Goal: Task Accomplishment & Management: Use online tool/utility

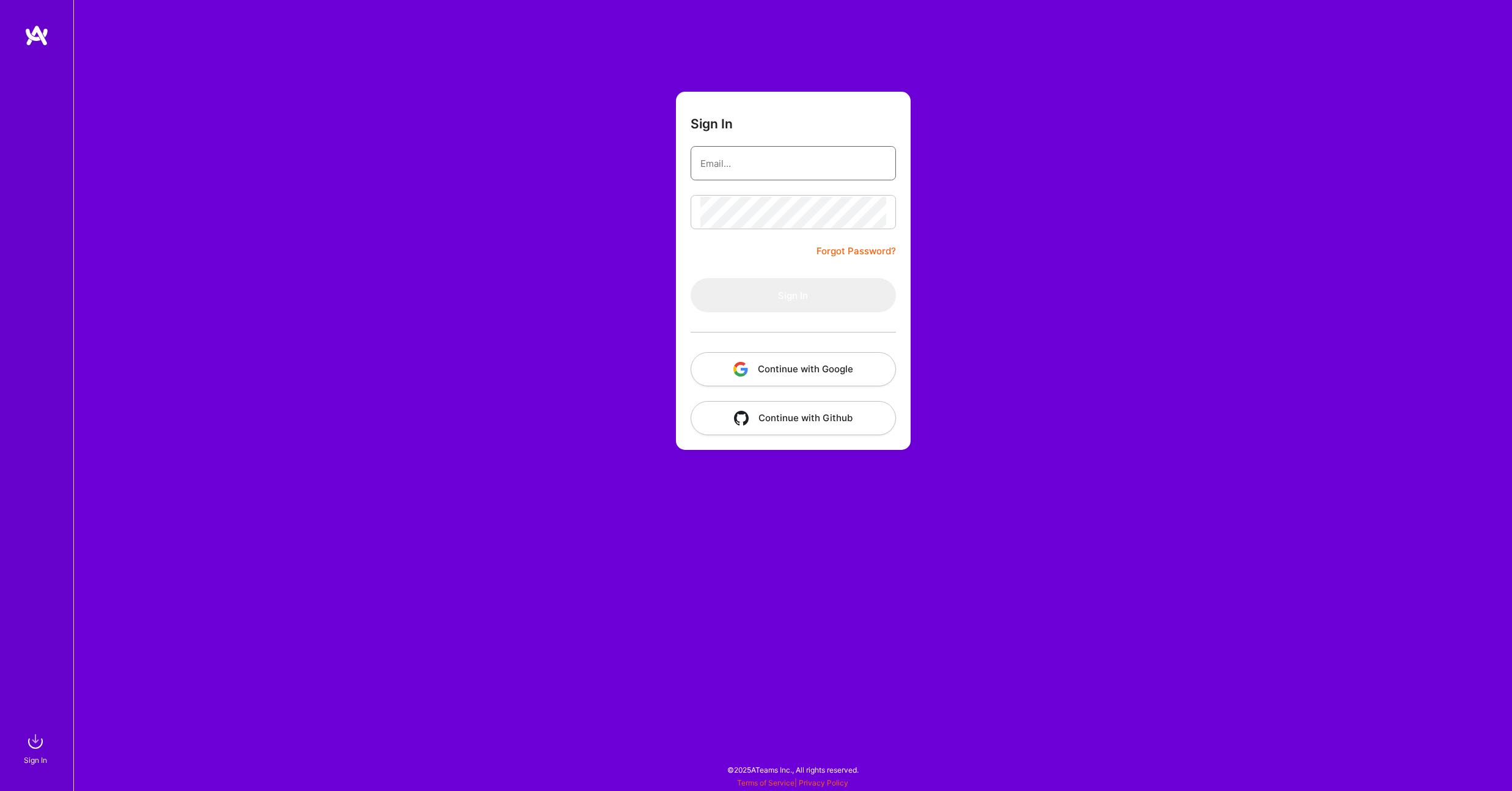
type input "[EMAIL_ADDRESS][DOMAIN_NAME]"
drag, startPoint x: 0, startPoint y: 0, endPoint x: 792, endPoint y: 245, distance: 829.0
click at [792, 245] on form "Sign In bensaini7@gmail.com Forgot Password? Sign In Continue with Google Conti…" at bounding box center [794, 270] width 235 height 358
click at [796, 307] on button "Sign In" at bounding box center [794, 295] width 206 height 34
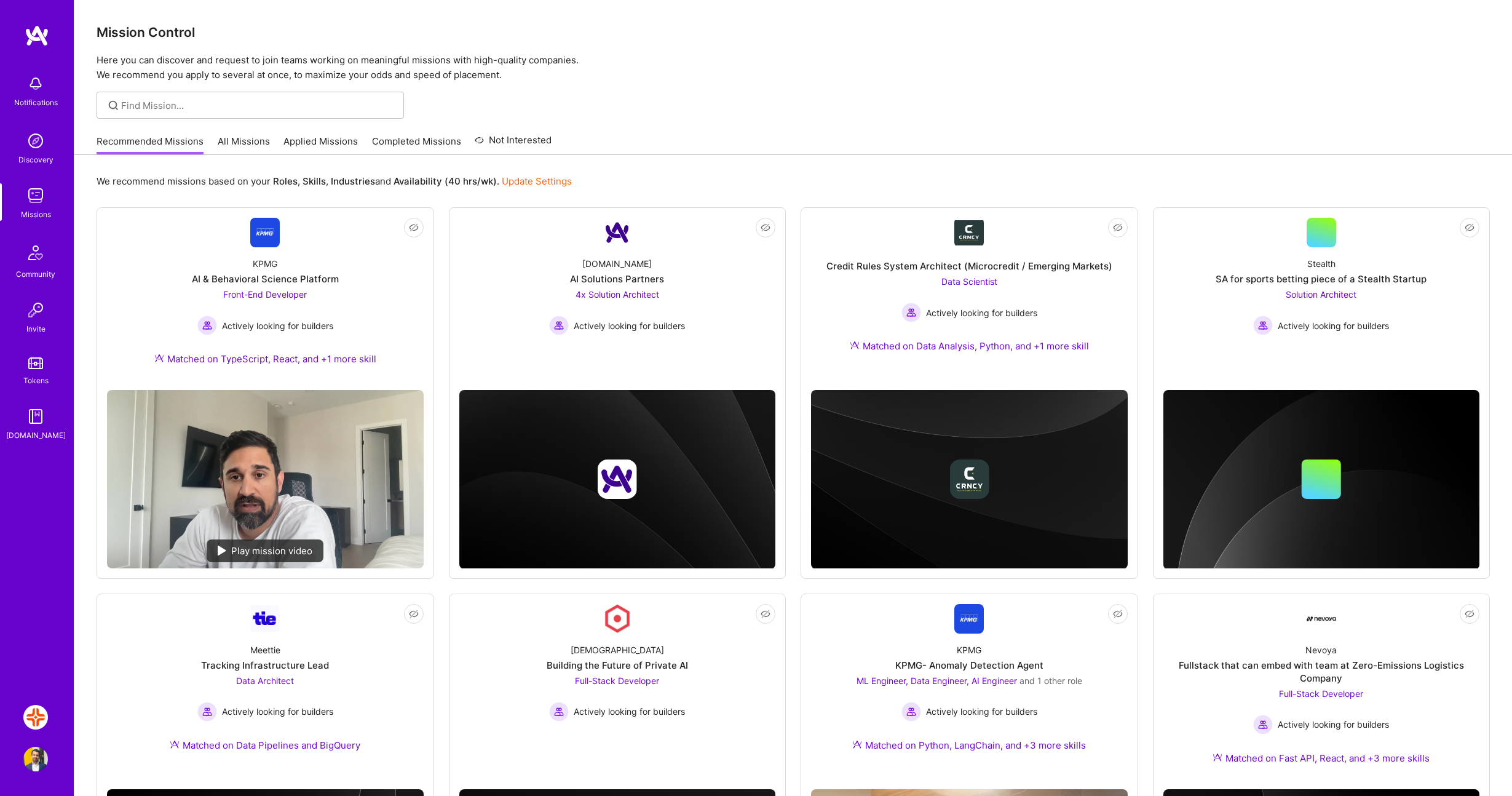
click at [40, 723] on img at bounding box center [35, 717] width 25 height 25
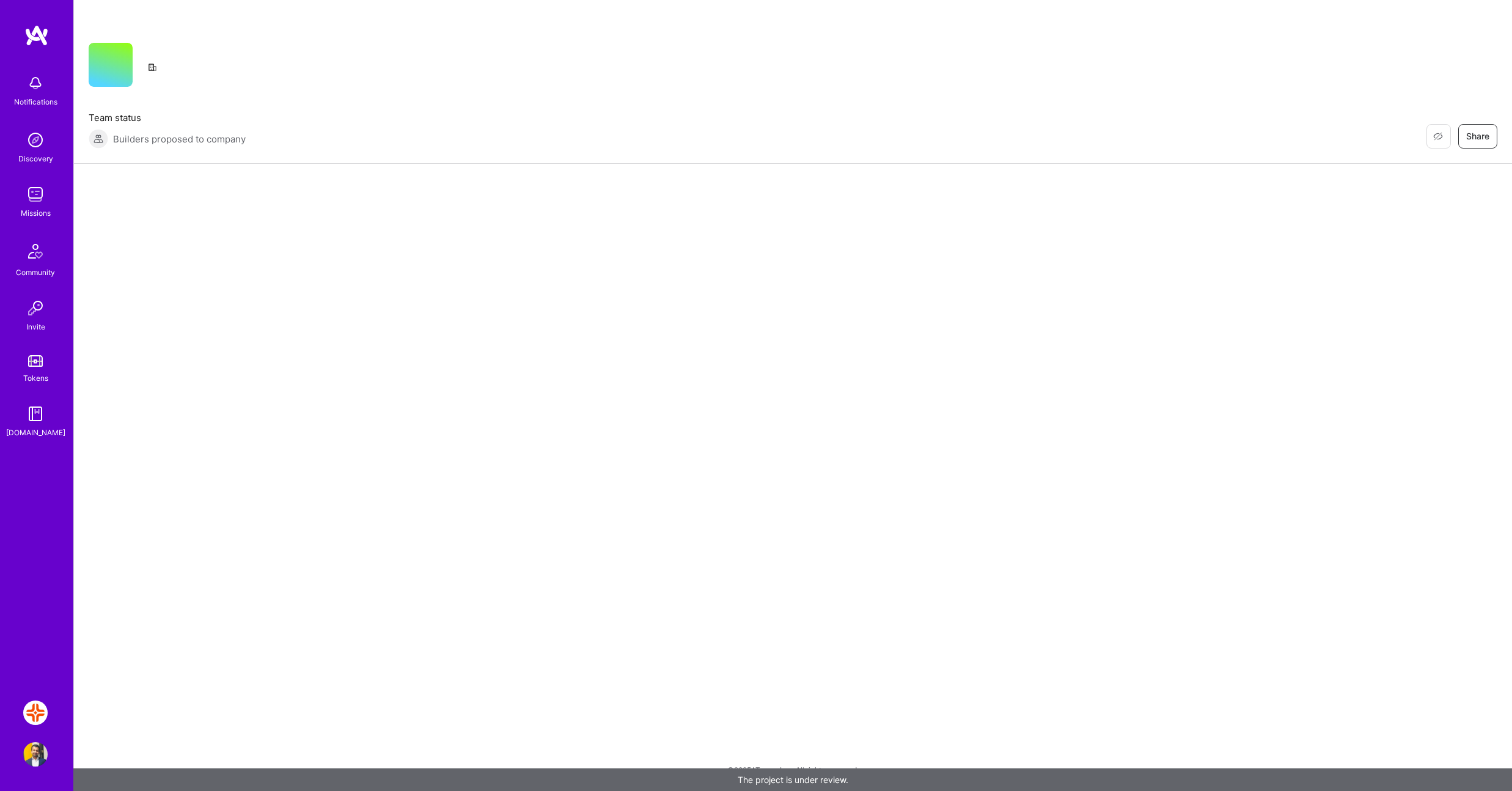
click at [40, 718] on img at bounding box center [35, 713] width 24 height 24
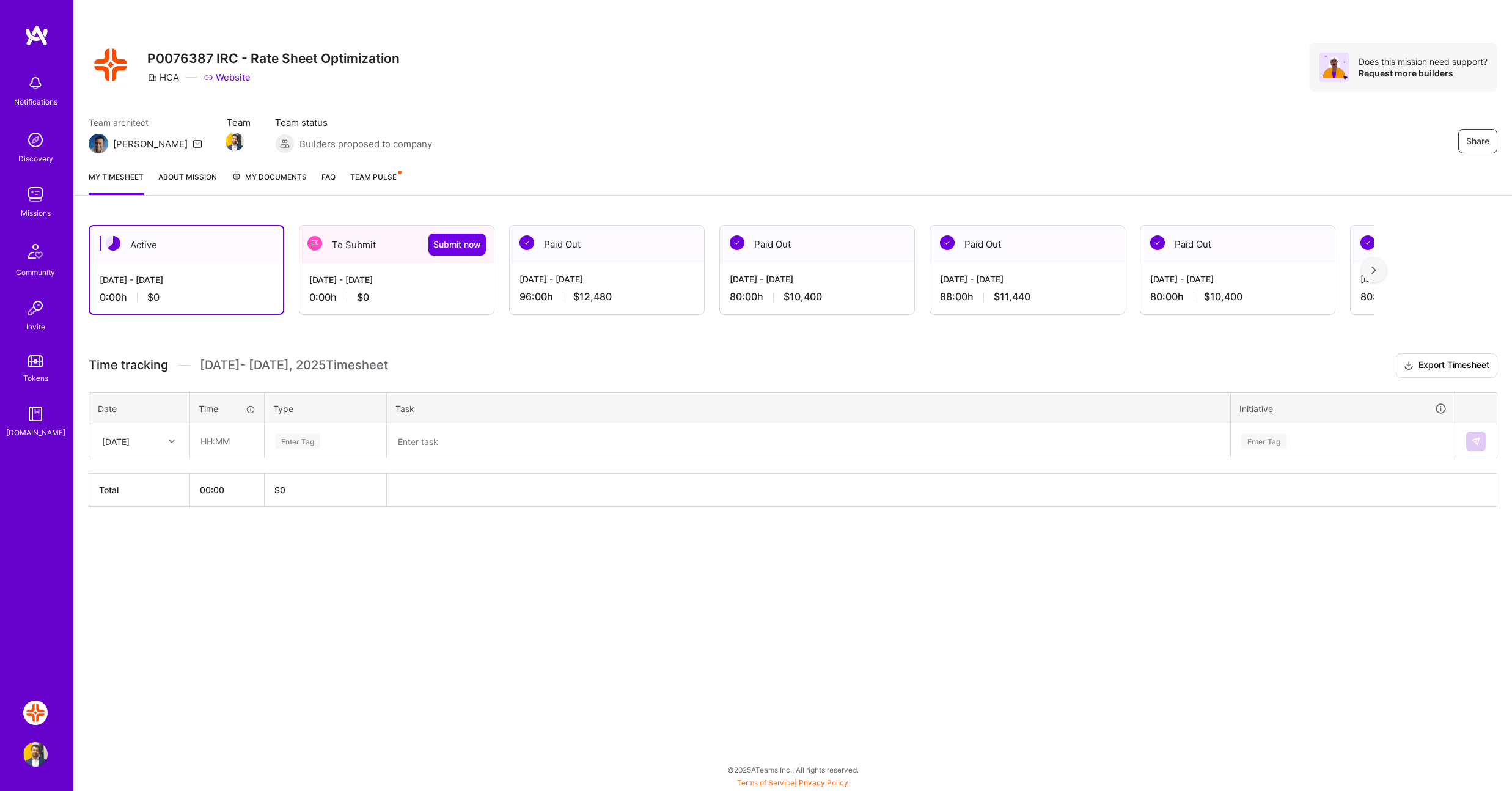
click at [382, 276] on div "[DATE] - [DATE]" at bounding box center [396, 279] width 175 height 13
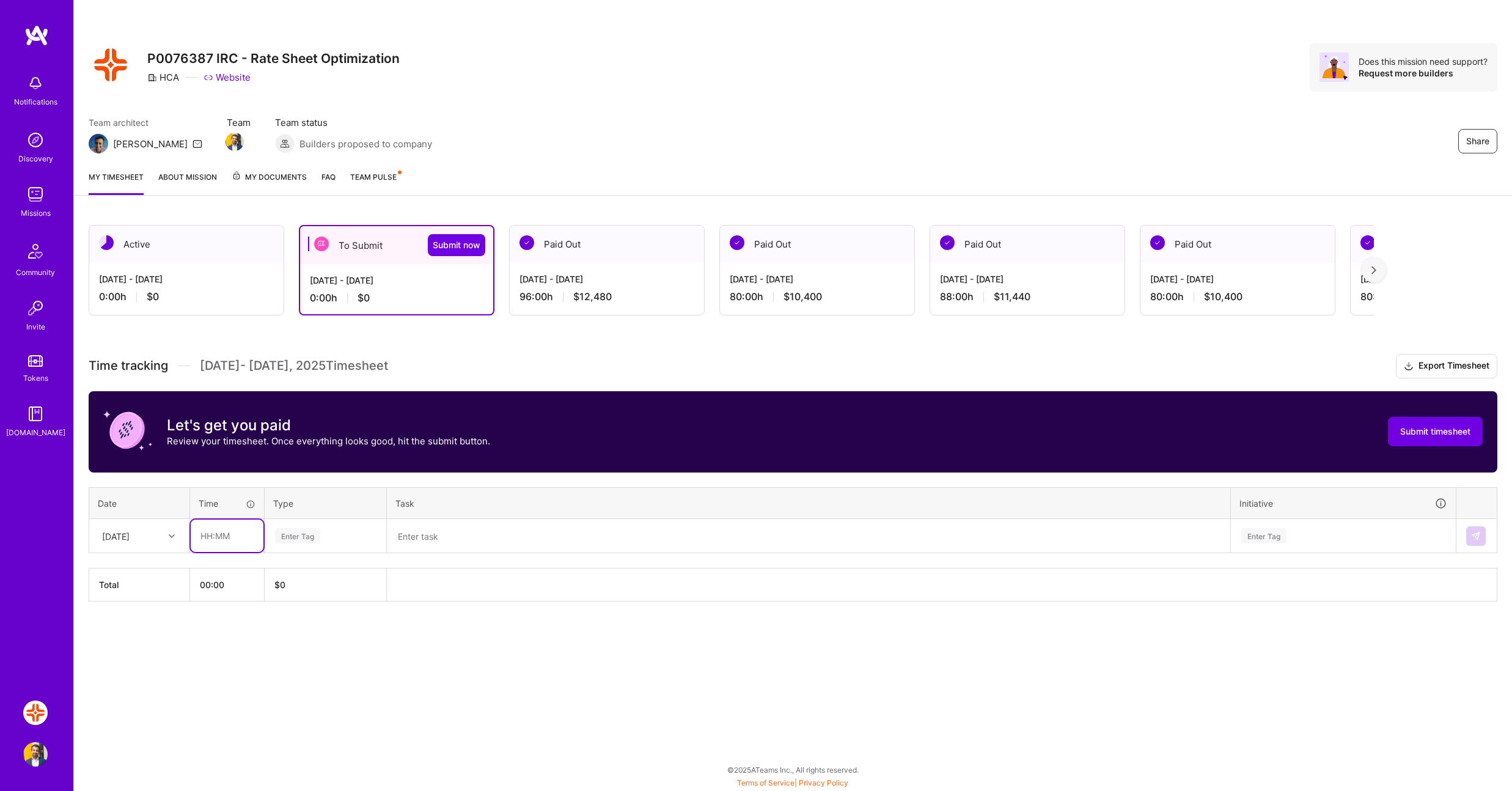
click at [214, 537] on input "text" at bounding box center [227, 535] width 73 height 32
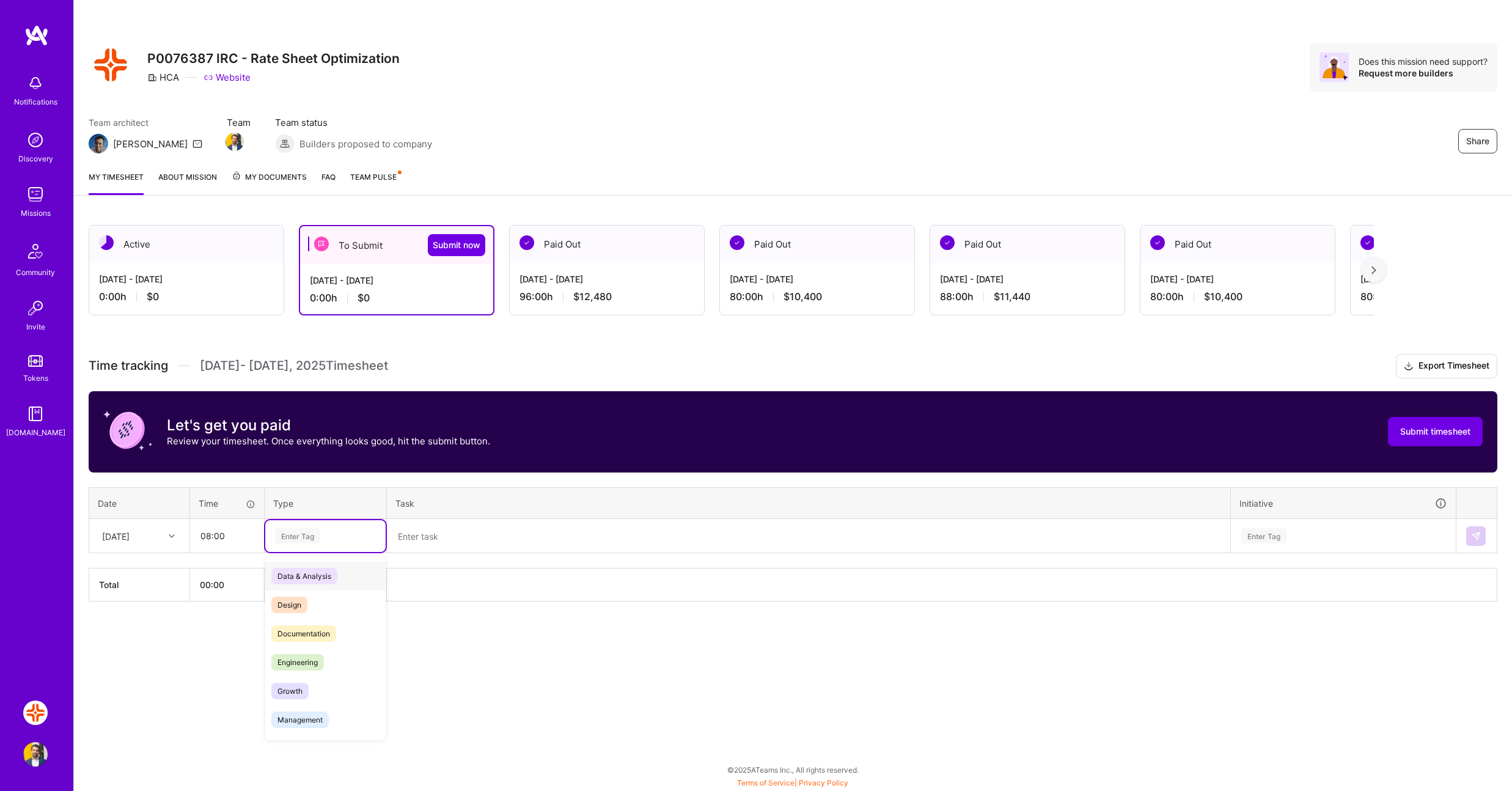
click at [303, 535] on div "Enter Tag" at bounding box center [297, 535] width 45 height 19
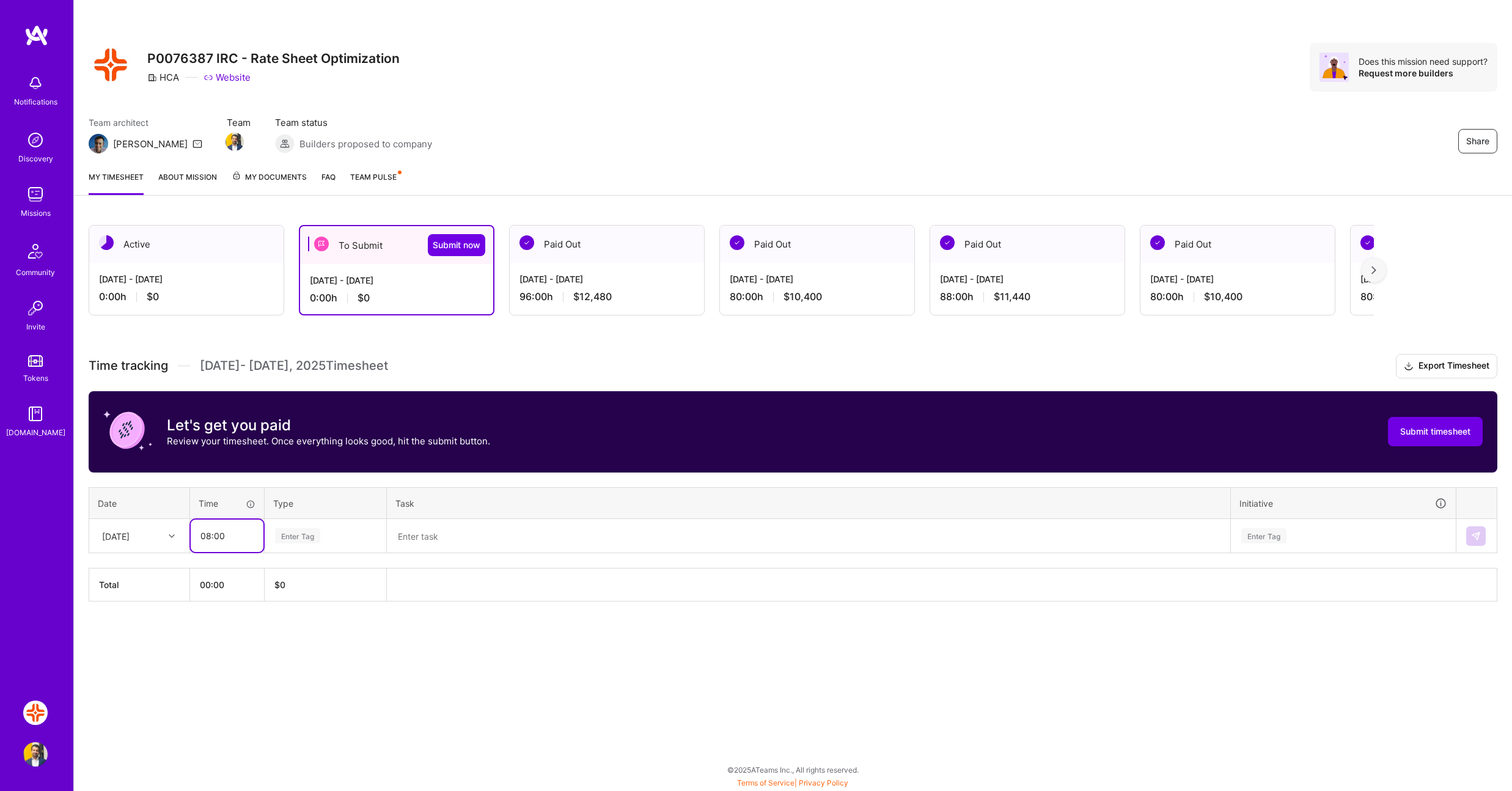
click at [224, 529] on input "08:00" at bounding box center [227, 535] width 73 height 32
click at [219, 540] on input "08:00" at bounding box center [227, 535] width 73 height 32
drag, startPoint x: 246, startPoint y: 538, endPoint x: 181, endPoint y: 538, distance: 65.0
click at [181, 538] on tr "Fri, Aug 1 08:00 Enter Tag Enter Tag" at bounding box center [793, 536] width 1409 height 34
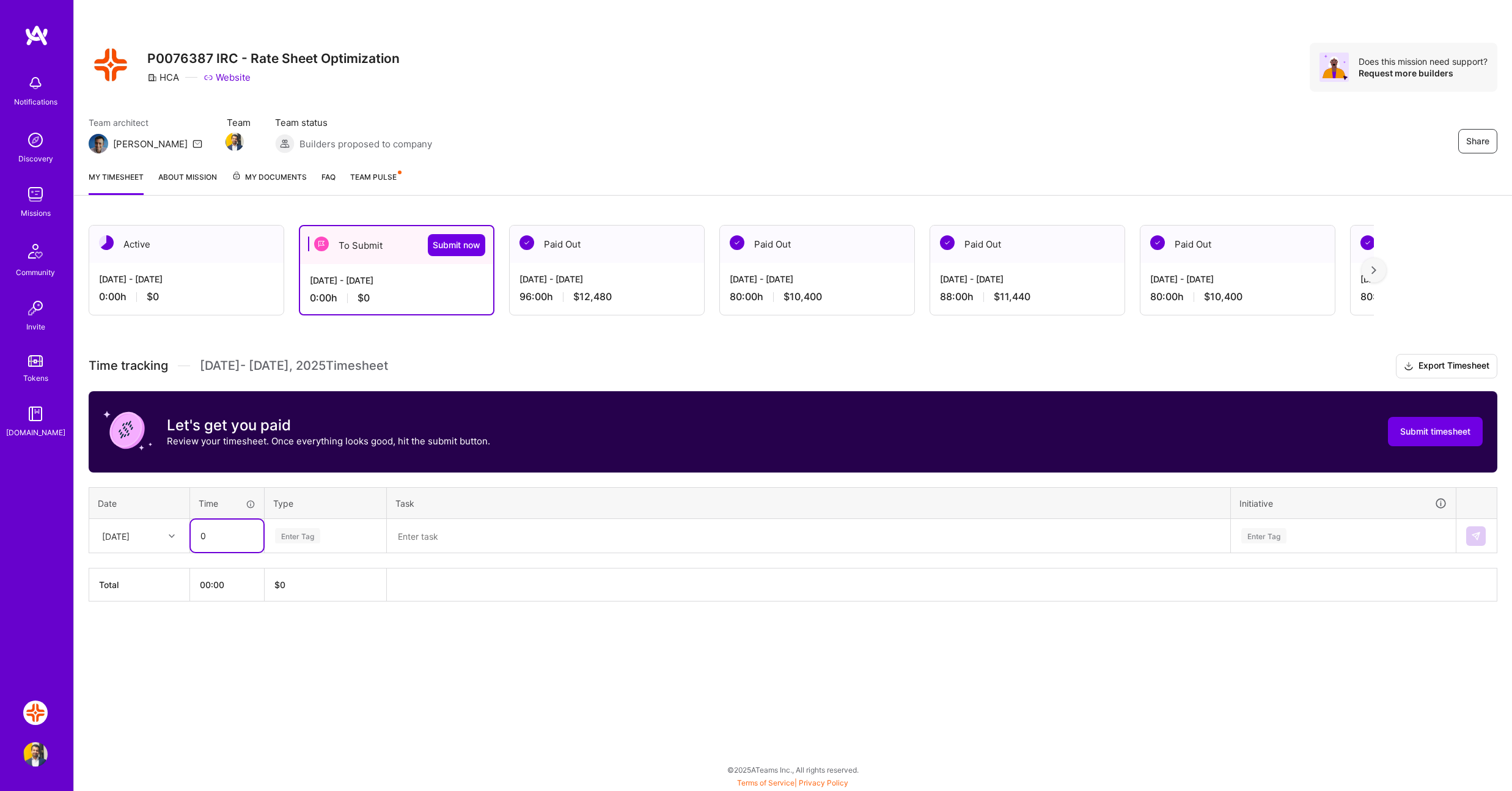
type input "0"
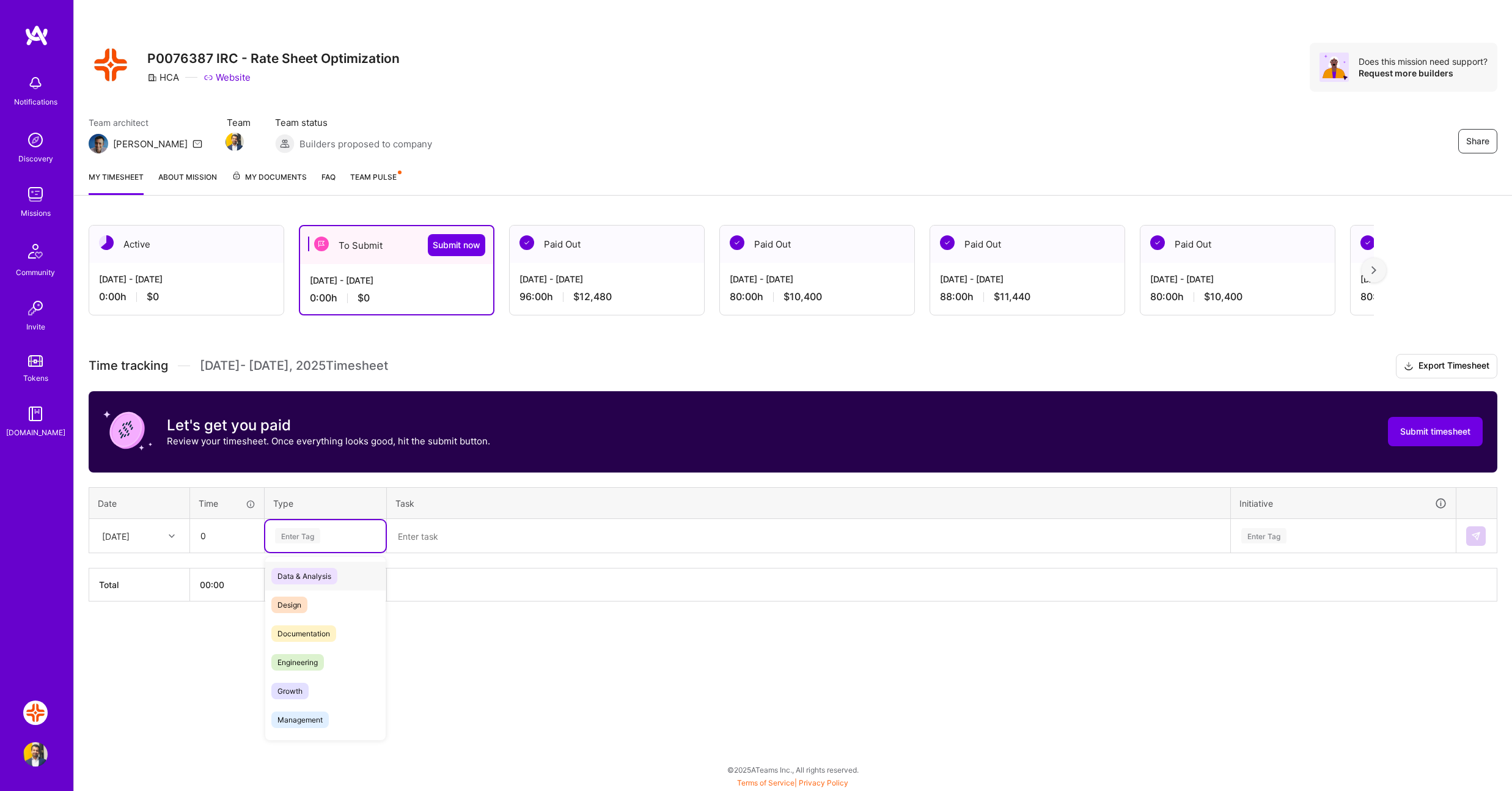
click at [354, 531] on div "Enter Tag" at bounding box center [325, 535] width 103 height 15
click at [314, 662] on div "Holiday" at bounding box center [325, 664] width 121 height 29
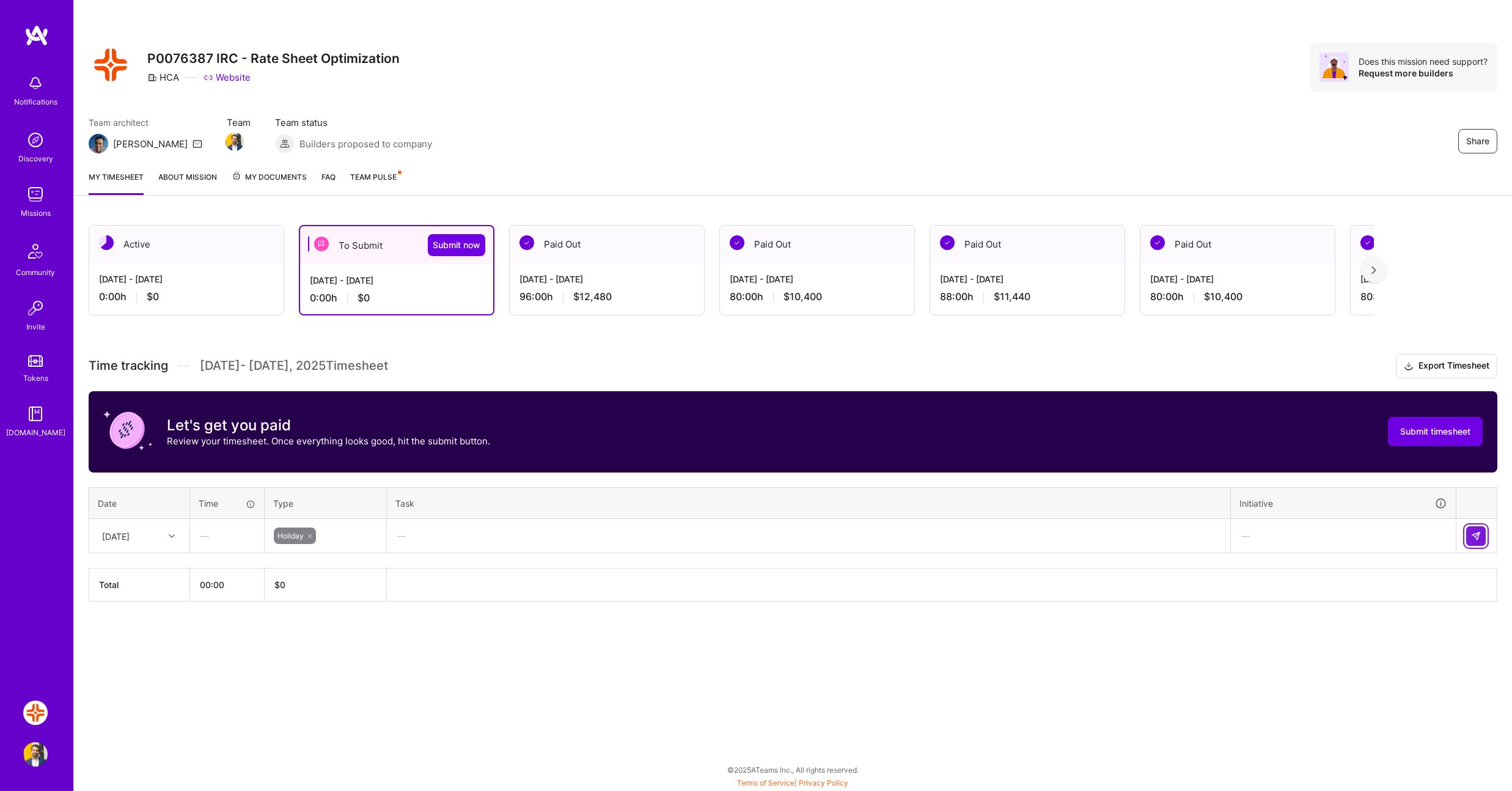
click at [1474, 534] on img at bounding box center [1476, 536] width 10 height 10
click at [150, 541] on div "[DATE]" at bounding box center [130, 536] width 68 height 20
click at [134, 616] on div "[DATE]" at bounding box center [139, 616] width 99 height 22
click at [236, 537] on input "text" at bounding box center [227, 535] width 73 height 32
type input "08:00"
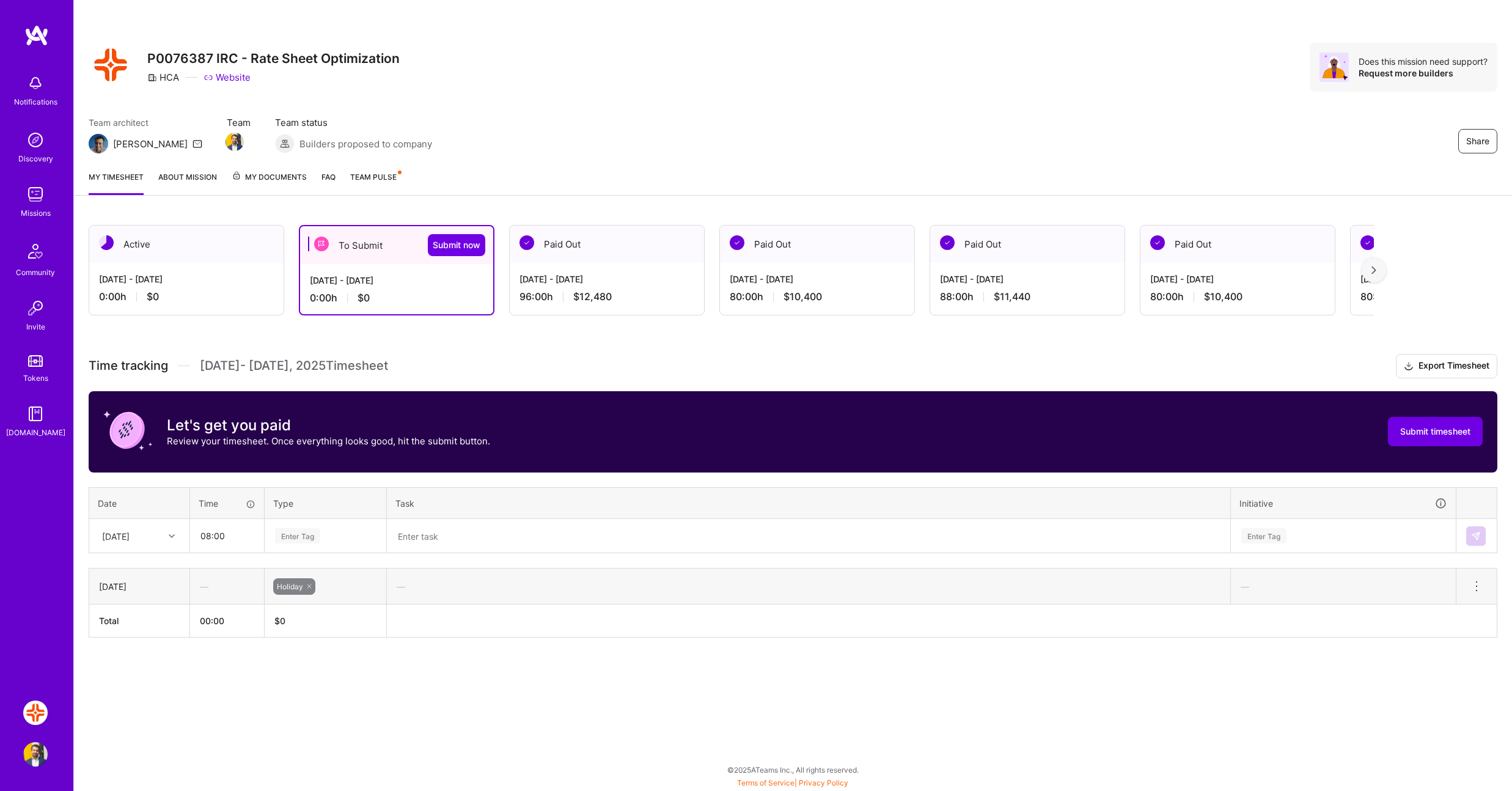
click at [310, 535] on div "Enter Tag" at bounding box center [297, 535] width 45 height 19
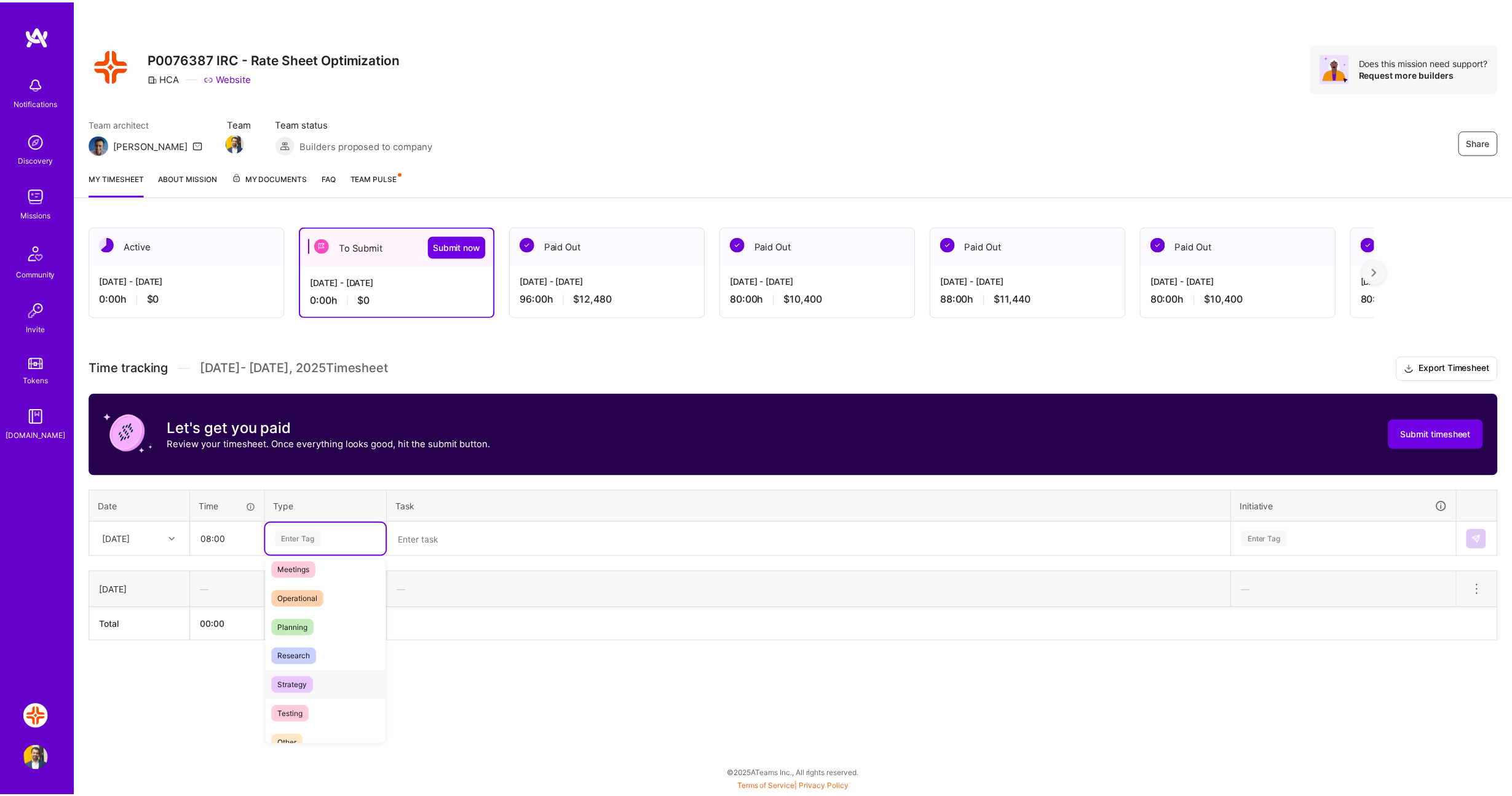
scroll to position [3, 0]
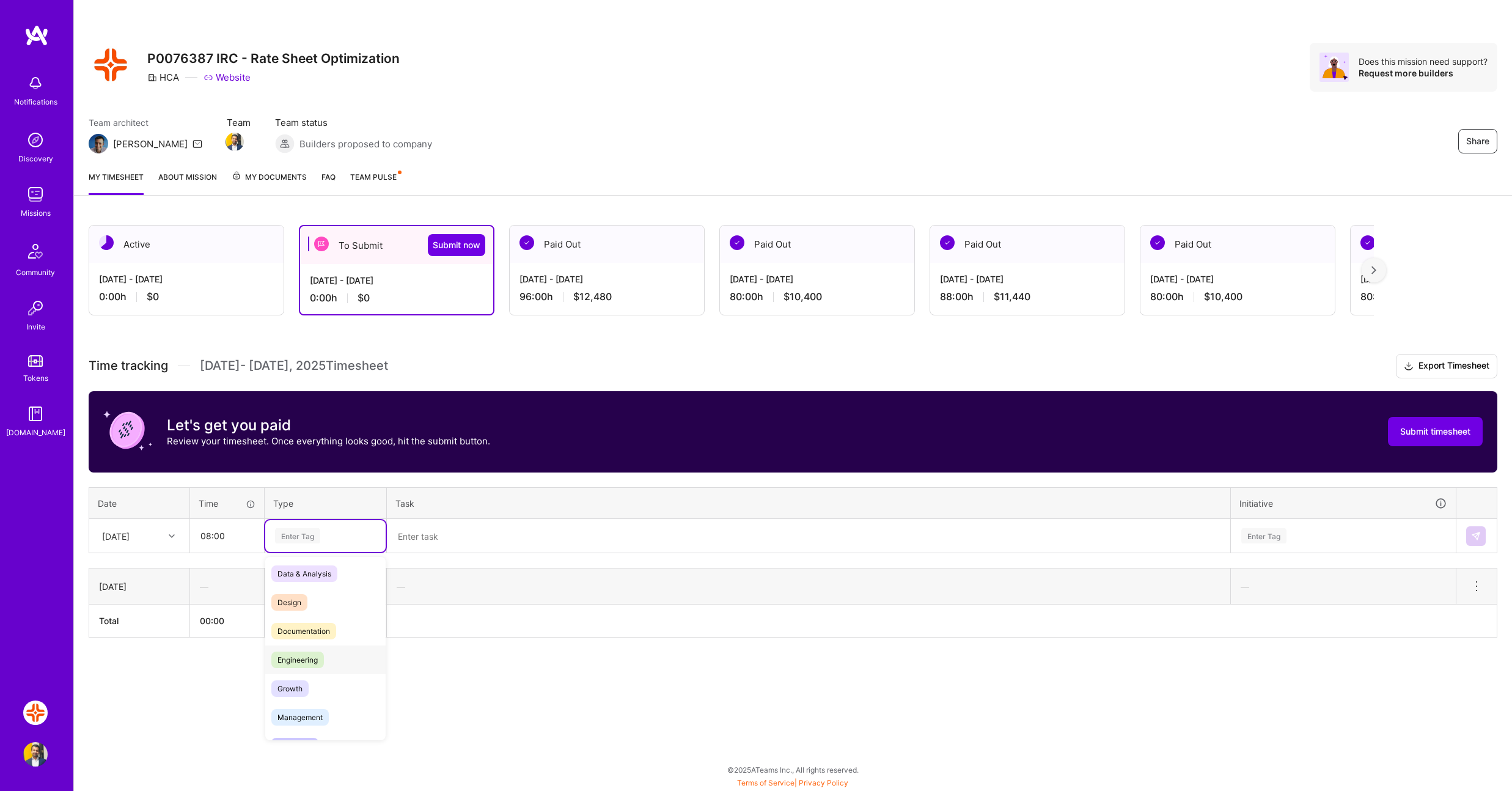
click at [312, 657] on span "Engineering" at bounding box center [298, 660] width 53 height 16
click at [459, 535] on textarea at bounding box center [809, 536] width 841 height 32
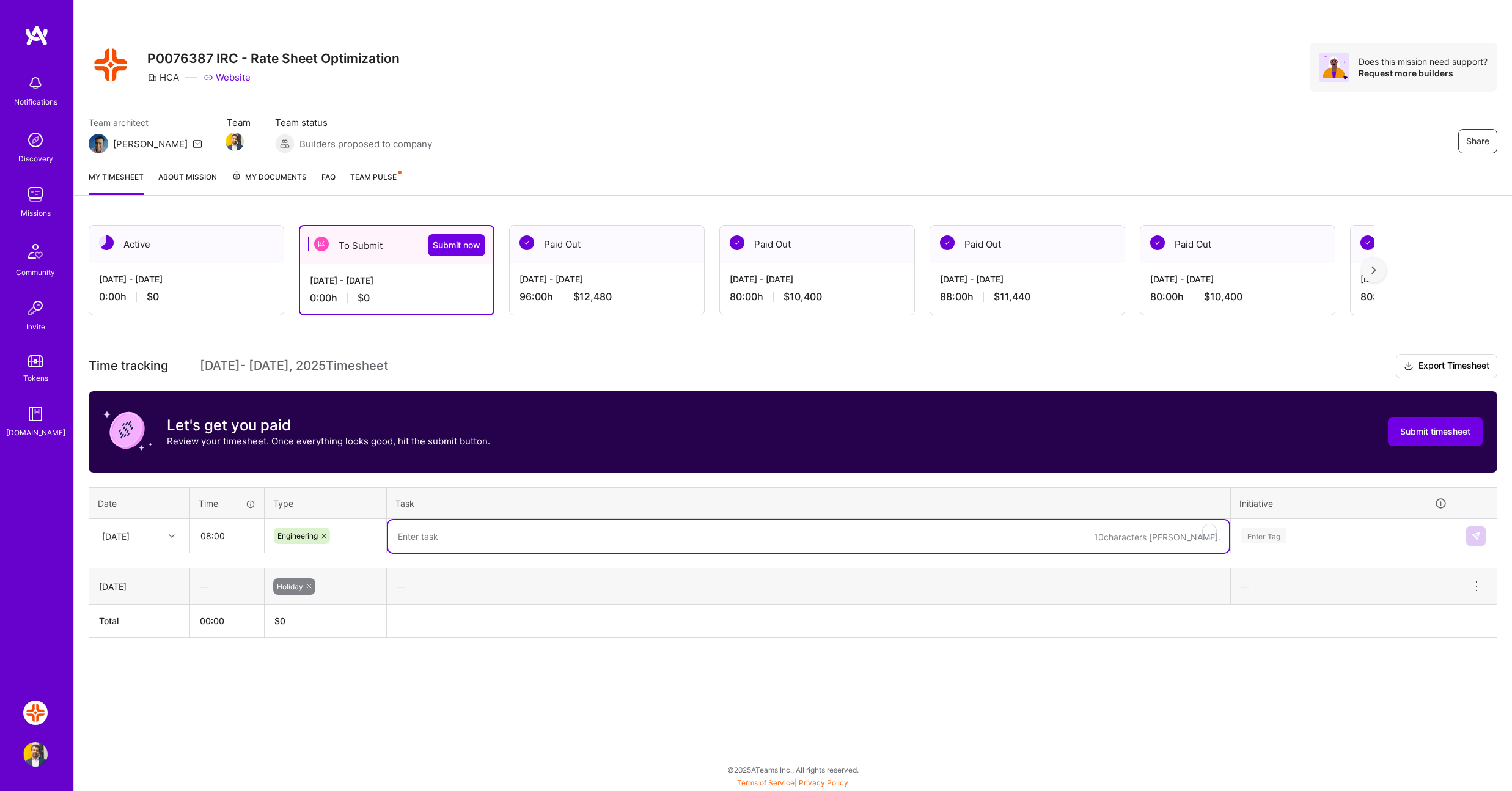
paste textarea "Performed quality check on the data and ensured the optimizer is functioning en…"
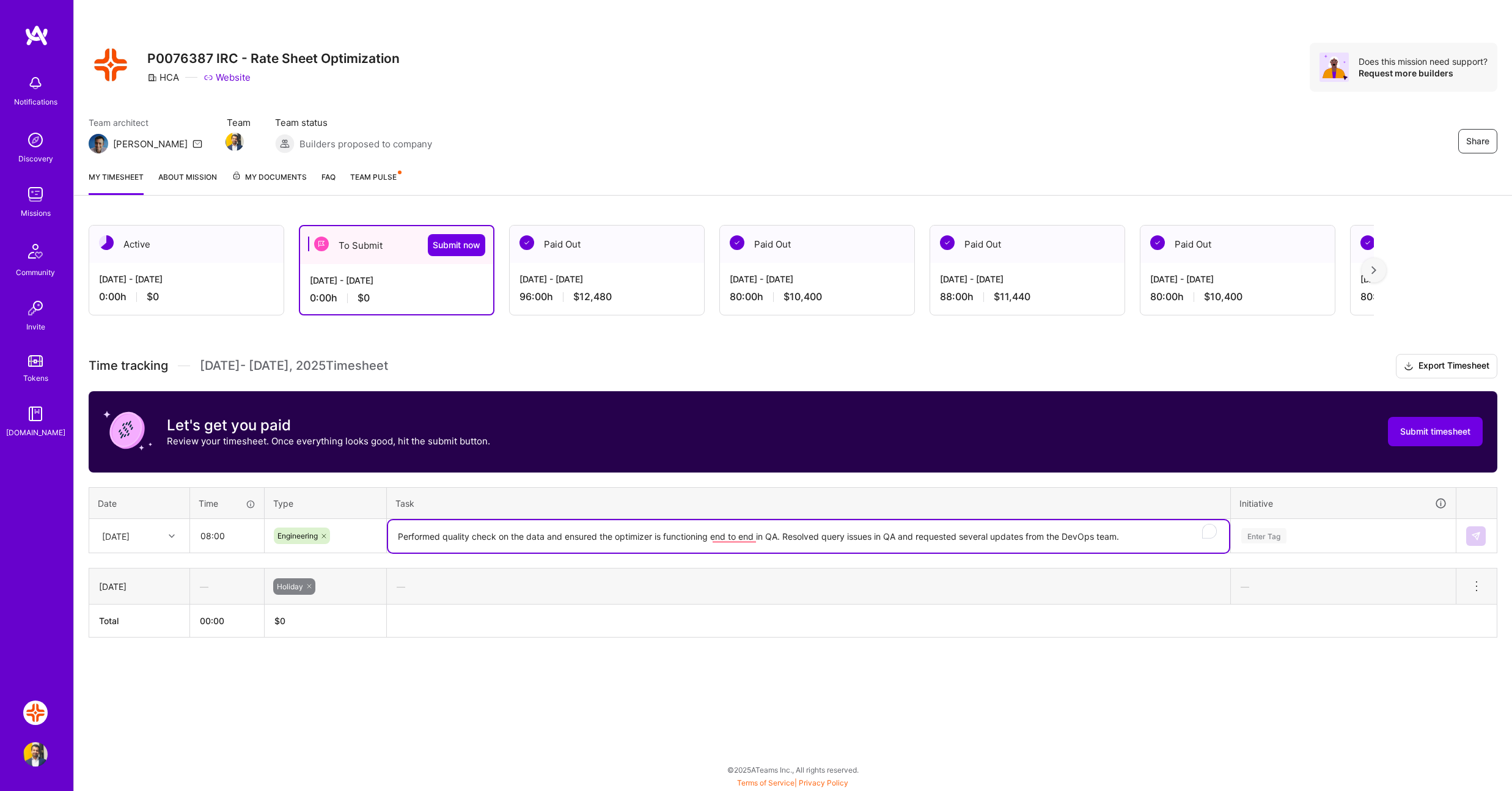
type textarea "Performed quality check on the data and ensured the optimizer is functioning en…"
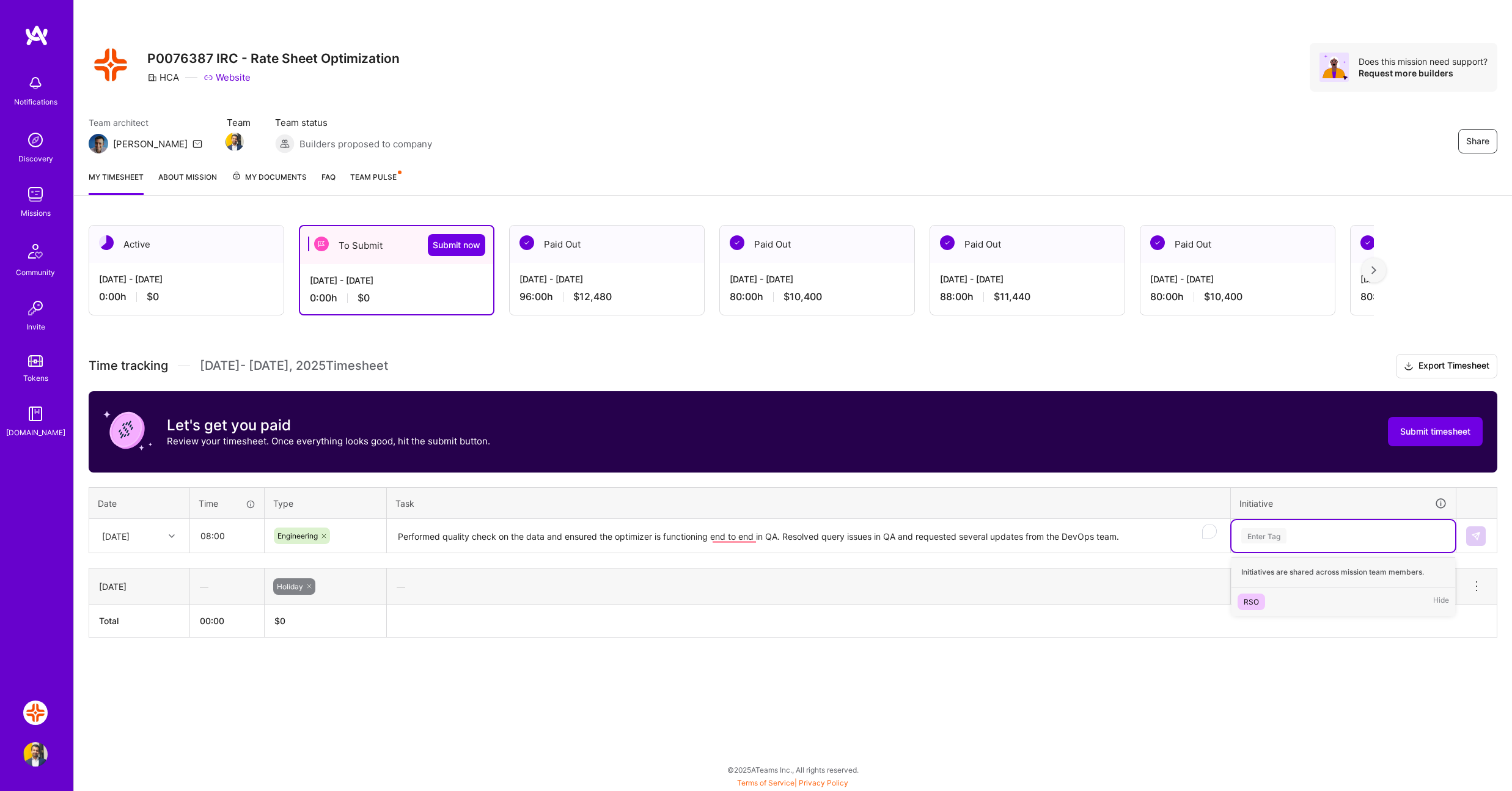
click at [1277, 535] on div "Enter Tag" at bounding box center [1264, 535] width 45 height 19
click at [1273, 539] on div "Enter Tag" at bounding box center [1264, 535] width 45 height 19
click at [1244, 602] on div "RSO" at bounding box center [1251, 601] width 15 height 13
click at [1482, 537] on button at bounding box center [1476, 536] width 20 height 20
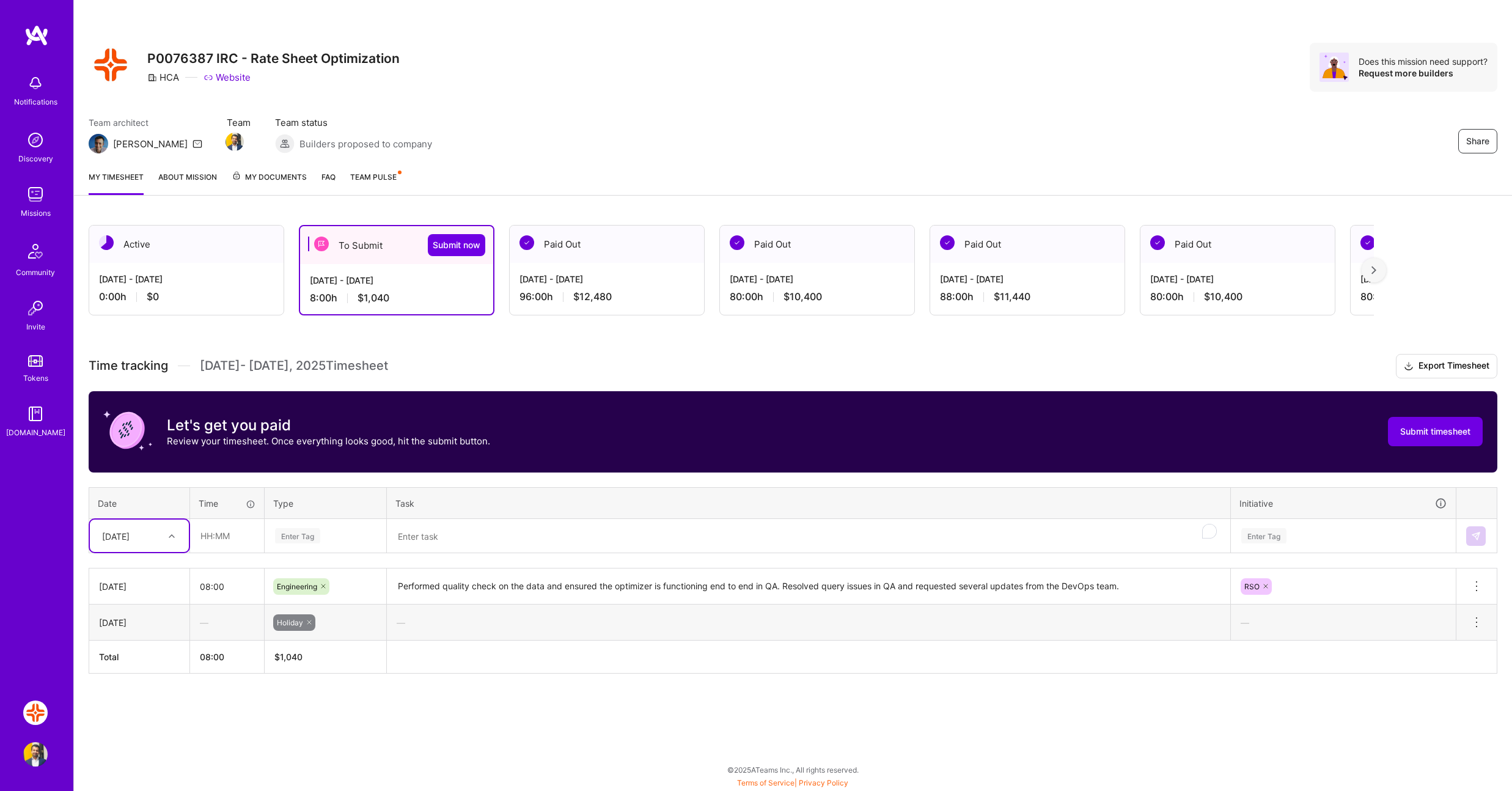
click at [130, 539] on div "[DATE]" at bounding box center [116, 535] width 28 height 13
click at [140, 637] on div "[DATE]" at bounding box center [139, 639] width 99 height 22
click at [225, 530] on input "text" at bounding box center [227, 535] width 73 height 32
type input "08:00"
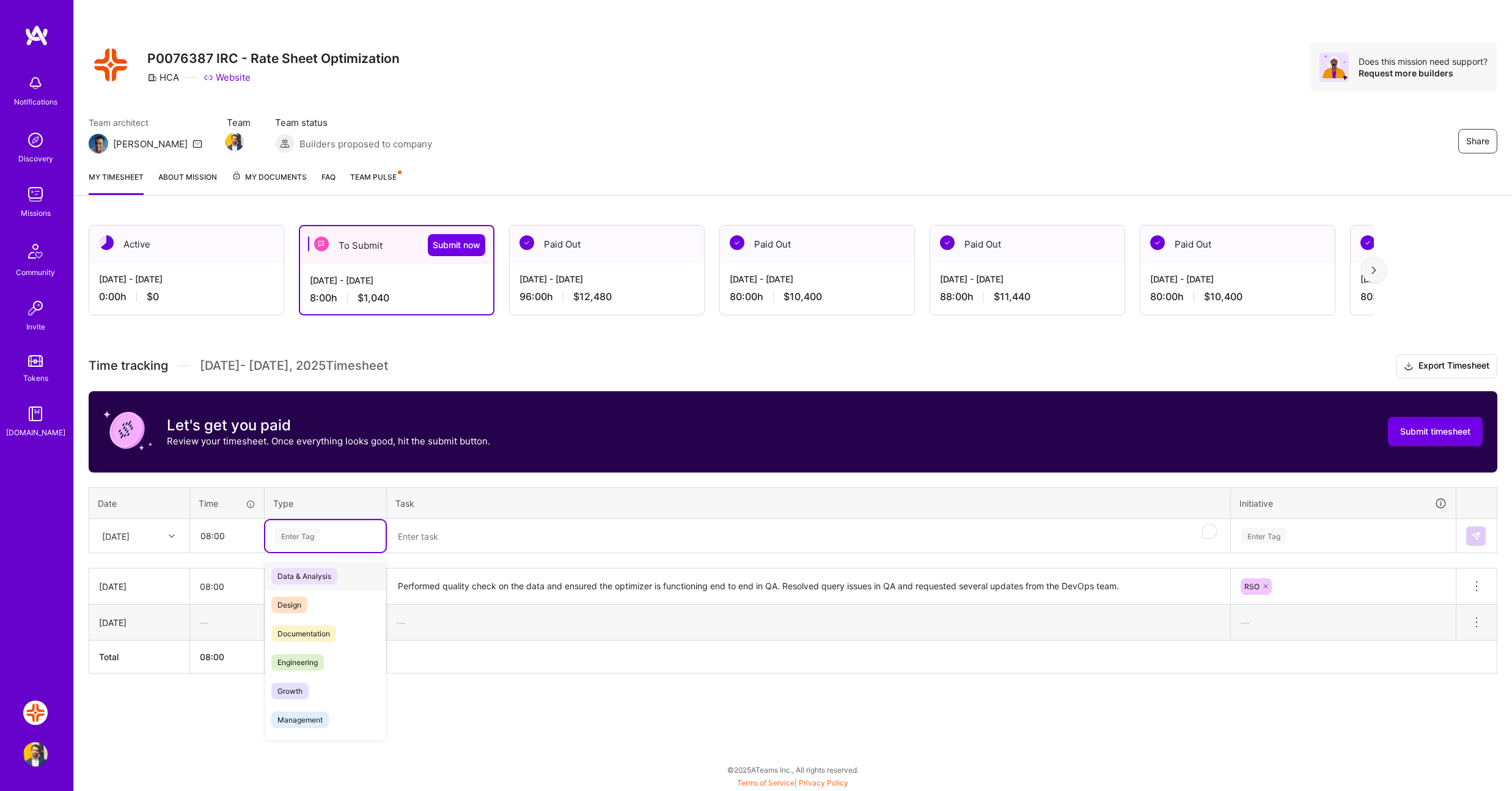
click at [307, 531] on div "Enter Tag" at bounding box center [297, 535] width 45 height 19
drag, startPoint x: 331, startPoint y: 661, endPoint x: 377, endPoint y: 622, distance: 60.3
click at [331, 661] on div "Engineering" at bounding box center [325, 662] width 121 height 29
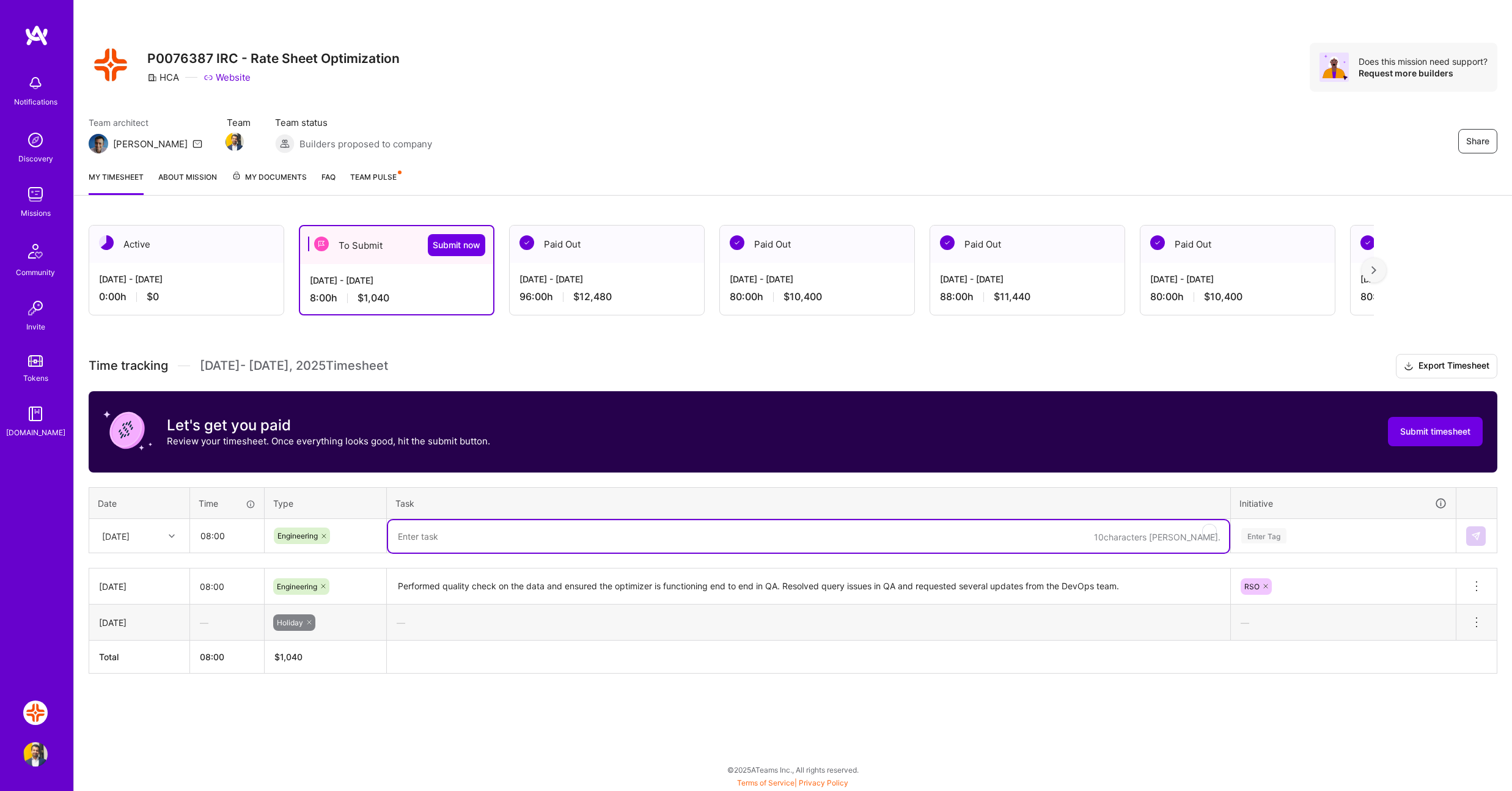
click at [450, 531] on textarea "To enrich screen reader interactions, please activate Accessibility in Grammarl…" at bounding box center [809, 536] width 841 height 32
paste textarea "Performed quality check on the data and ensured the optimizer is functioning en…"
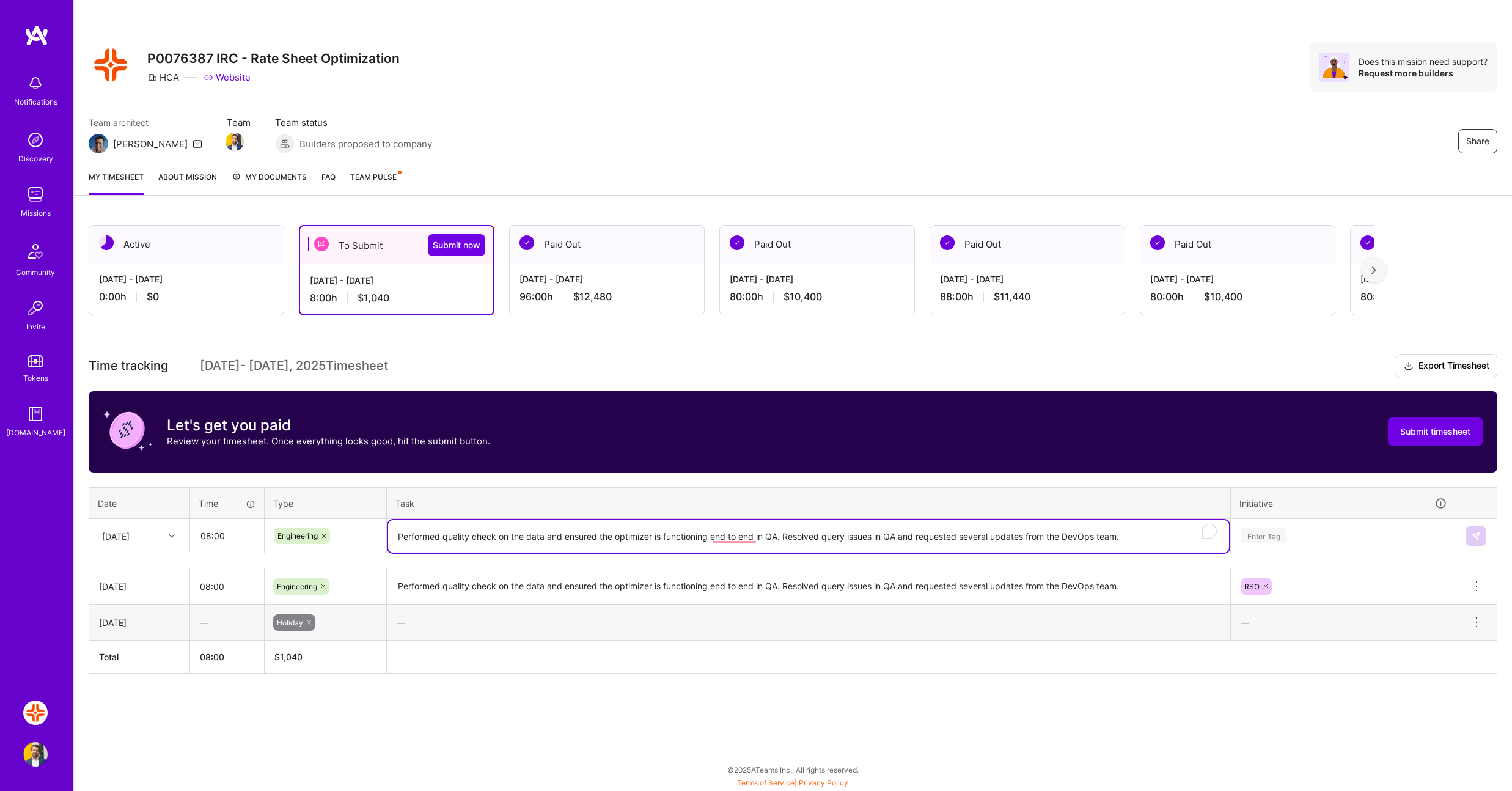
type textarea "Performed quality check on the data and ensured the optimizer is functioning en…"
click at [1271, 539] on div "Enter Tag" at bounding box center [1264, 535] width 45 height 19
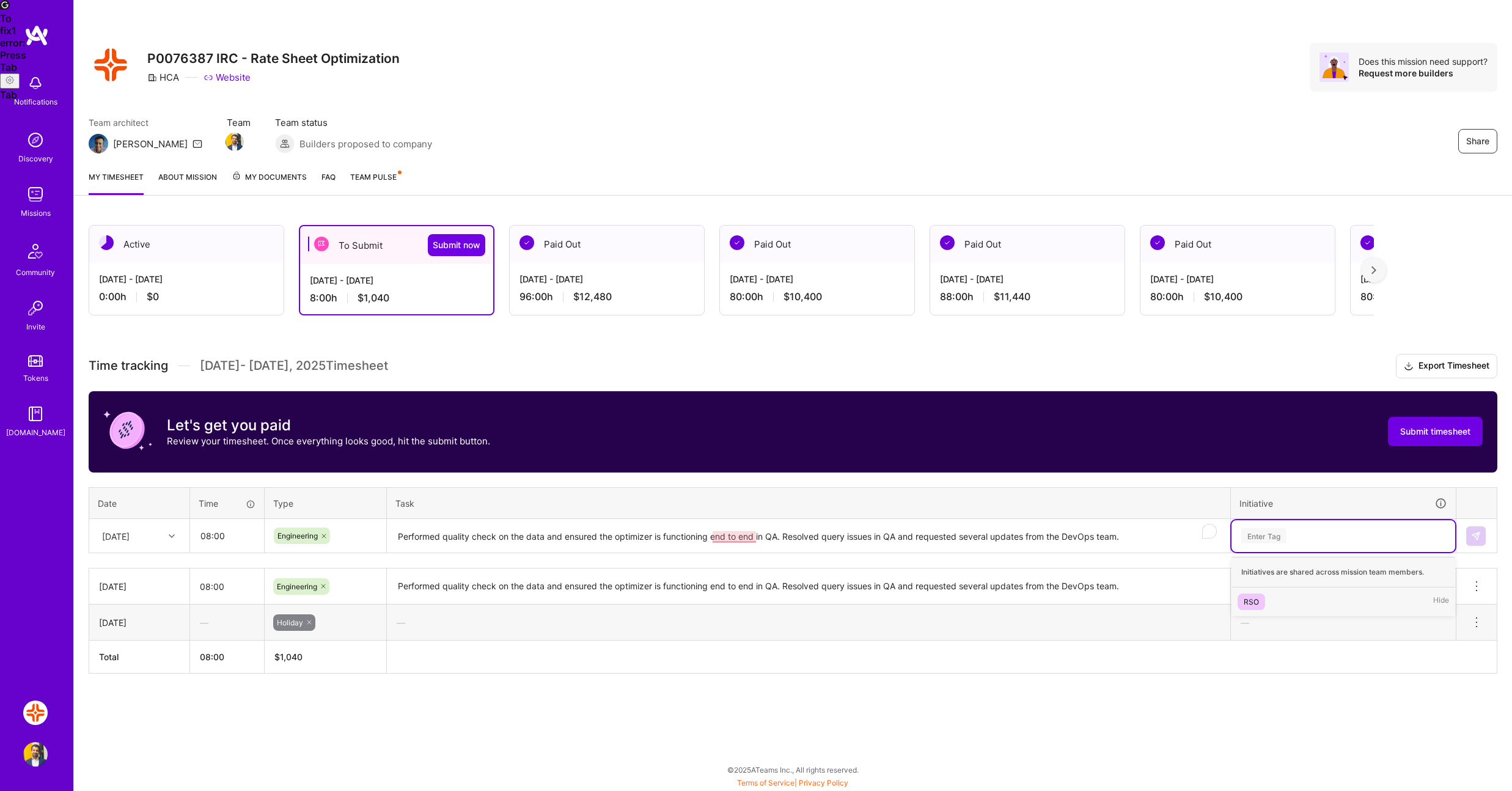
click at [1257, 604] on div "RSO" at bounding box center [1251, 601] width 15 height 13
click at [1481, 535] on button at bounding box center [1476, 536] width 20 height 20
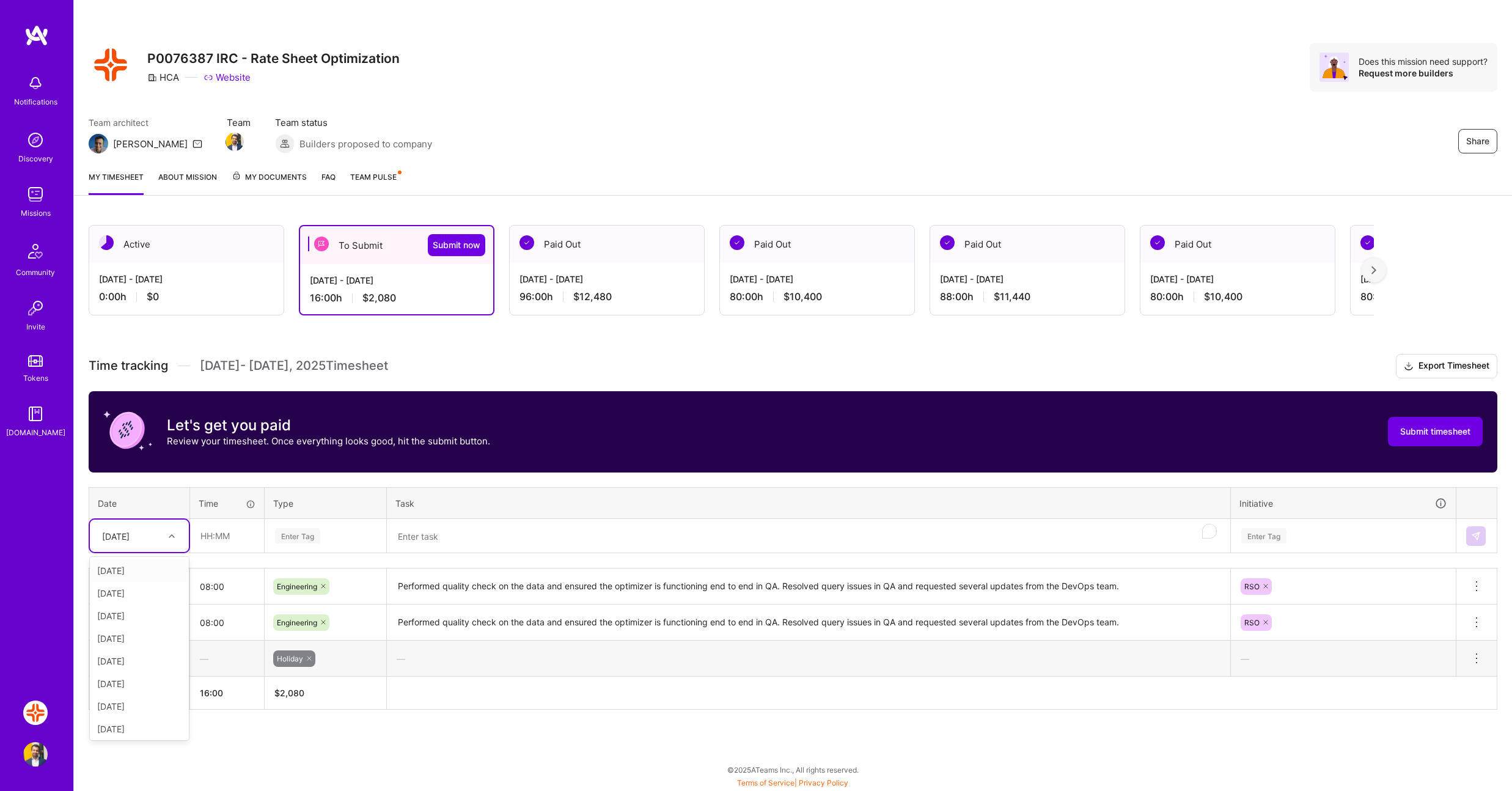
click at [167, 544] on div at bounding box center [173, 536] width 19 height 20
click at [148, 660] on div "[DATE]" at bounding box center [139, 661] width 99 height 22
click at [231, 539] on input "text" at bounding box center [227, 535] width 73 height 32
type input "08:00"
click at [319, 534] on div "Enter Tag" at bounding box center [297, 535] width 45 height 19
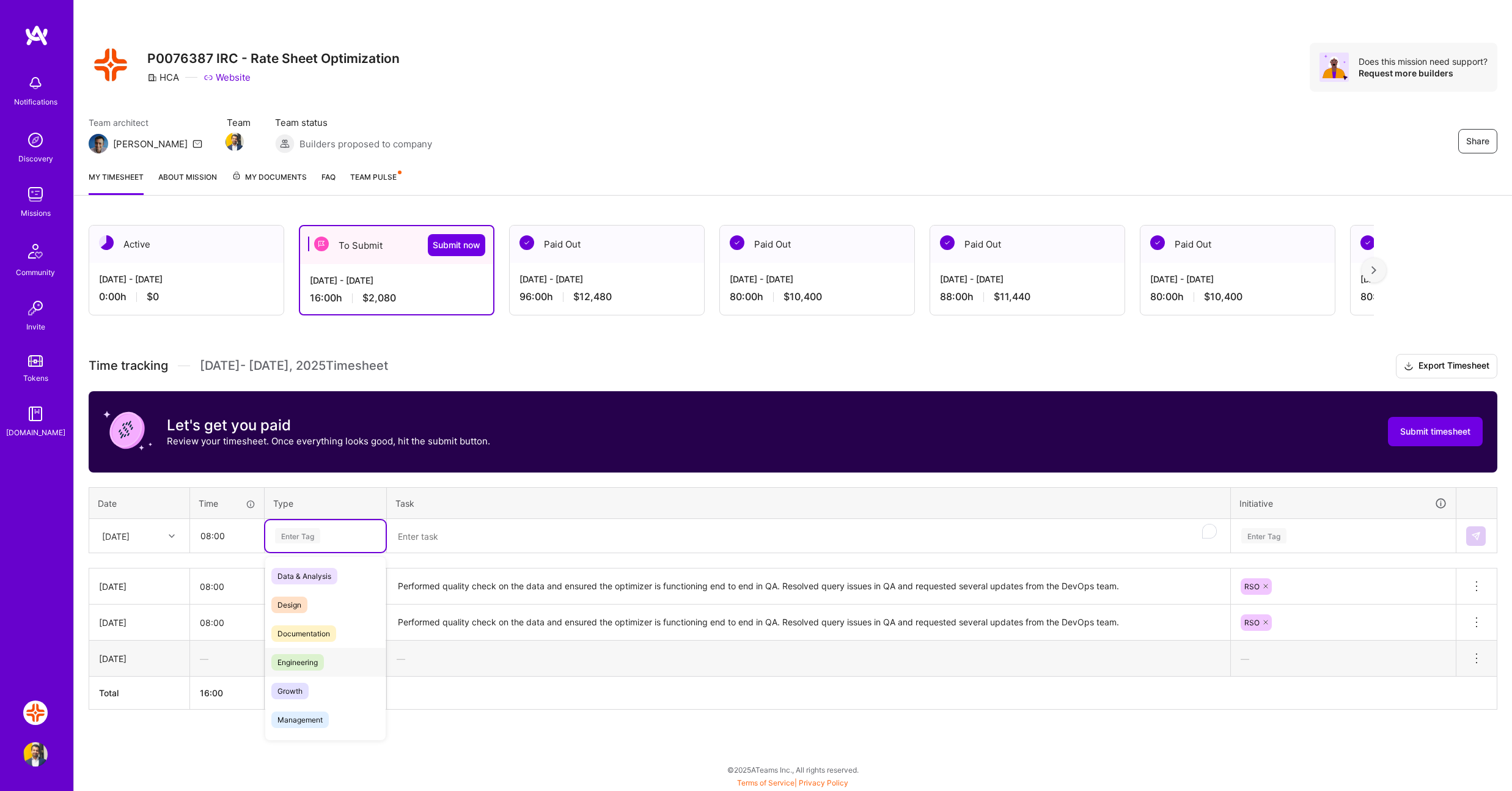
drag, startPoint x: 307, startPoint y: 661, endPoint x: 350, endPoint y: 621, distance: 58.7
click at [307, 661] on span "Engineering" at bounding box center [298, 662] width 53 height 16
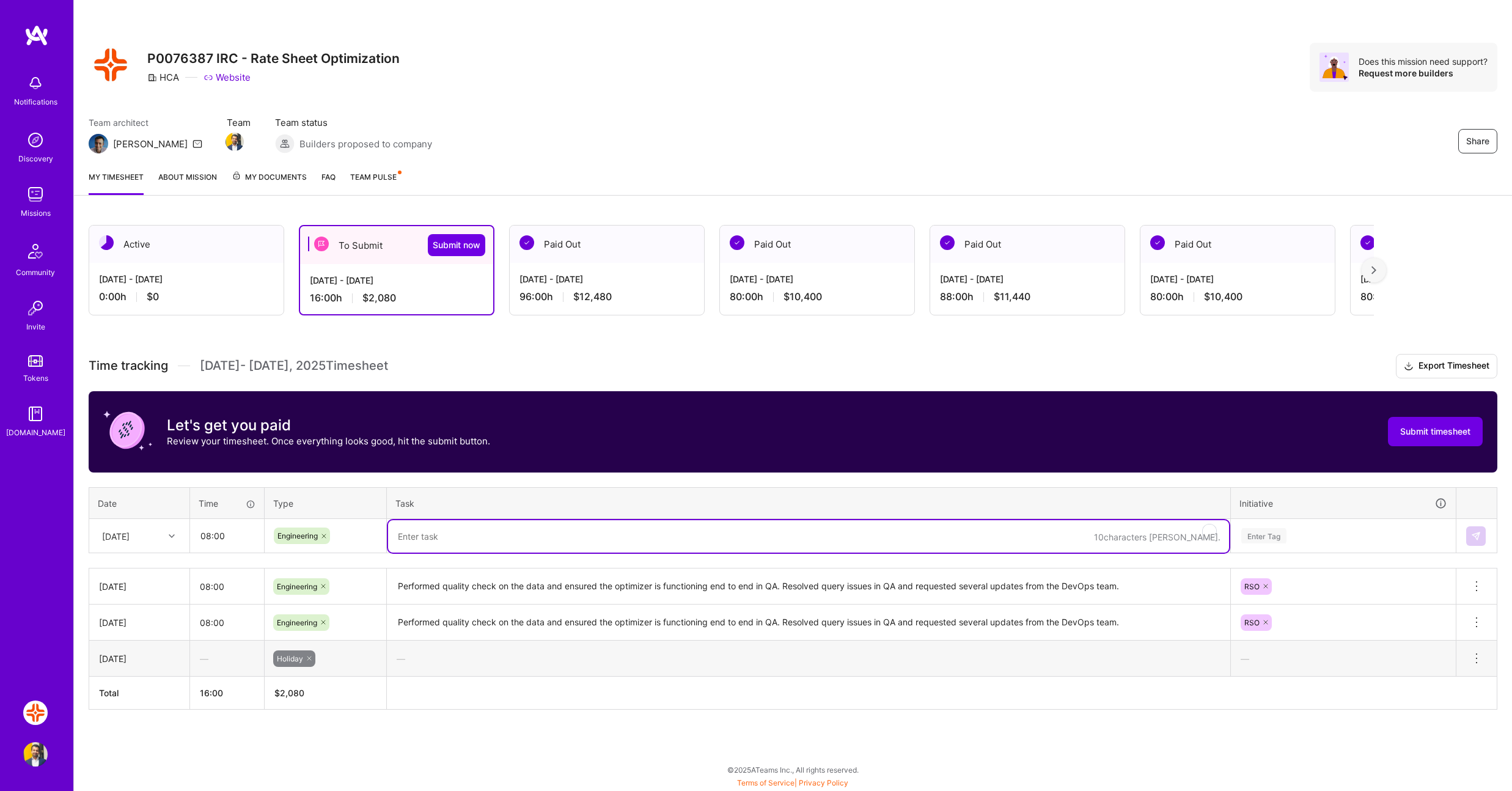
click at [448, 535] on textarea "To enrich screen reader interactions, please activate Accessibility in Grammarl…" at bounding box center [809, 536] width 841 height 32
paste textarea "Performed quality check on the data and ensured the optimizer is functioning en…"
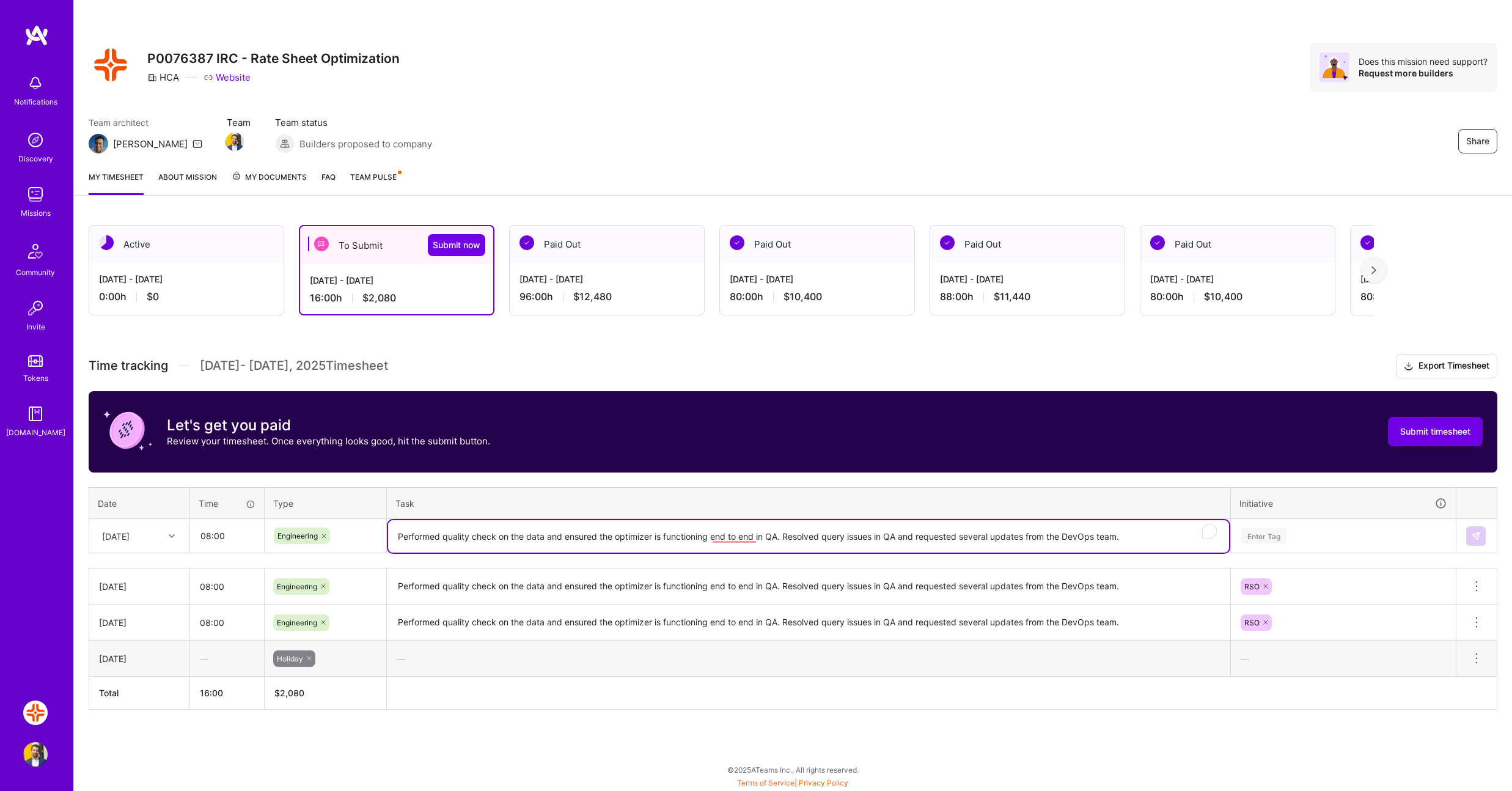
type textarea "Performed quality check on the data and ensured the optimizer is functioning en…"
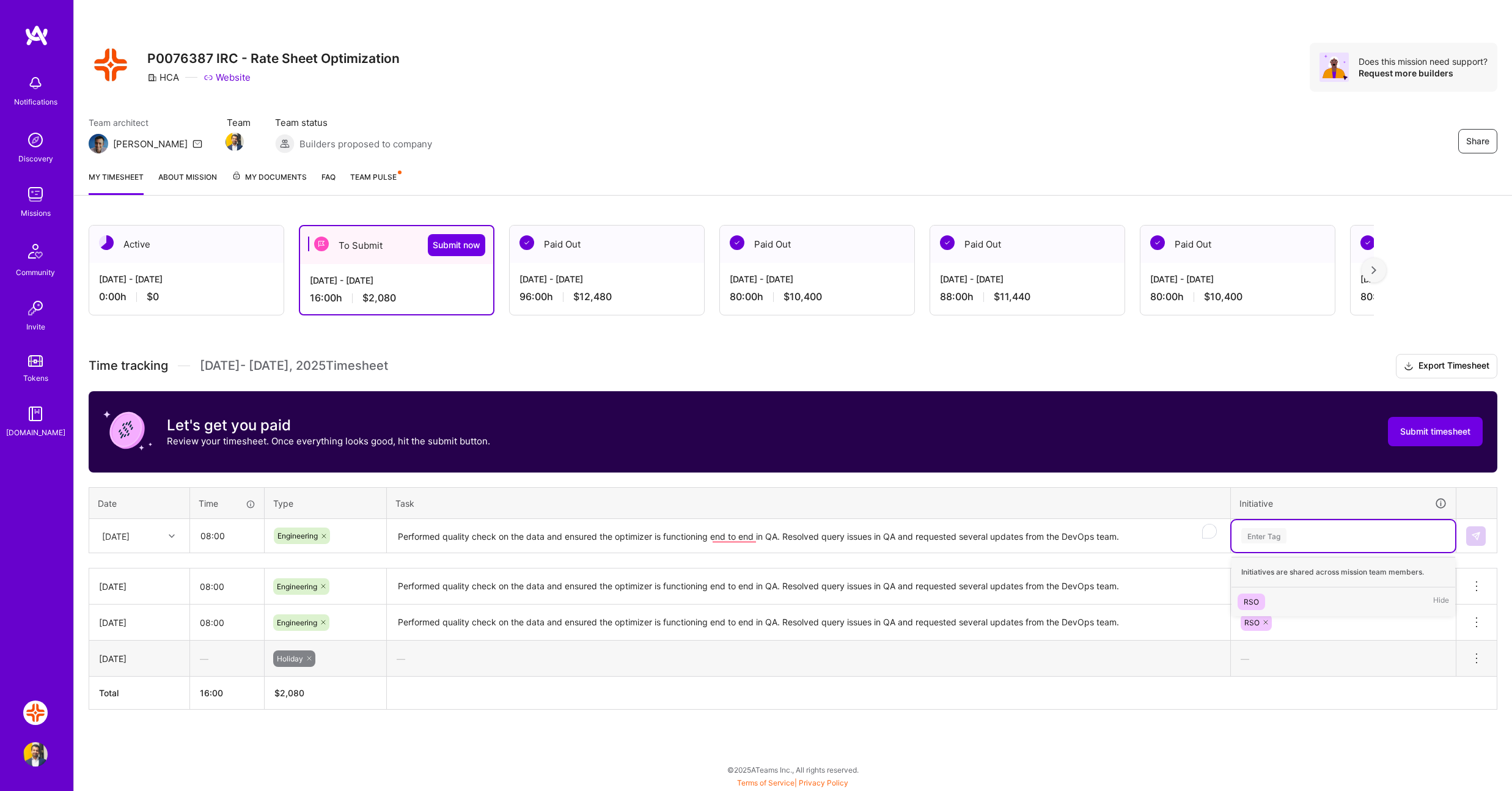
click at [1319, 537] on div "Enter Tag" at bounding box center [1343, 535] width 206 height 15
drag, startPoint x: 1256, startPoint y: 597, endPoint x: 1294, endPoint y: 571, distance: 46.0
click at [1256, 597] on div "RSO" at bounding box center [1251, 601] width 15 height 13
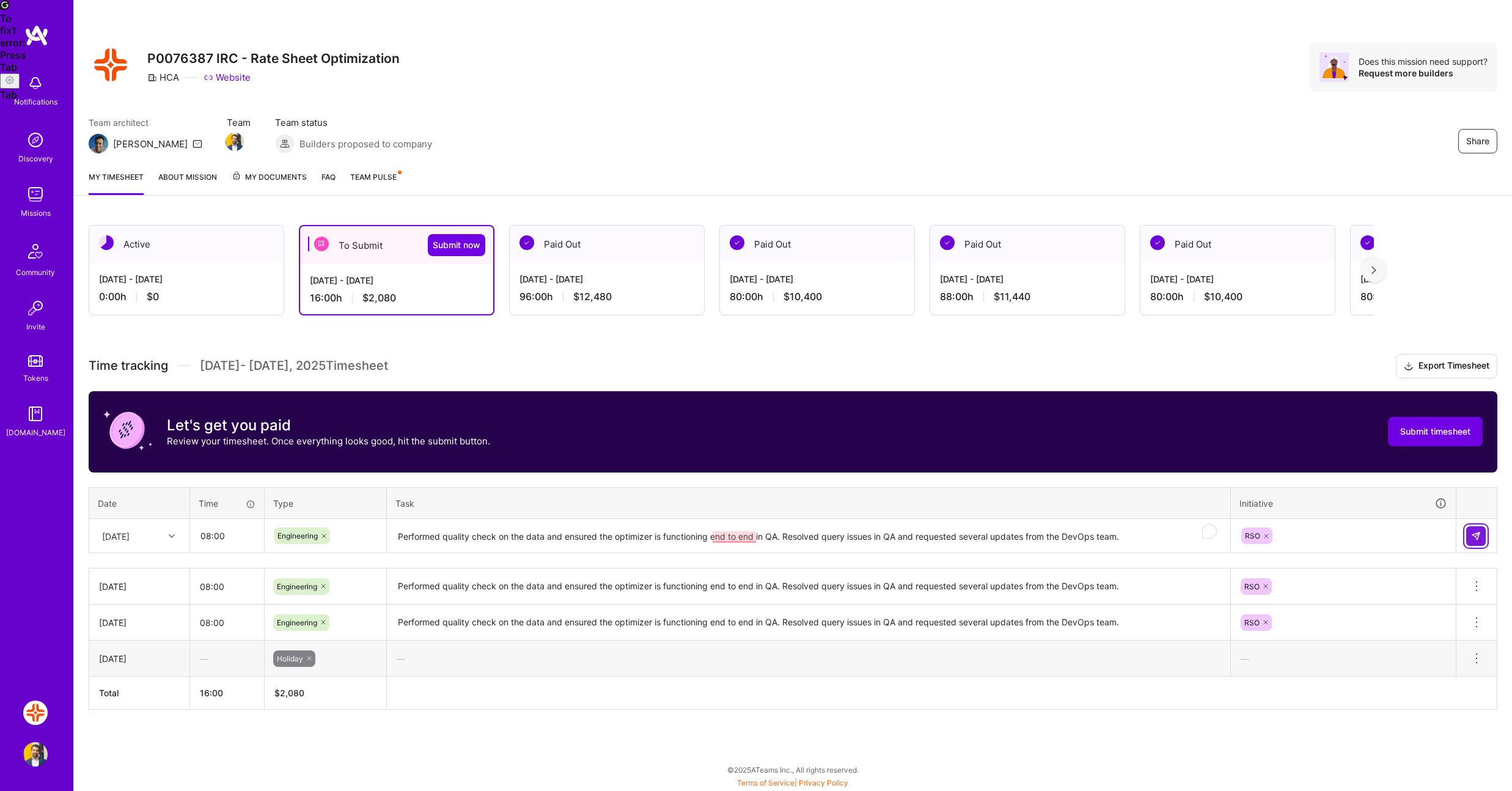
click at [1485, 533] on button at bounding box center [1476, 536] width 20 height 20
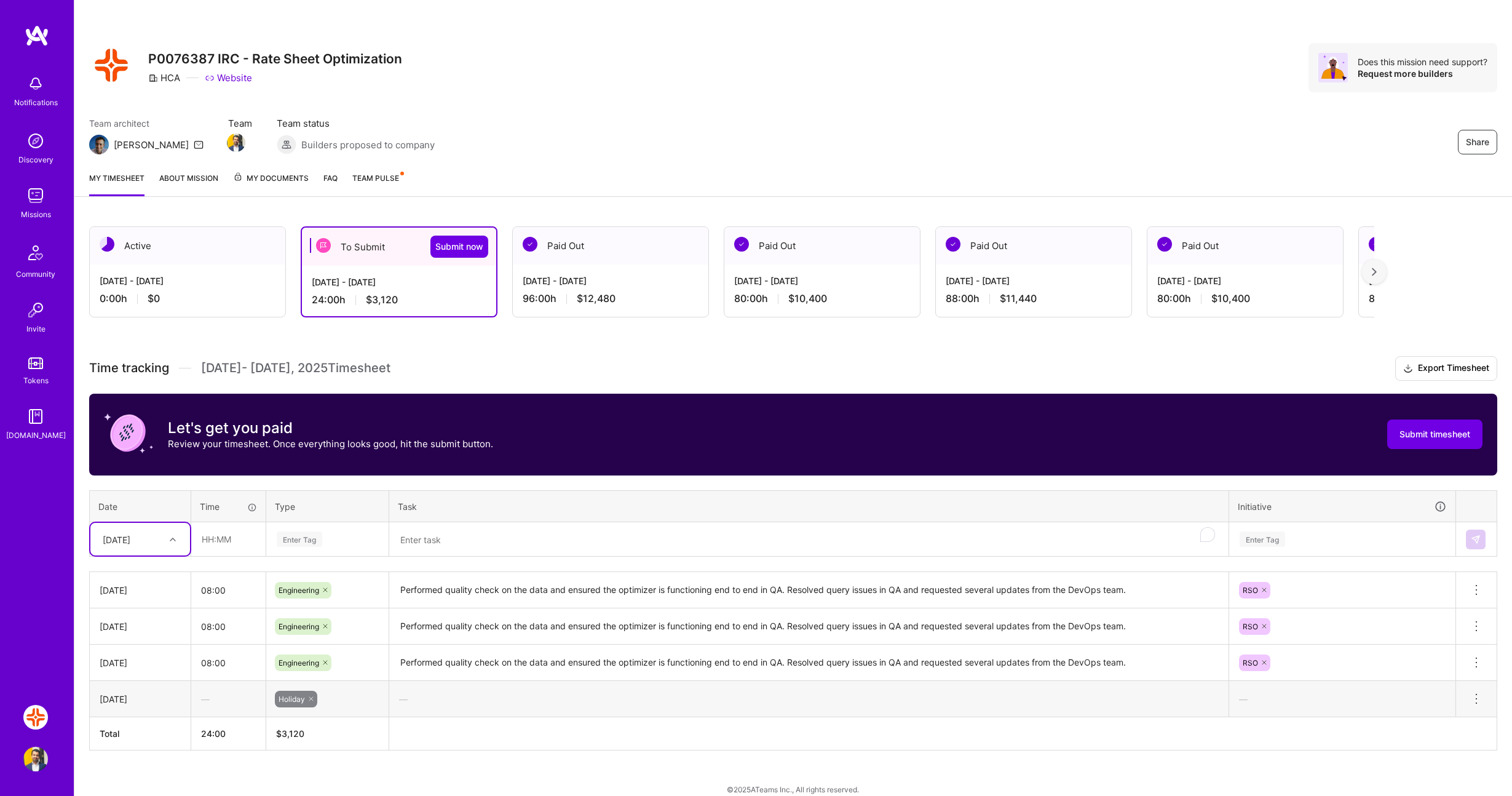
click at [142, 547] on div "[DATE]" at bounding box center [131, 539] width 68 height 21
click at [131, 685] on div "[DATE]" at bounding box center [140, 688] width 99 height 23
click at [235, 539] on input "text" at bounding box center [228, 539] width 73 height 33
type input "08:00"
click at [300, 541] on div "Enter Tag" at bounding box center [299, 539] width 46 height 19
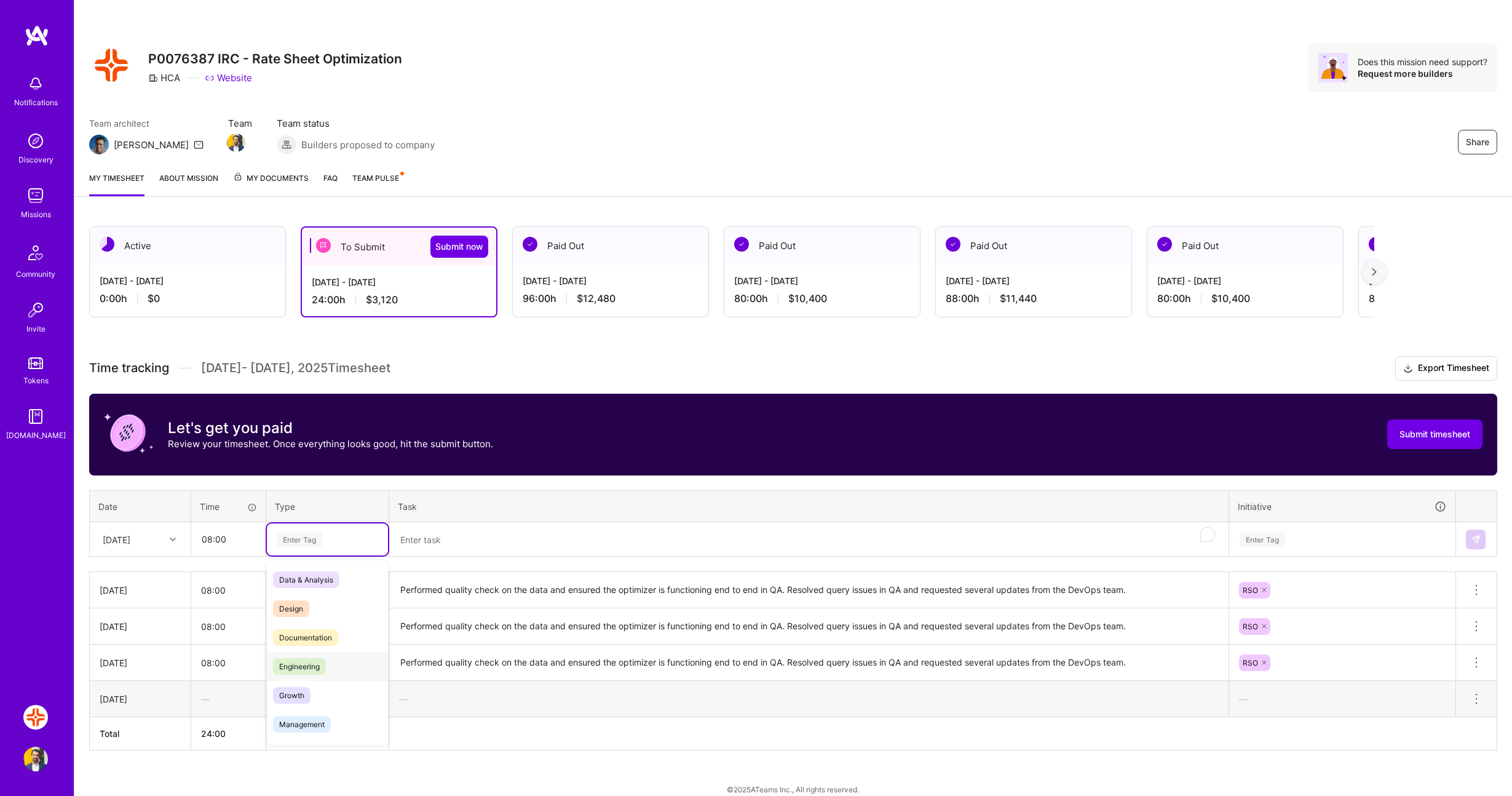
drag, startPoint x: 310, startPoint y: 665, endPoint x: 338, endPoint y: 610, distance: 61.7
click at [312, 658] on span "Engineering" at bounding box center [300, 666] width 53 height 17
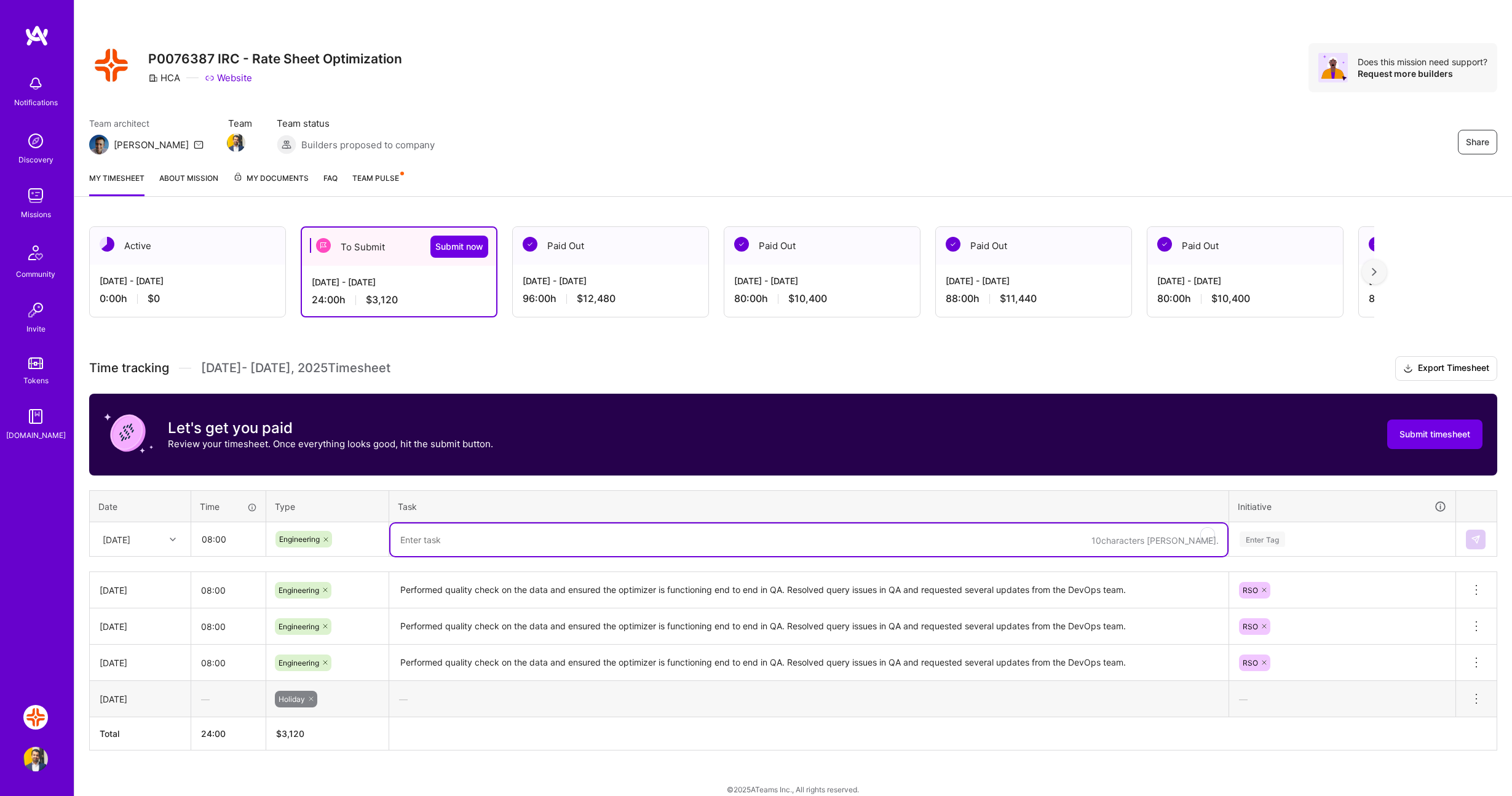
click at [435, 538] on textarea "To enrich screen reader interactions, please activate Accessibility in Grammarl…" at bounding box center [809, 539] width 837 height 33
paste textarea "Performed quality check on the data and ensured the optimizer is functioning en…"
type textarea "Performed quality check on the data and ensured the optimizer is functioning en…"
click at [1316, 547] on div "Enter Tag" at bounding box center [1342, 539] width 225 height 32
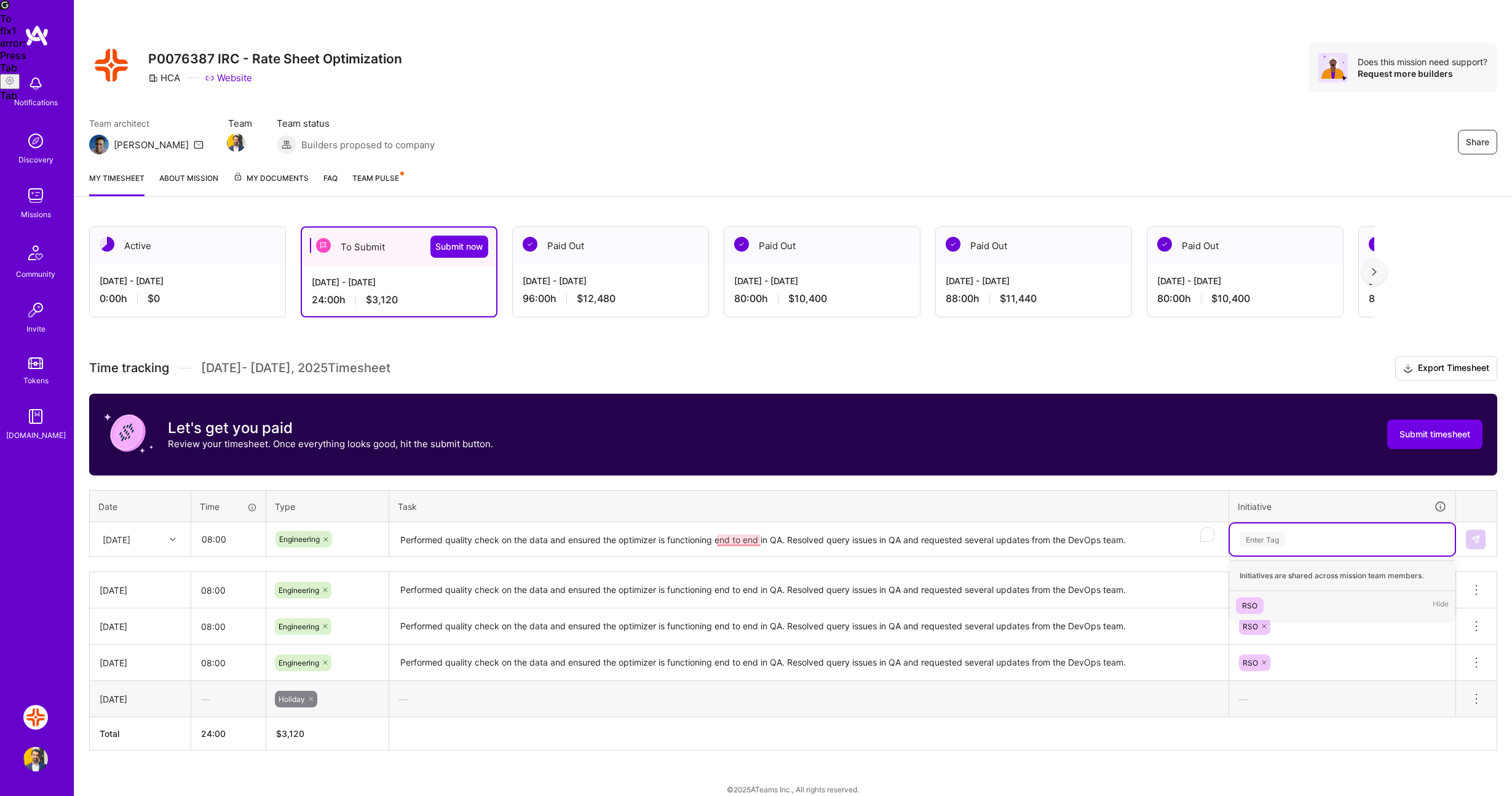
click at [1247, 606] on div "RSO" at bounding box center [1249, 605] width 15 height 13
click at [1478, 535] on img at bounding box center [1476, 539] width 10 height 10
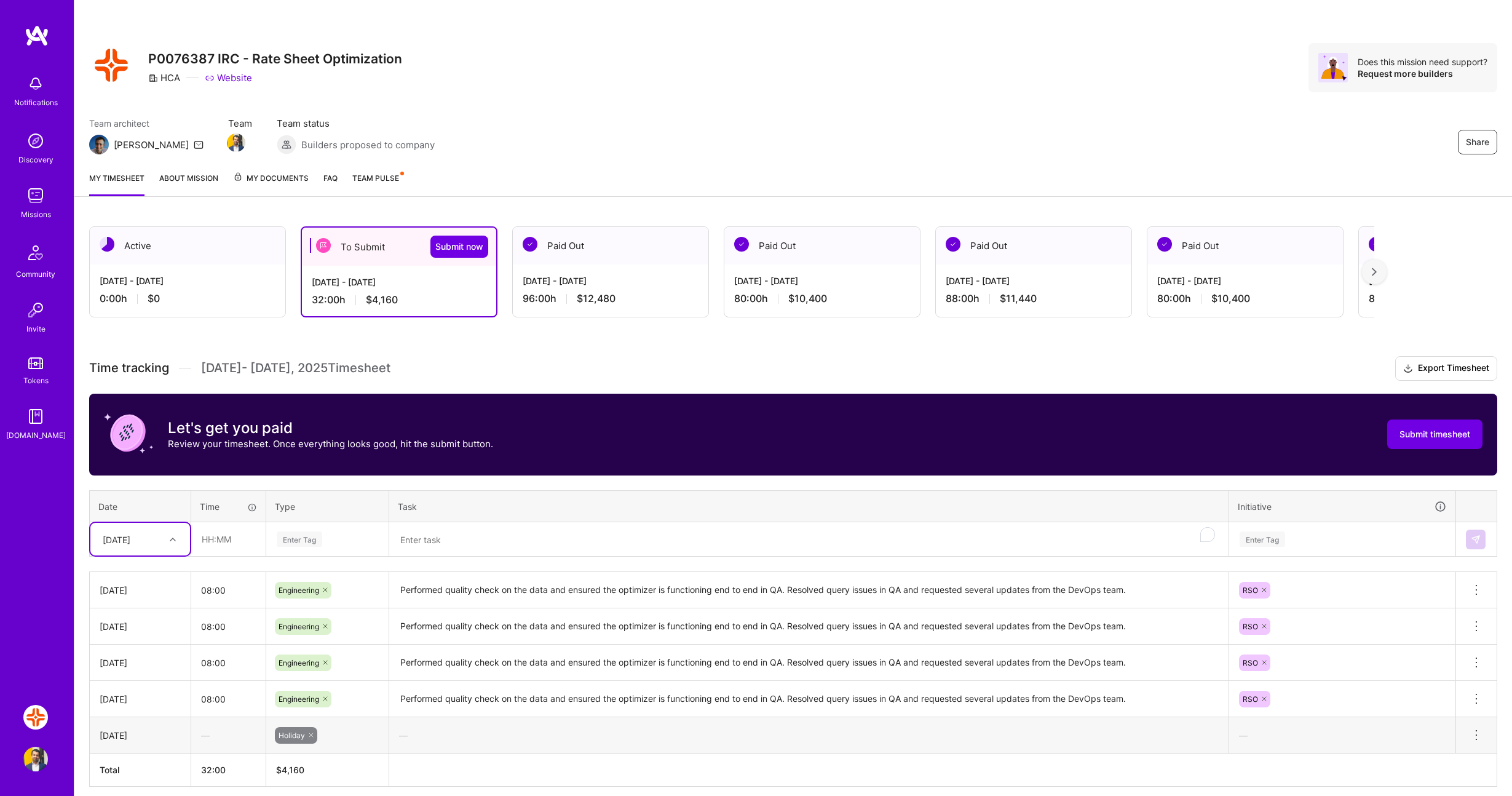
click at [150, 543] on div "[DATE]" at bounding box center [131, 539] width 68 height 21
click at [127, 712] on div "[DATE]" at bounding box center [140, 710] width 99 height 23
click at [217, 540] on input "text" at bounding box center [228, 539] width 73 height 33
type input "08:00"
click at [317, 545] on div "Enter Tag" at bounding box center [299, 539] width 46 height 19
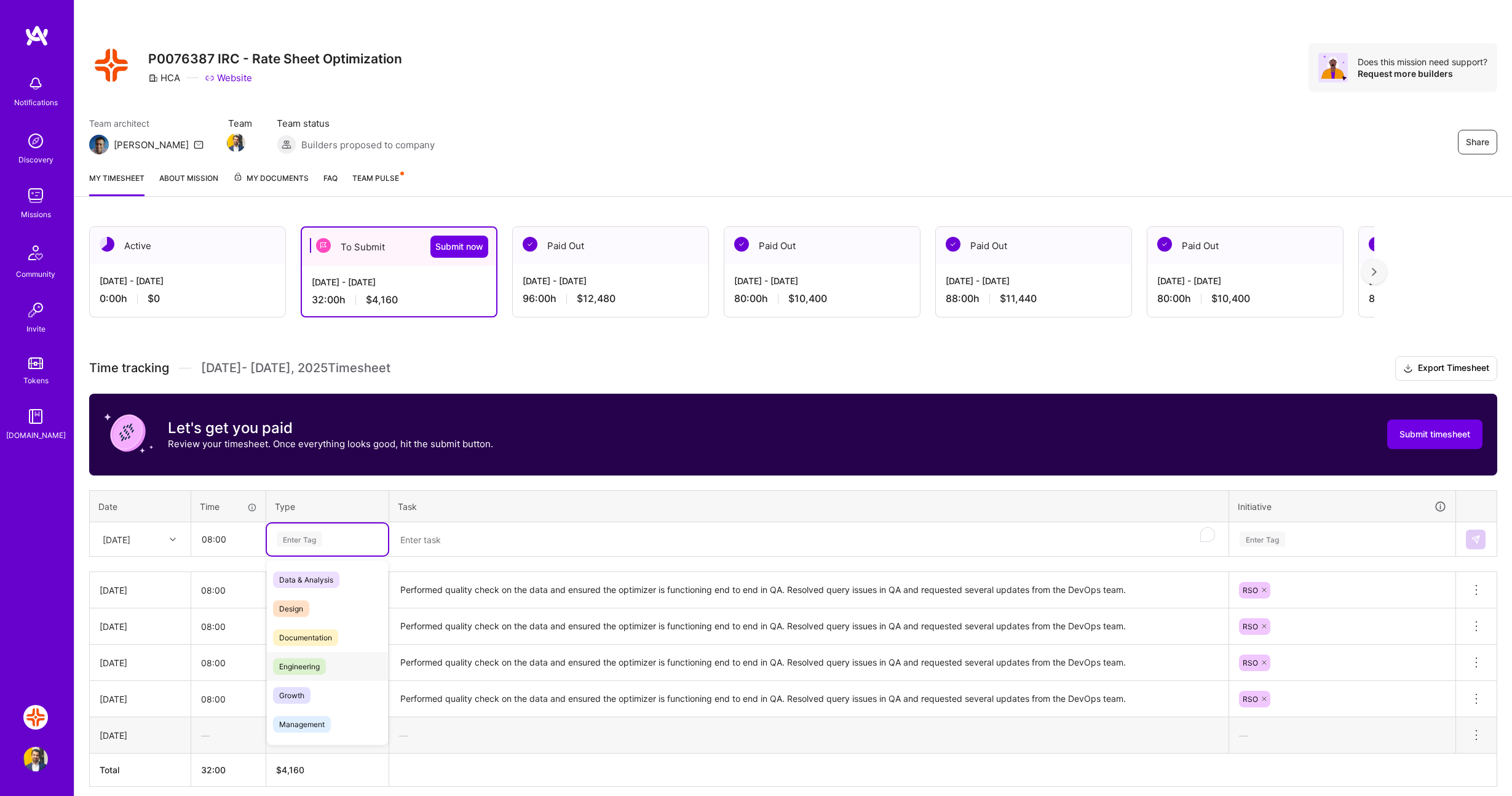
click at [302, 666] on span "Engineering" at bounding box center [300, 666] width 53 height 17
click at [434, 540] on textarea "To enrich screen reader interactions, please activate Accessibility in Grammarl…" at bounding box center [809, 539] width 837 height 33
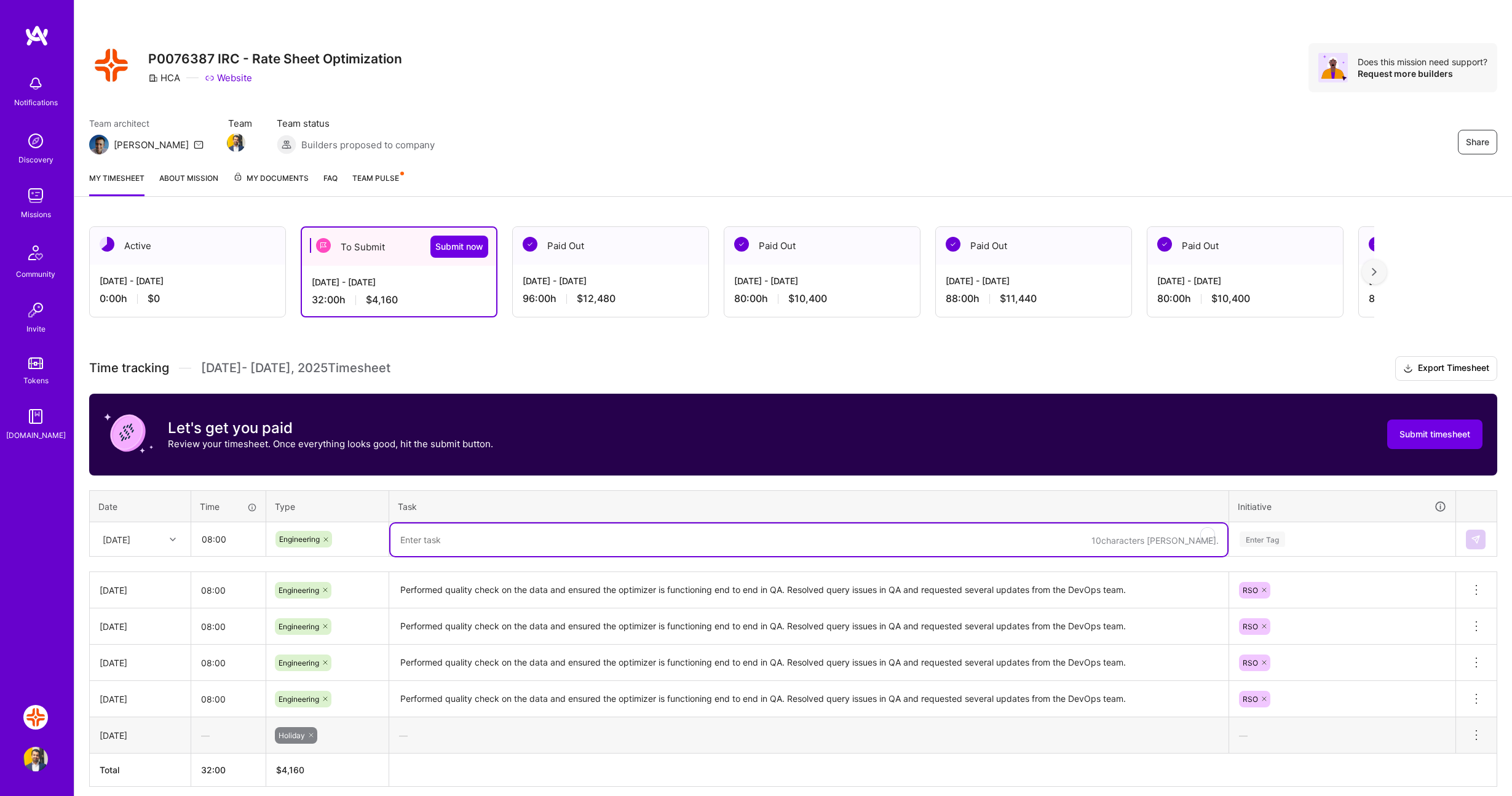
paste textarea "Performed quality check on the data and ensured the optimizer is functioning en…"
type textarea "Performed quality check on the data and ensured the optimizer is functioning en…"
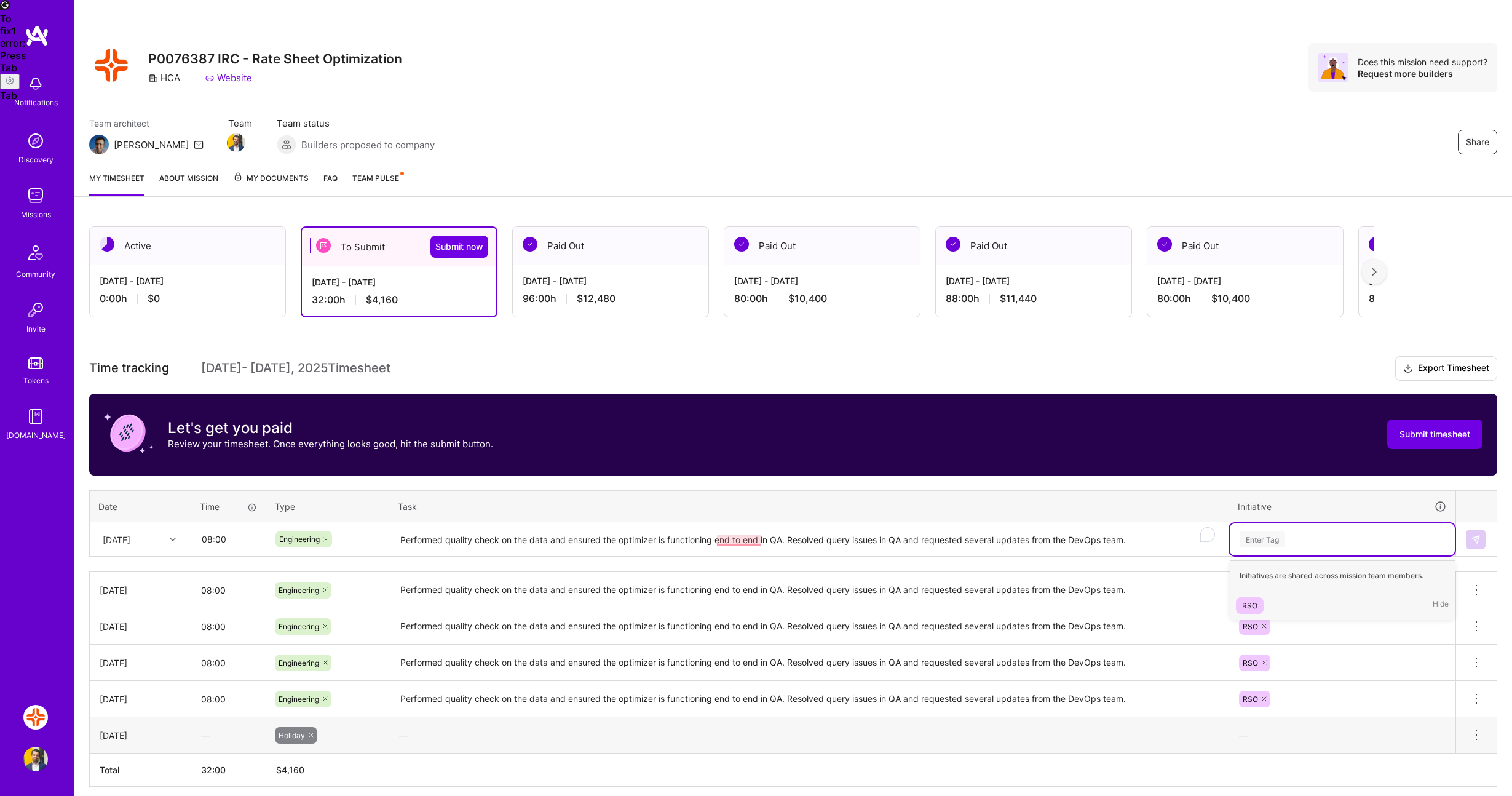
click at [1275, 541] on div "Enter Tag" at bounding box center [1263, 539] width 46 height 19
click at [1259, 605] on span "RSO" at bounding box center [1250, 606] width 28 height 17
click at [1474, 541] on img at bounding box center [1476, 539] width 10 height 10
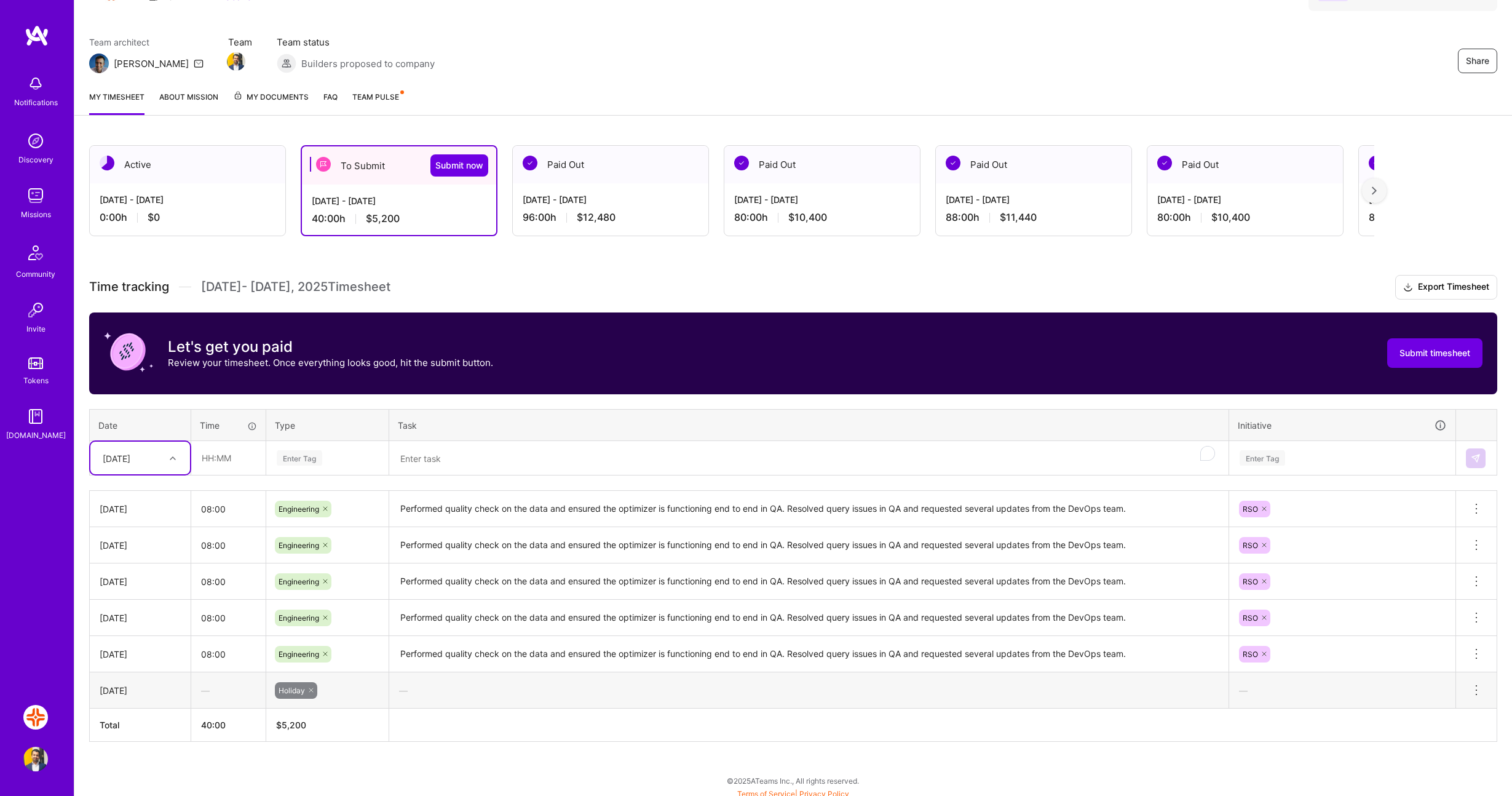
scroll to position [88, 0]
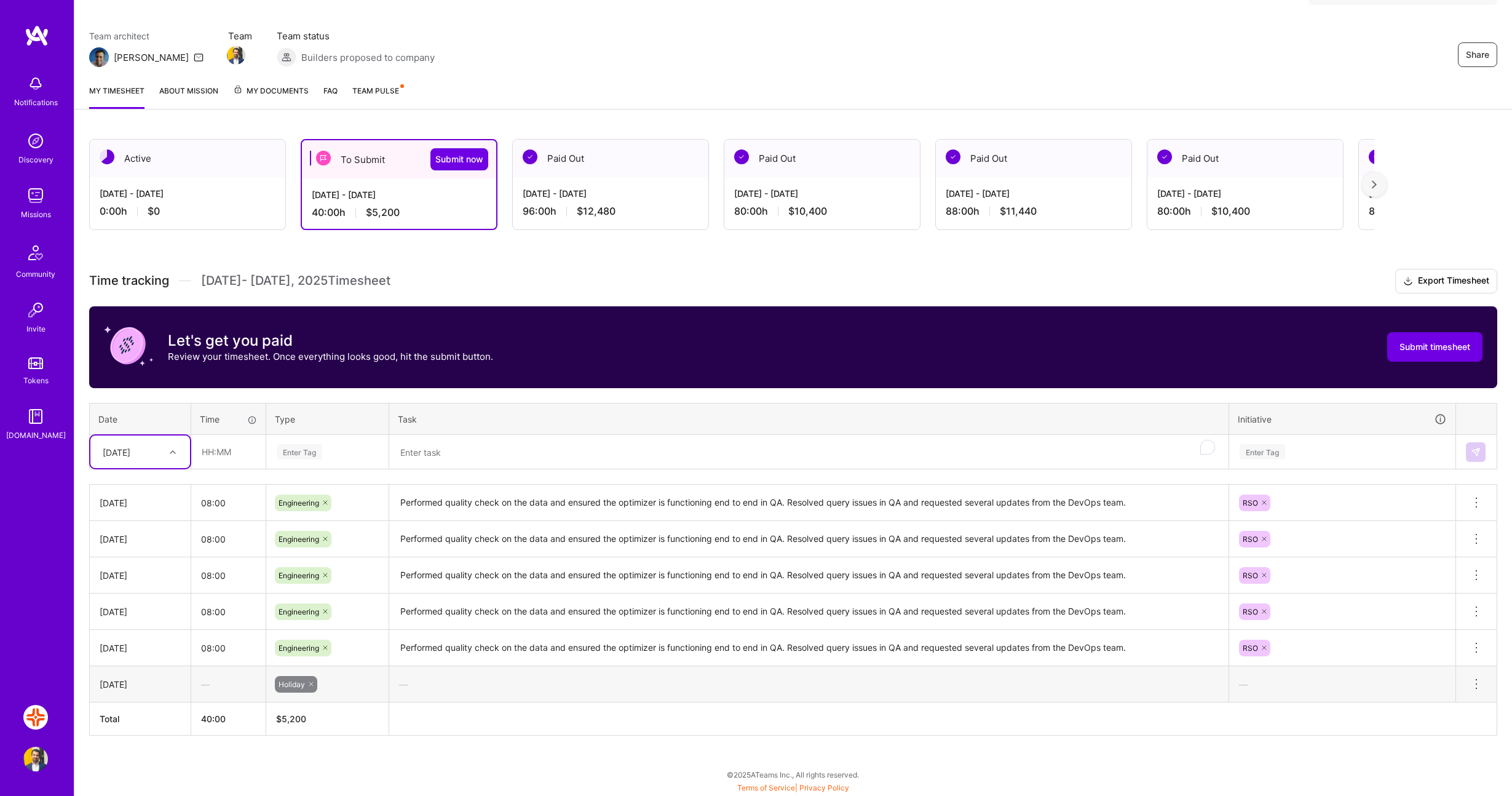
click at [162, 458] on div "[DATE]" at bounding box center [131, 452] width 68 height 21
click at [145, 635] on div "[DATE]" at bounding box center [140, 641] width 99 height 23
click at [226, 456] on input "text" at bounding box center [228, 452] width 73 height 33
type input "08:00"
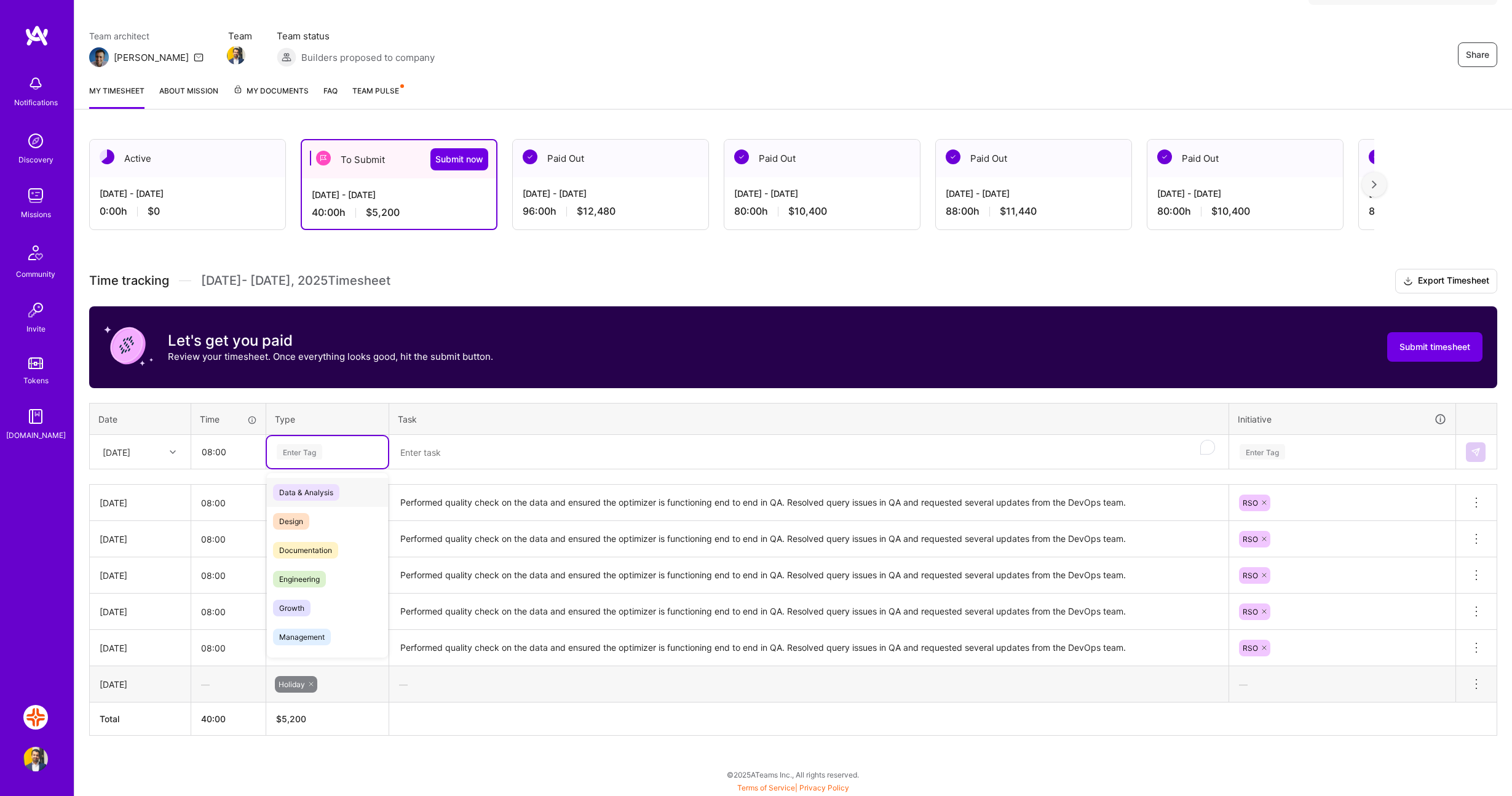
click at [292, 450] on div "Enter Tag" at bounding box center [299, 452] width 46 height 19
click at [314, 449] on div "Enter Tag" at bounding box center [299, 452] width 46 height 19
click at [304, 462] on div "Enter Tag" at bounding box center [327, 452] width 121 height 32
drag, startPoint x: 300, startPoint y: 574, endPoint x: 304, endPoint y: 547, distance: 27.3
click at [300, 573] on span "Engineering" at bounding box center [300, 579] width 53 height 17
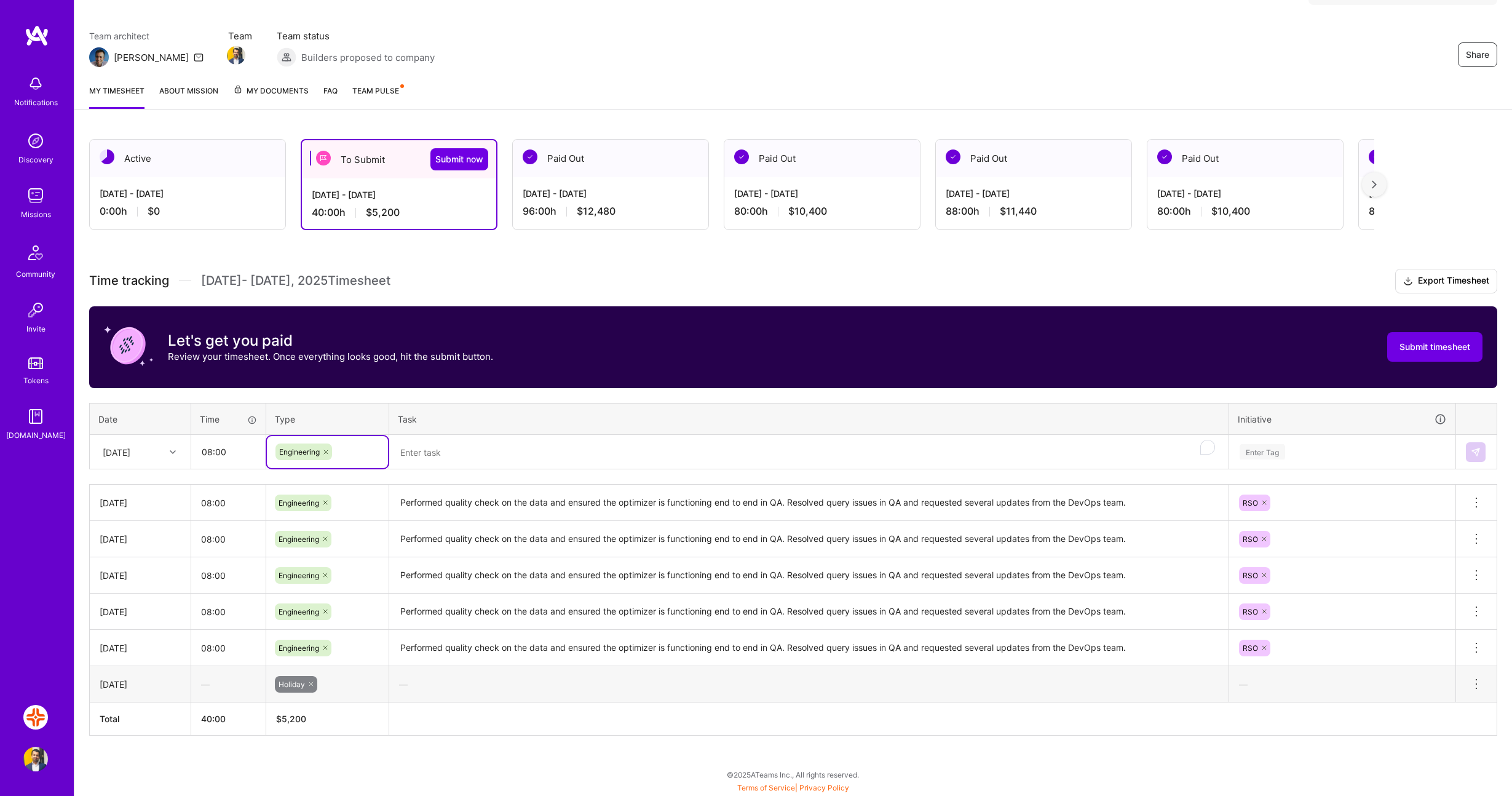
click at [433, 459] on textarea "To enrich screen reader interactions, please activate Accessibility in Grammarl…" at bounding box center [809, 452] width 837 height 33
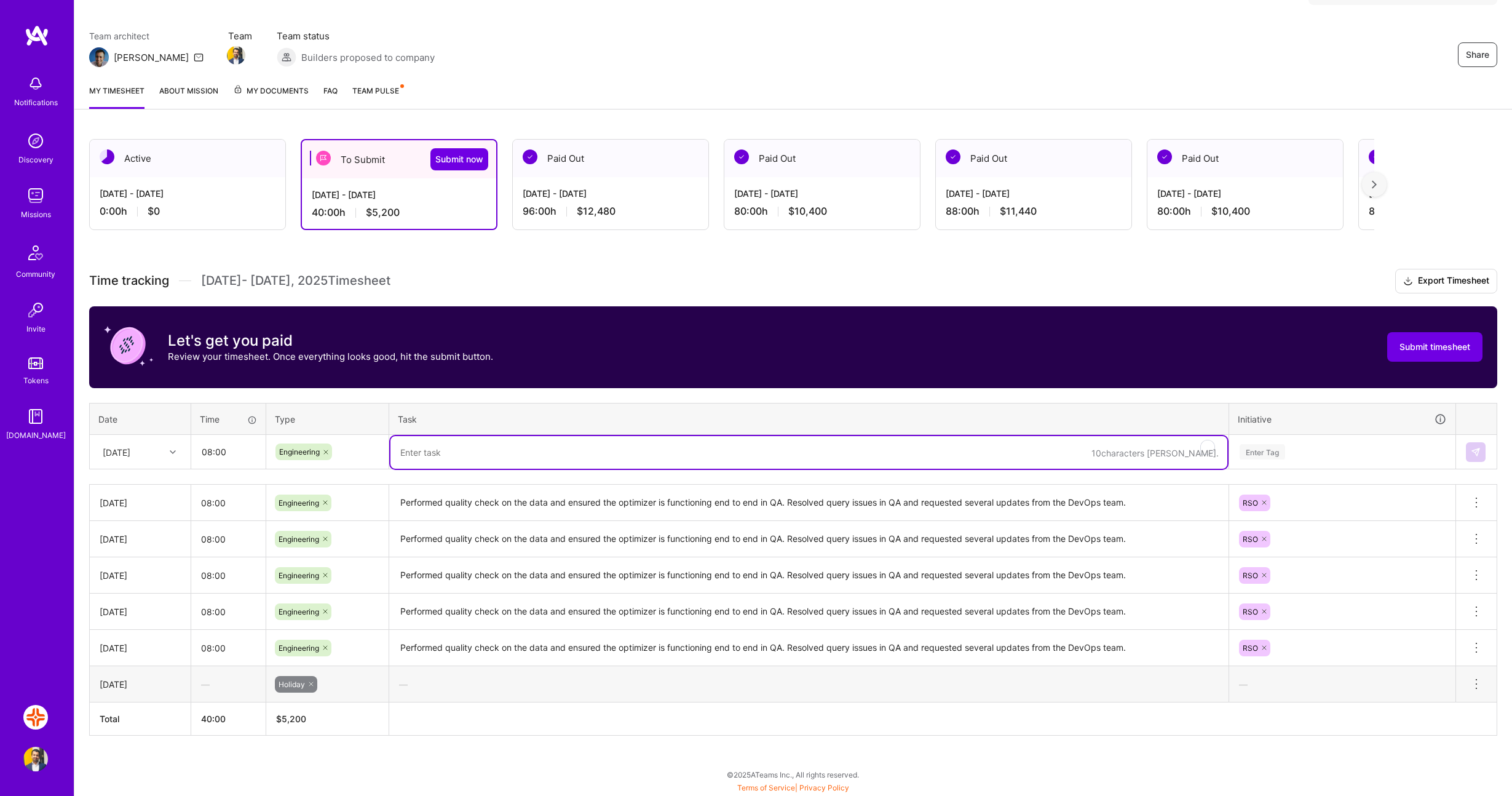
paste textarea "Performed quality check on the data and ensured the optimizer is functioning en…"
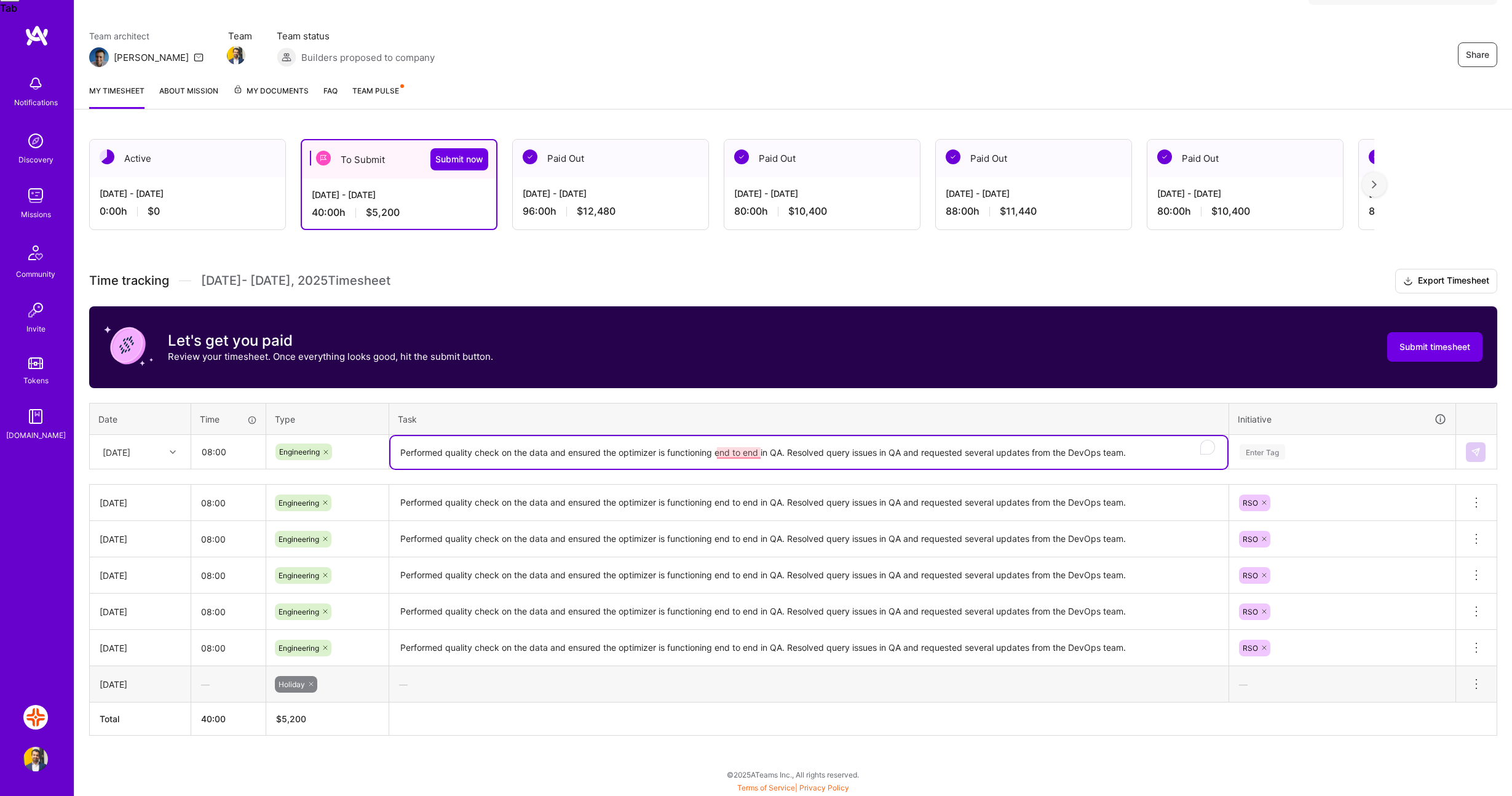
type textarea "Performed quality check on the data and ensured the optimizer is functioning en…"
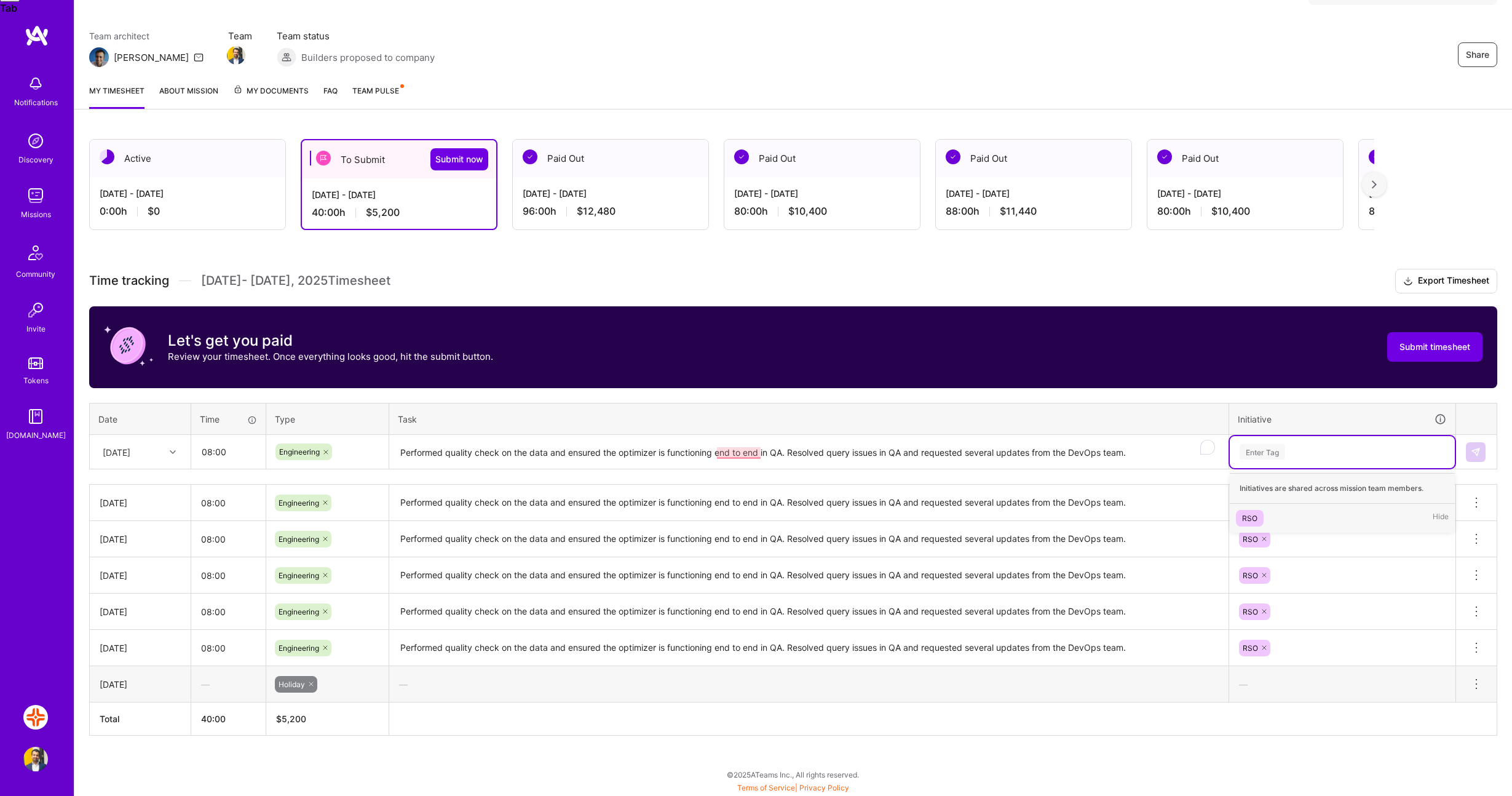
click at [1293, 454] on div "Enter Tag" at bounding box center [1342, 452] width 208 height 15
click at [1261, 515] on span "RSO" at bounding box center [1250, 518] width 28 height 17
click at [1478, 447] on img at bounding box center [1476, 452] width 10 height 10
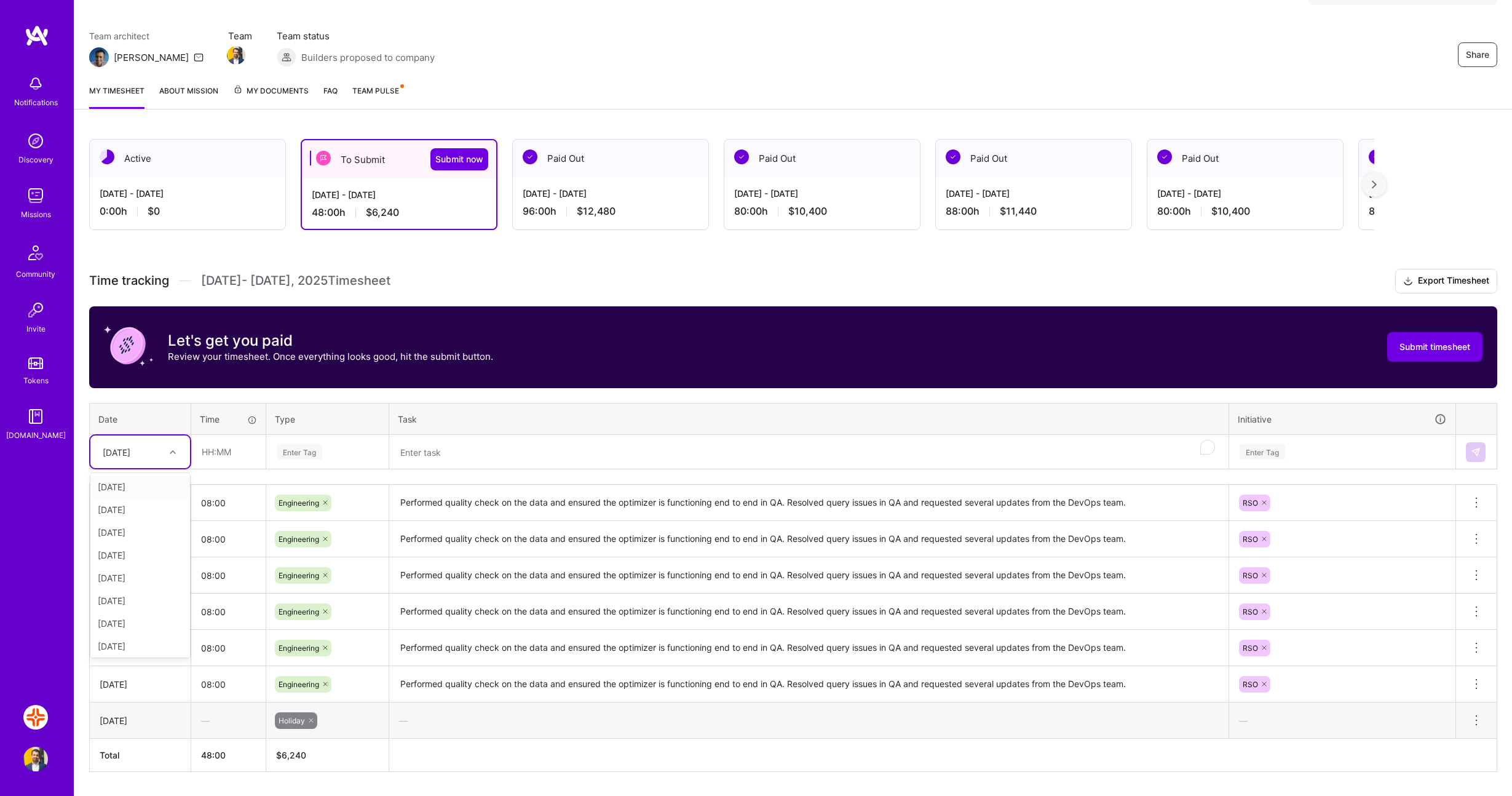
click at [171, 456] on div at bounding box center [174, 452] width 19 height 16
click at [148, 571] on div "[DATE]" at bounding box center [140, 575] width 99 height 23
click at [222, 452] on input "text" at bounding box center [228, 452] width 73 height 33
type input "08:00"
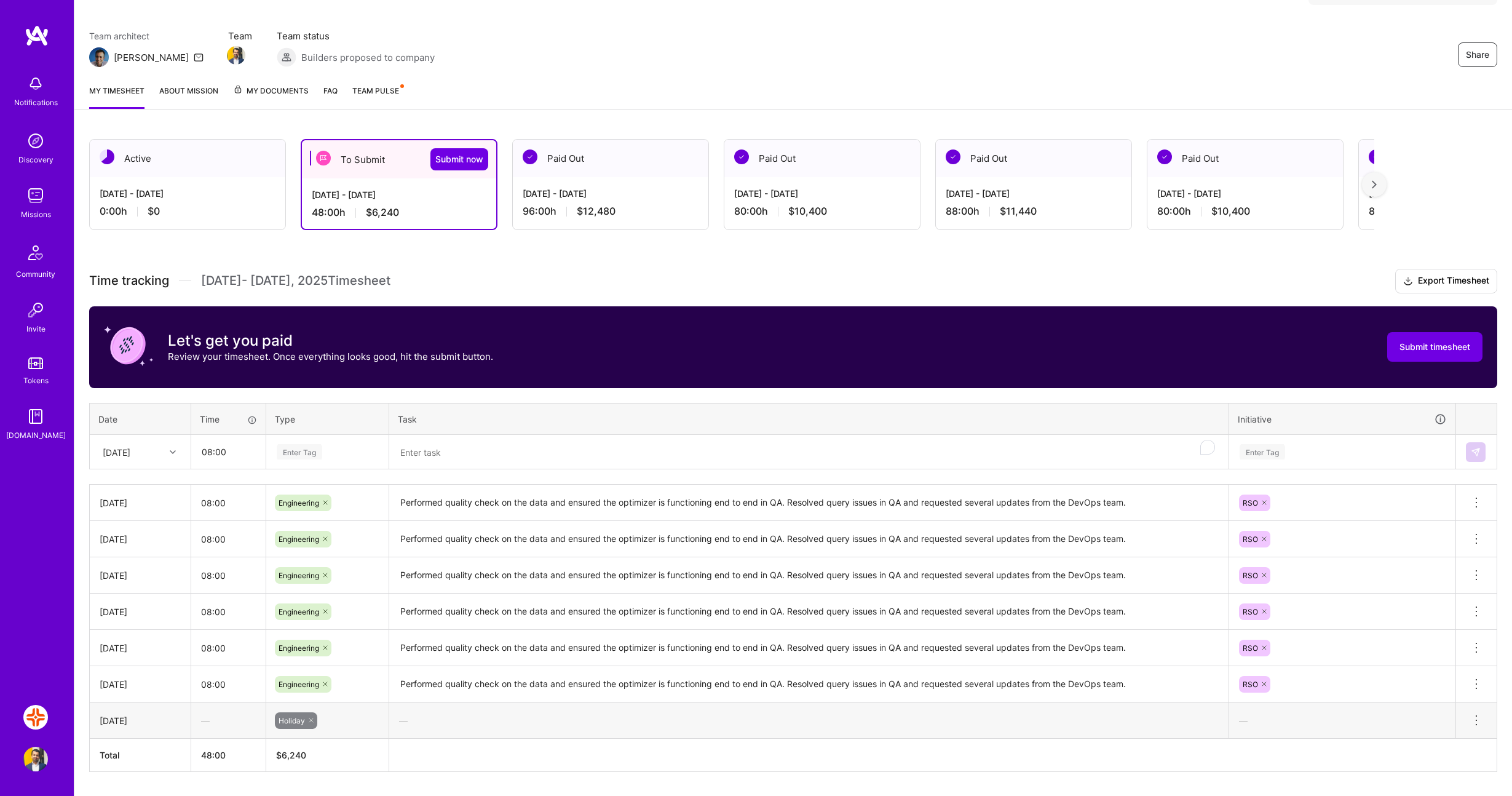
click at [334, 449] on div "Enter Tag" at bounding box center [327, 452] width 104 height 15
click at [303, 579] on span "Engineering" at bounding box center [300, 579] width 53 height 17
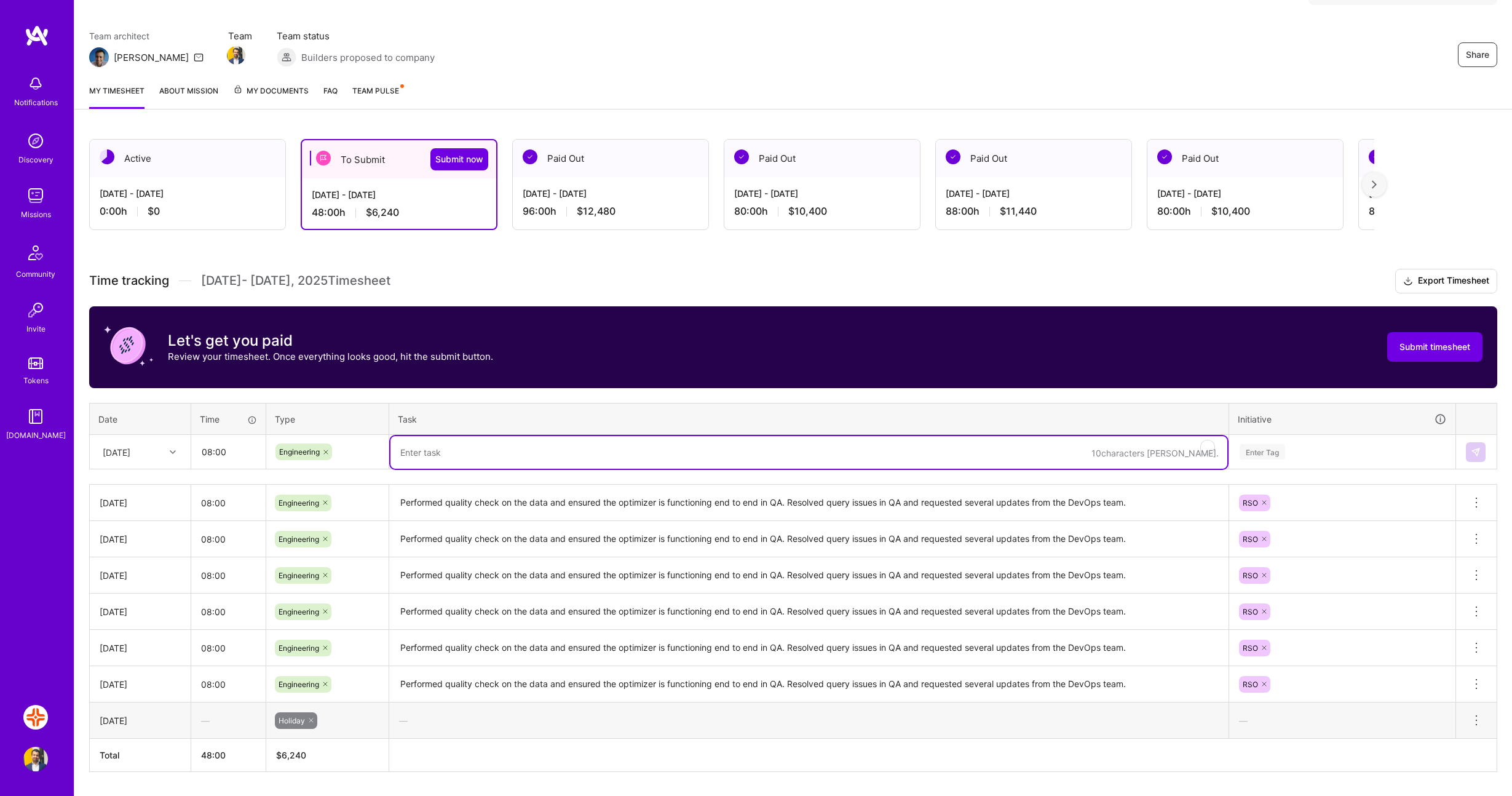
click at [458, 456] on textarea "To enrich screen reader interactions, please activate Accessibility in Grammarl…" at bounding box center [809, 452] width 837 height 33
paste textarea "Performed quality check on the data and ensured the optimizer is functioning en…"
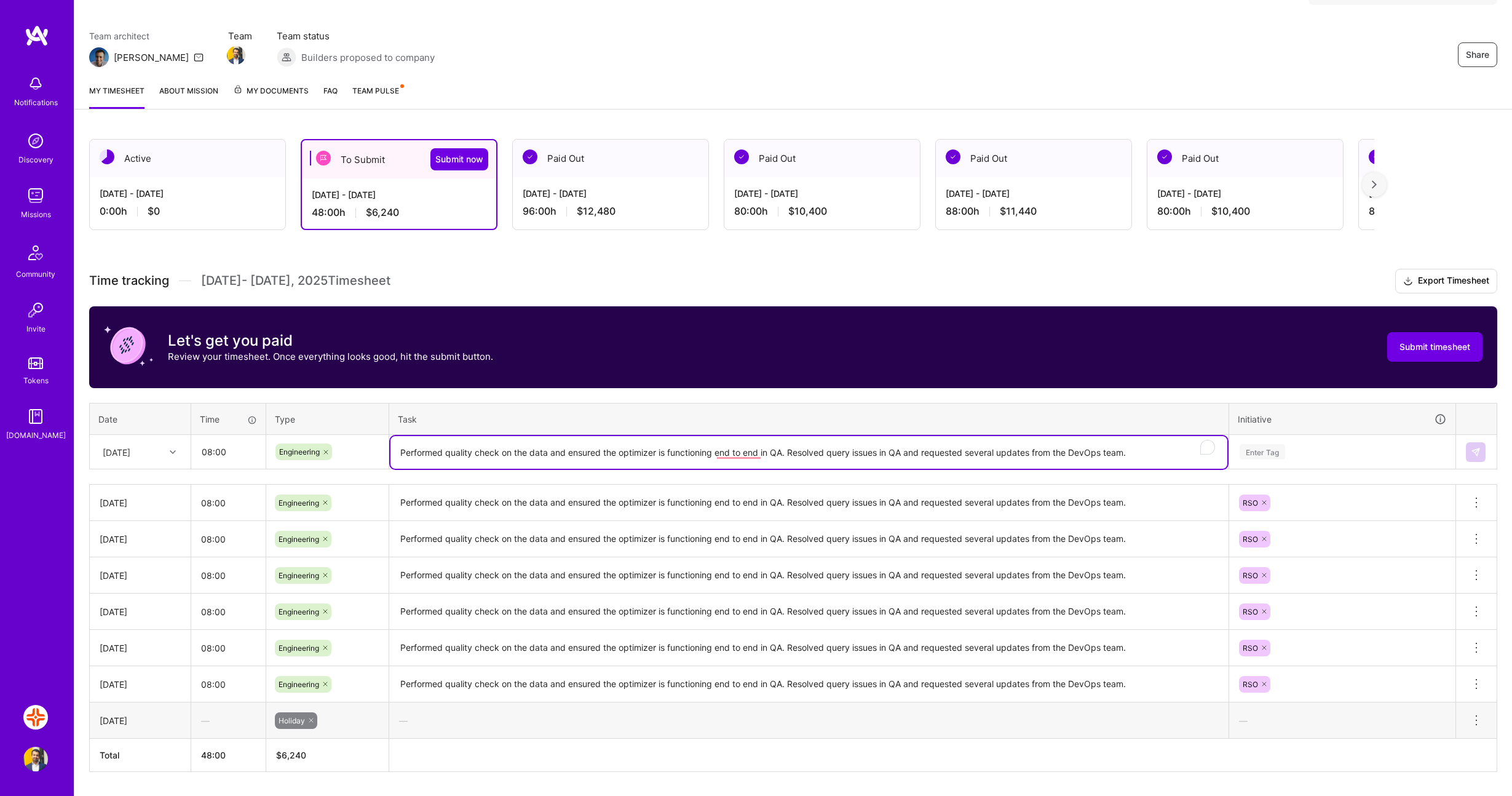
type textarea "Performed quality check on the data and ensured the optimizer is functioning en…"
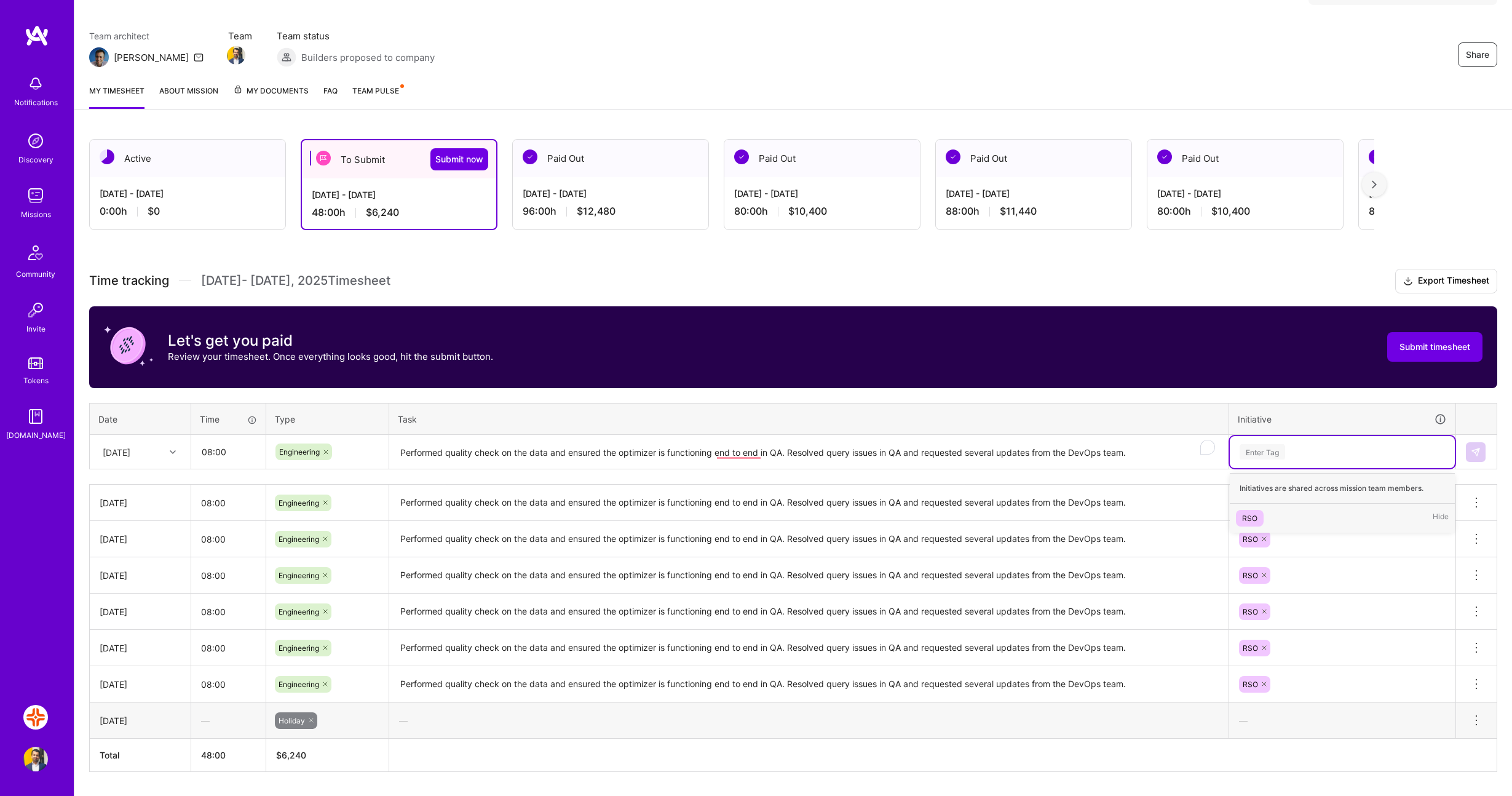
click at [1262, 460] on div "Enter Tag" at bounding box center [1342, 452] width 225 height 32
click at [1254, 518] on div "RSO" at bounding box center [1249, 518] width 15 height 13
click at [1470, 450] on button at bounding box center [1476, 452] width 20 height 20
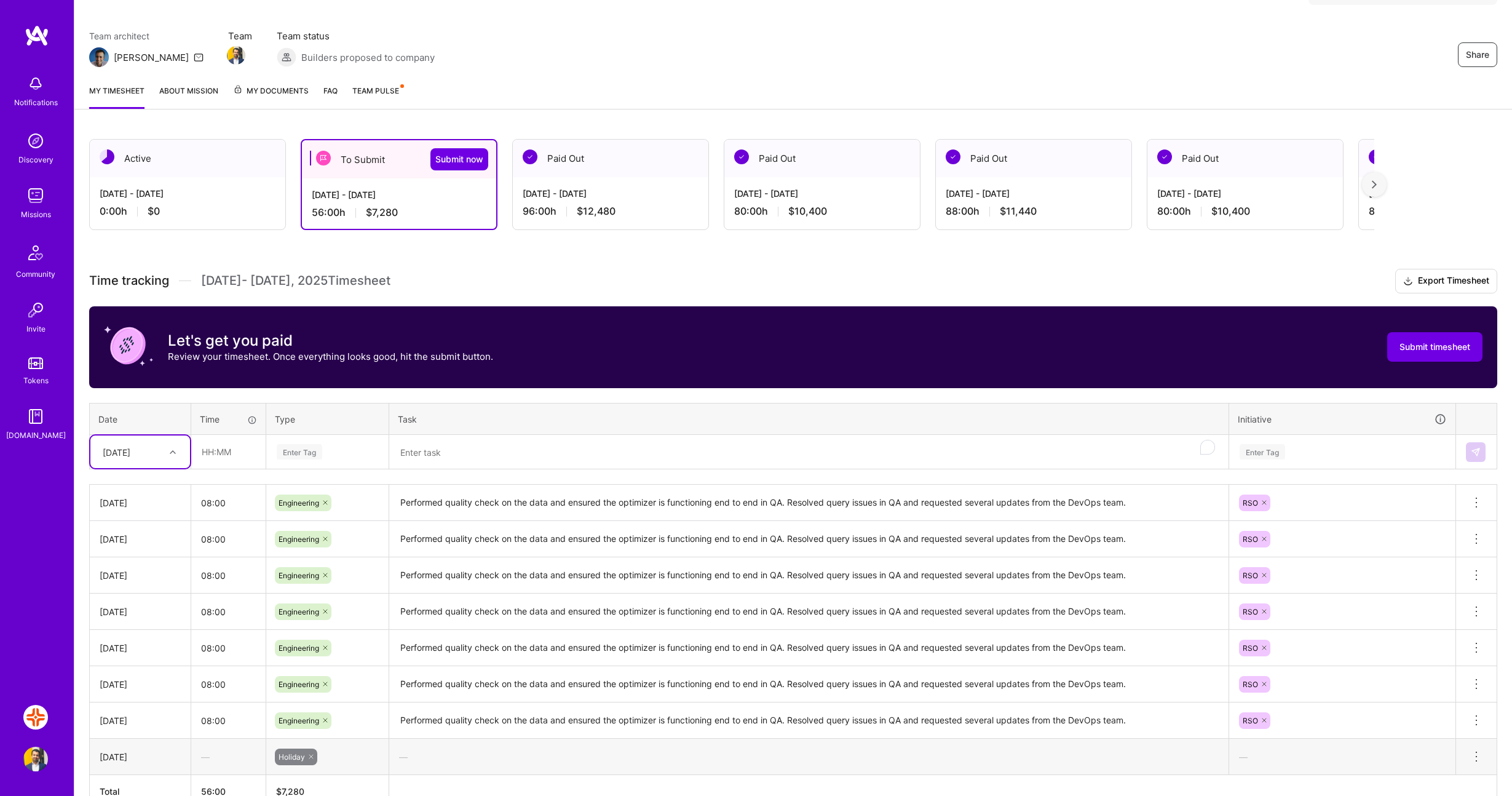
click at [119, 455] on div "[DATE]" at bounding box center [117, 451] width 28 height 13
click at [139, 638] on div "[DATE]" at bounding box center [140, 637] width 99 height 23
click at [219, 452] on input "text" at bounding box center [228, 452] width 73 height 33
type input "04:00"
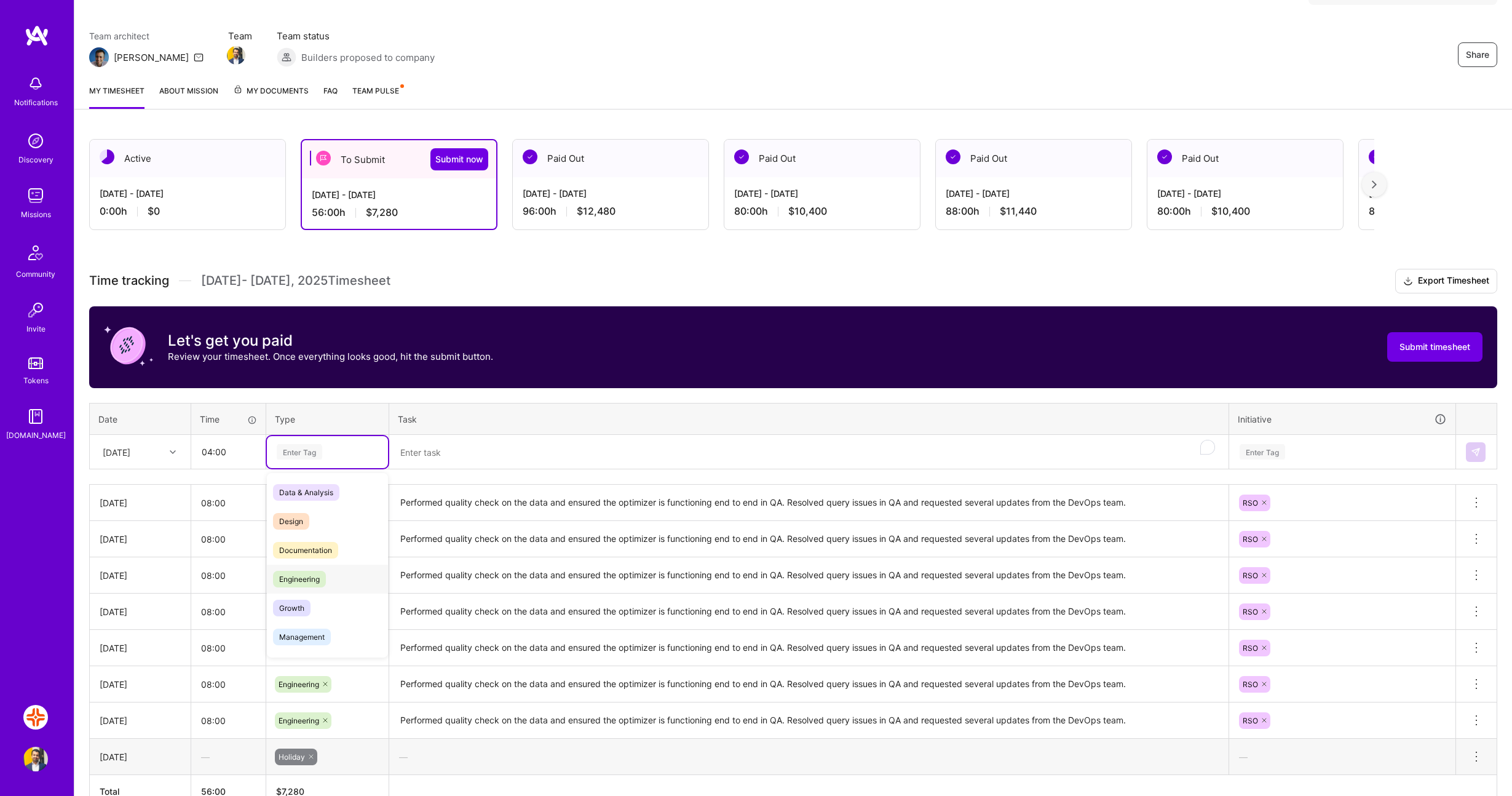
drag, startPoint x: 302, startPoint y: 580, endPoint x: 323, endPoint y: 541, distance: 44.3
click at [302, 580] on span "Engineering" at bounding box center [300, 579] width 53 height 17
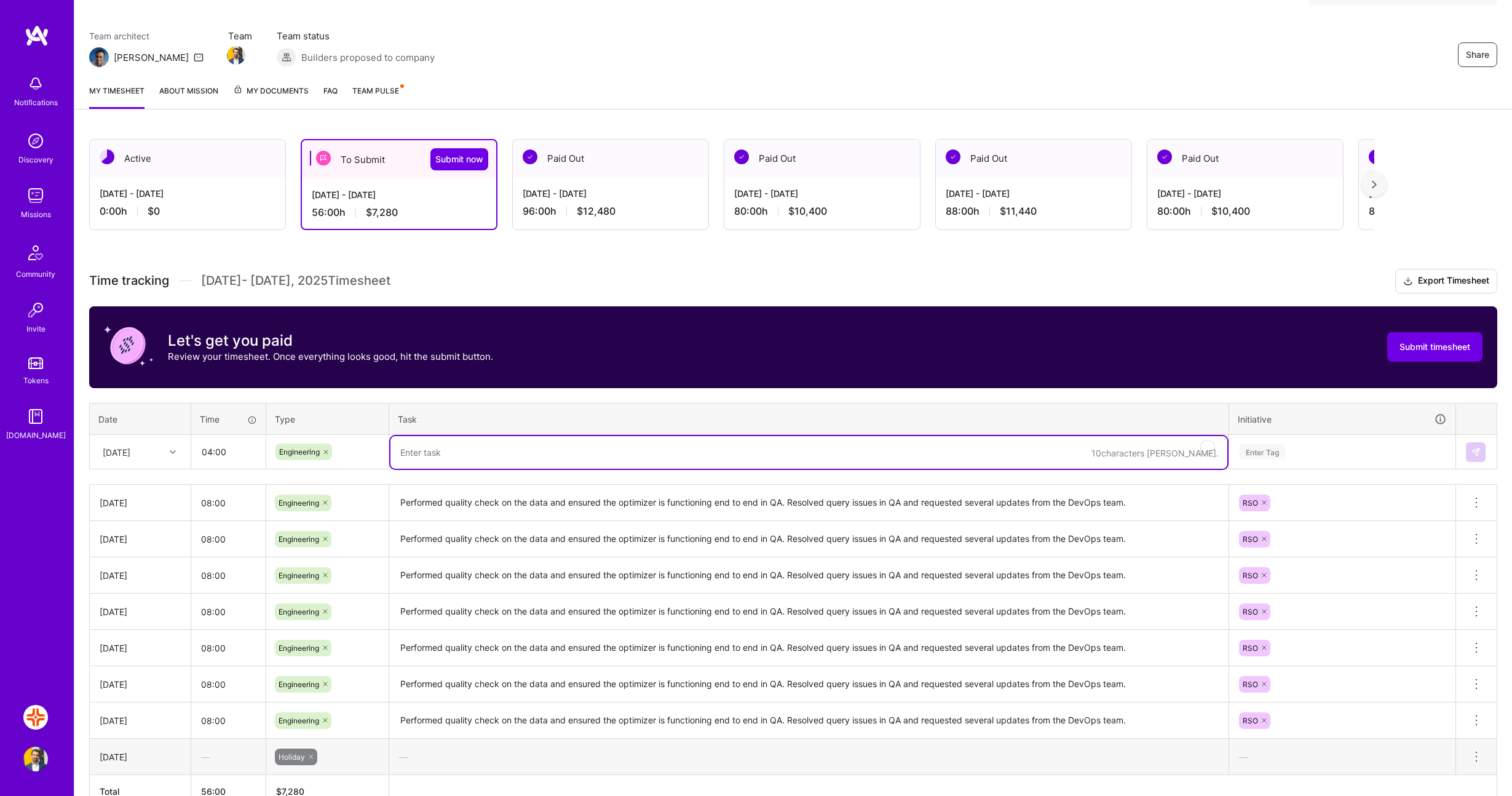
click at [423, 450] on textarea "To enrich screen reader interactions, please activate Accessibility in Grammarl…" at bounding box center [809, 452] width 837 height 33
paste textarea "Performed quality check on the data and ensured the optimizer is functioning en…"
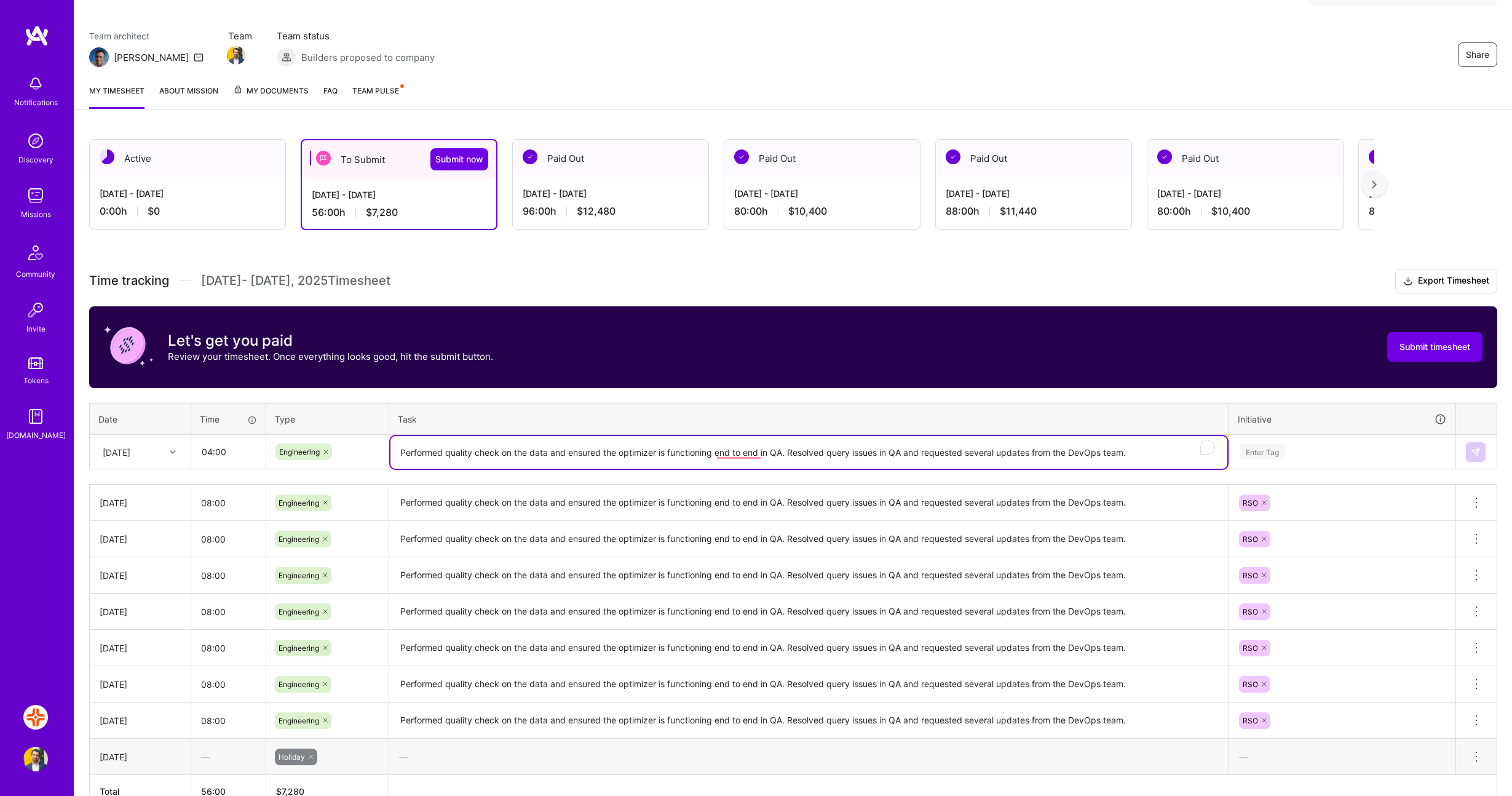
type textarea "Performed quality check on the data and ensured the optimizer is functioning en…"
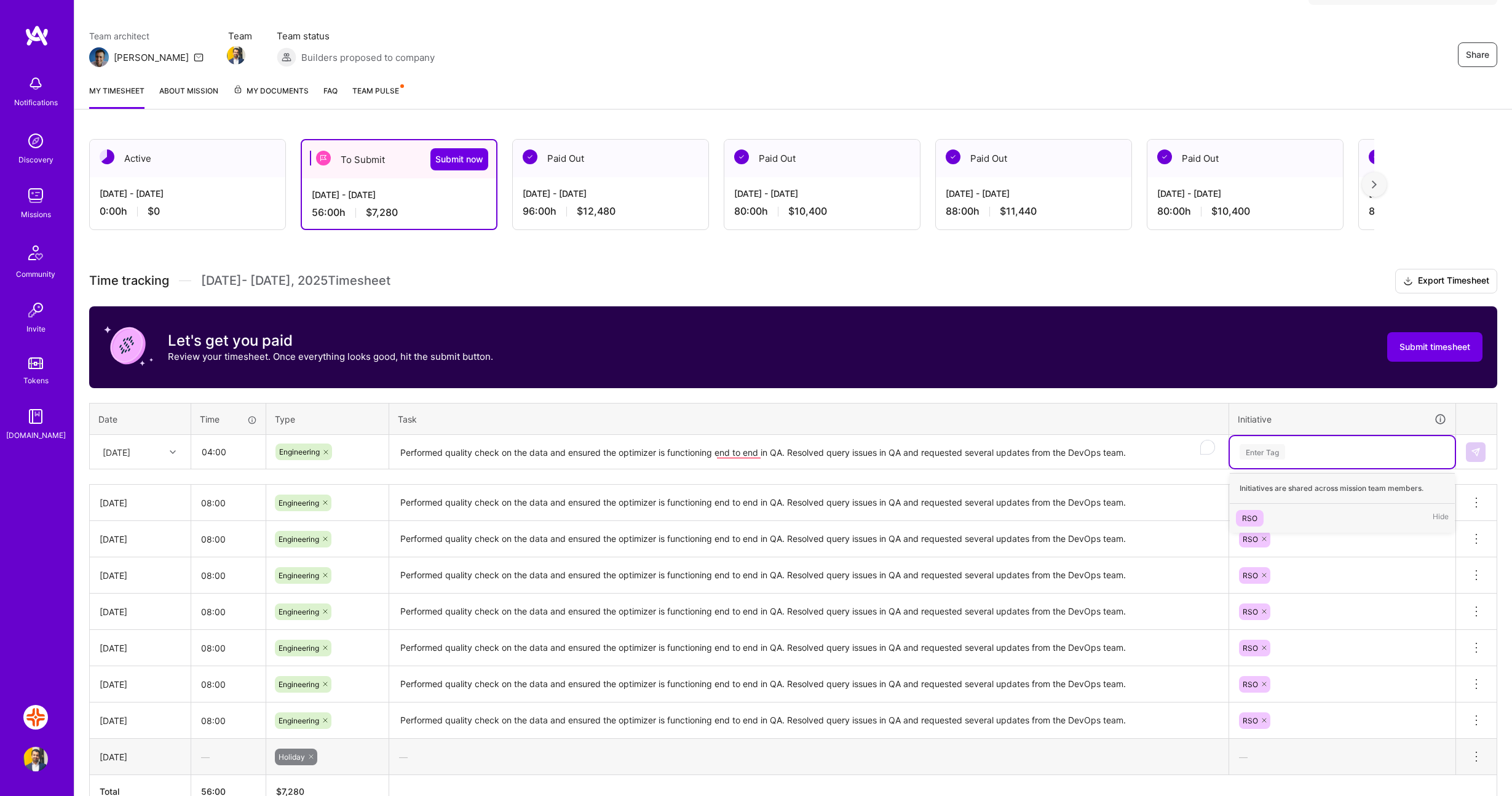
click at [1277, 451] on div "Enter Tag" at bounding box center [1263, 452] width 46 height 19
click at [1255, 513] on div "RSO" at bounding box center [1249, 518] width 15 height 13
click at [1477, 455] on img at bounding box center [1476, 452] width 10 height 10
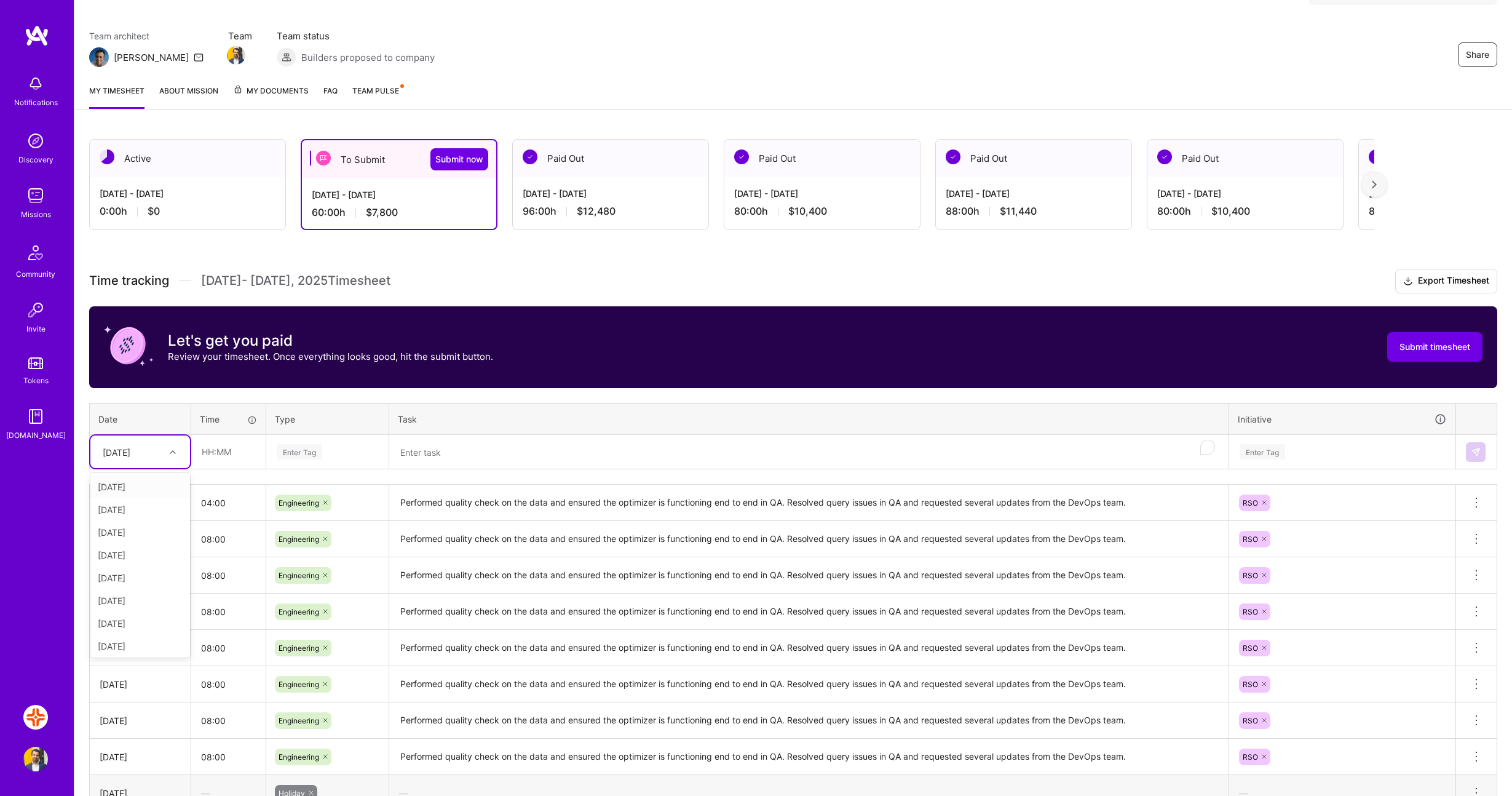
click at [166, 452] on div at bounding box center [174, 452] width 19 height 16
click at [143, 622] on div "[DATE]" at bounding box center [140, 621] width 99 height 23
click at [227, 460] on input "text" at bounding box center [228, 452] width 73 height 33
type input "08:00"
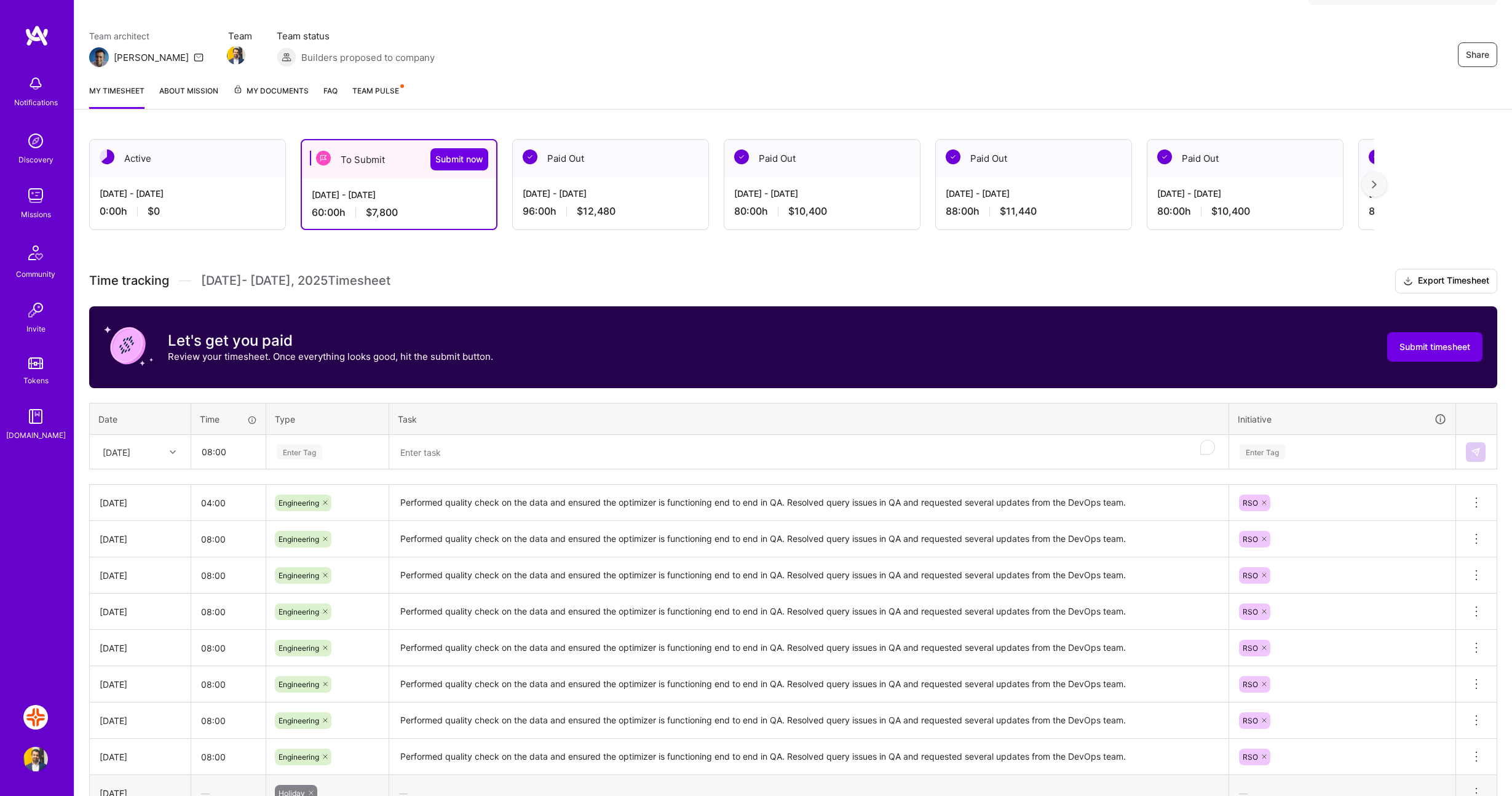
click at [318, 445] on div "Enter Tag" at bounding box center [299, 452] width 46 height 19
click at [309, 580] on span "Engineering" at bounding box center [300, 579] width 53 height 17
click at [452, 446] on textarea "To enrich screen reader interactions, please activate Accessibility in Grammarl…" at bounding box center [809, 452] width 837 height 33
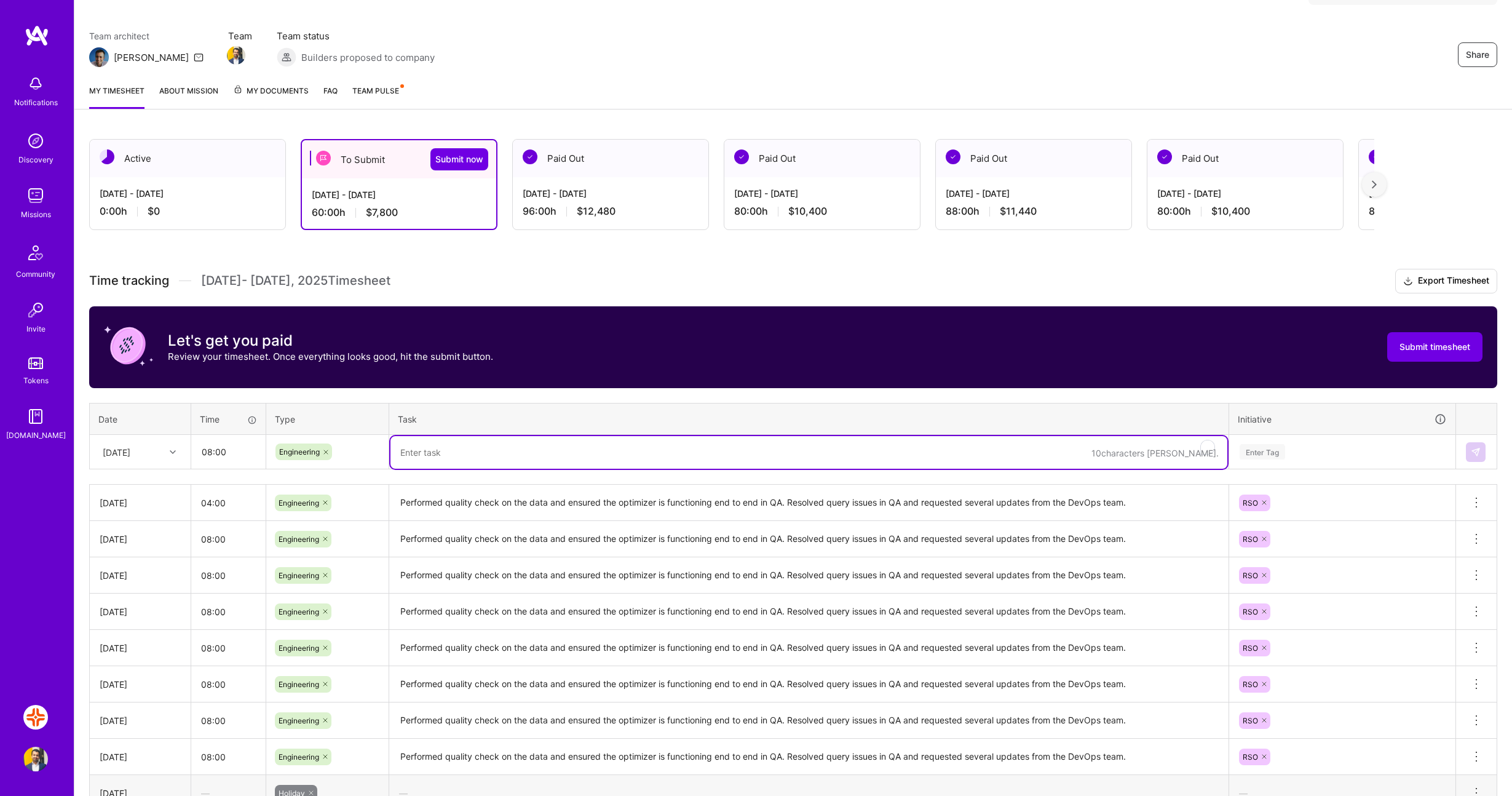
paste textarea "Performed quality check on the data and ensured the optimizer is functioning en…"
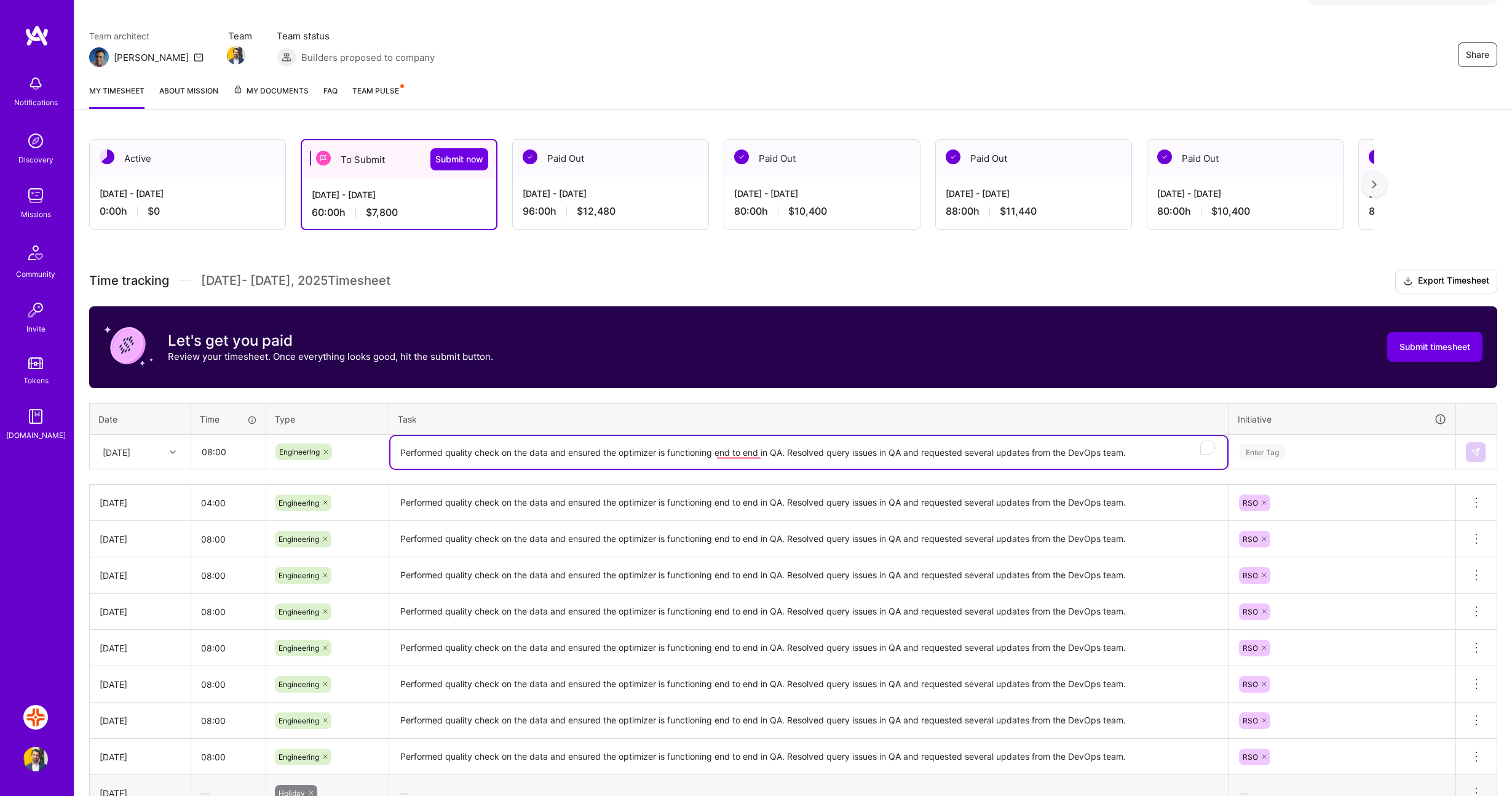
type textarea "Performed quality check on the data and ensured the optimizer is functioning en…"
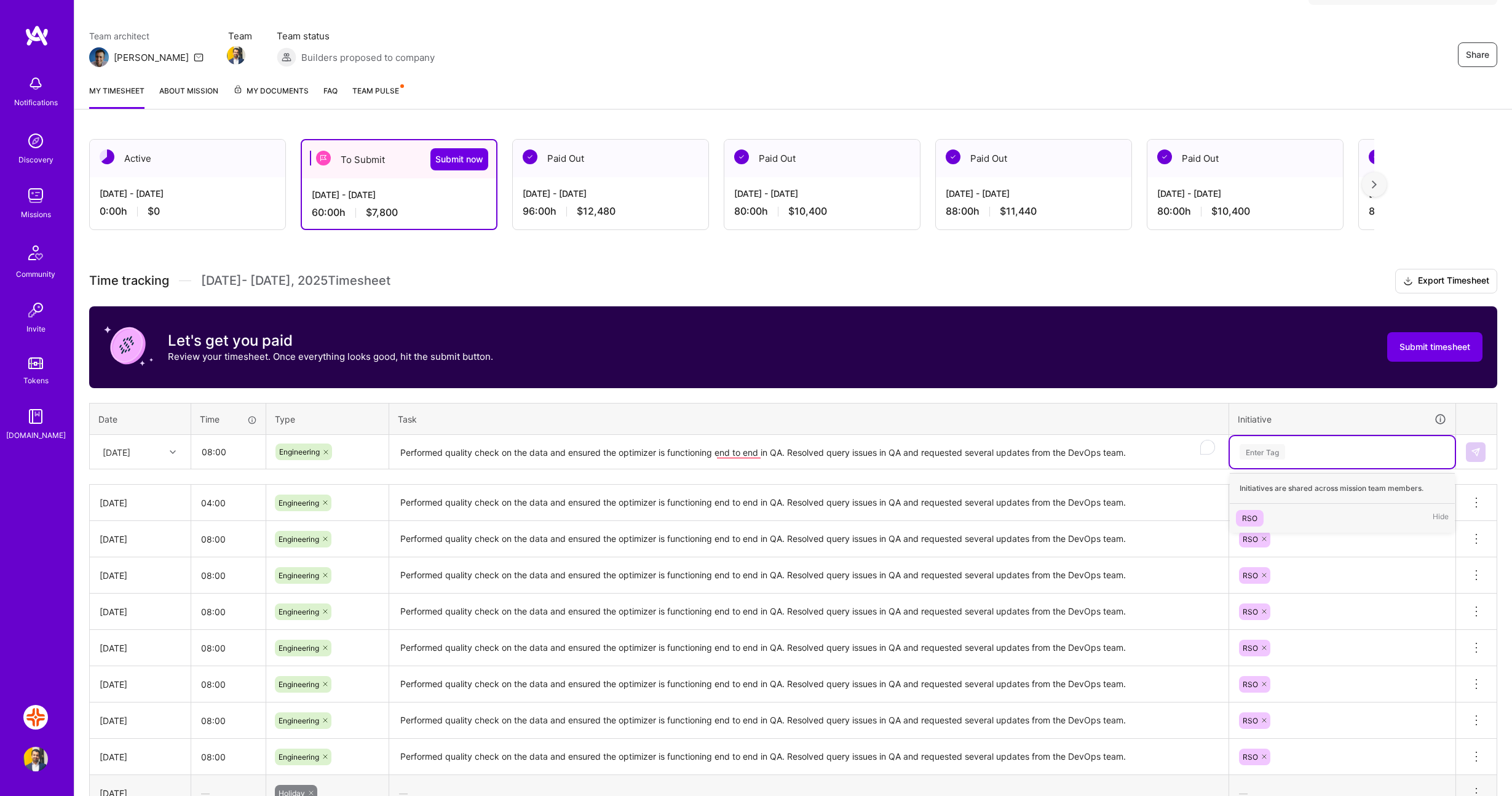
click at [1346, 446] on div "Enter Tag" at bounding box center [1342, 452] width 208 height 15
click at [1251, 519] on div "RSO" at bounding box center [1249, 518] width 15 height 13
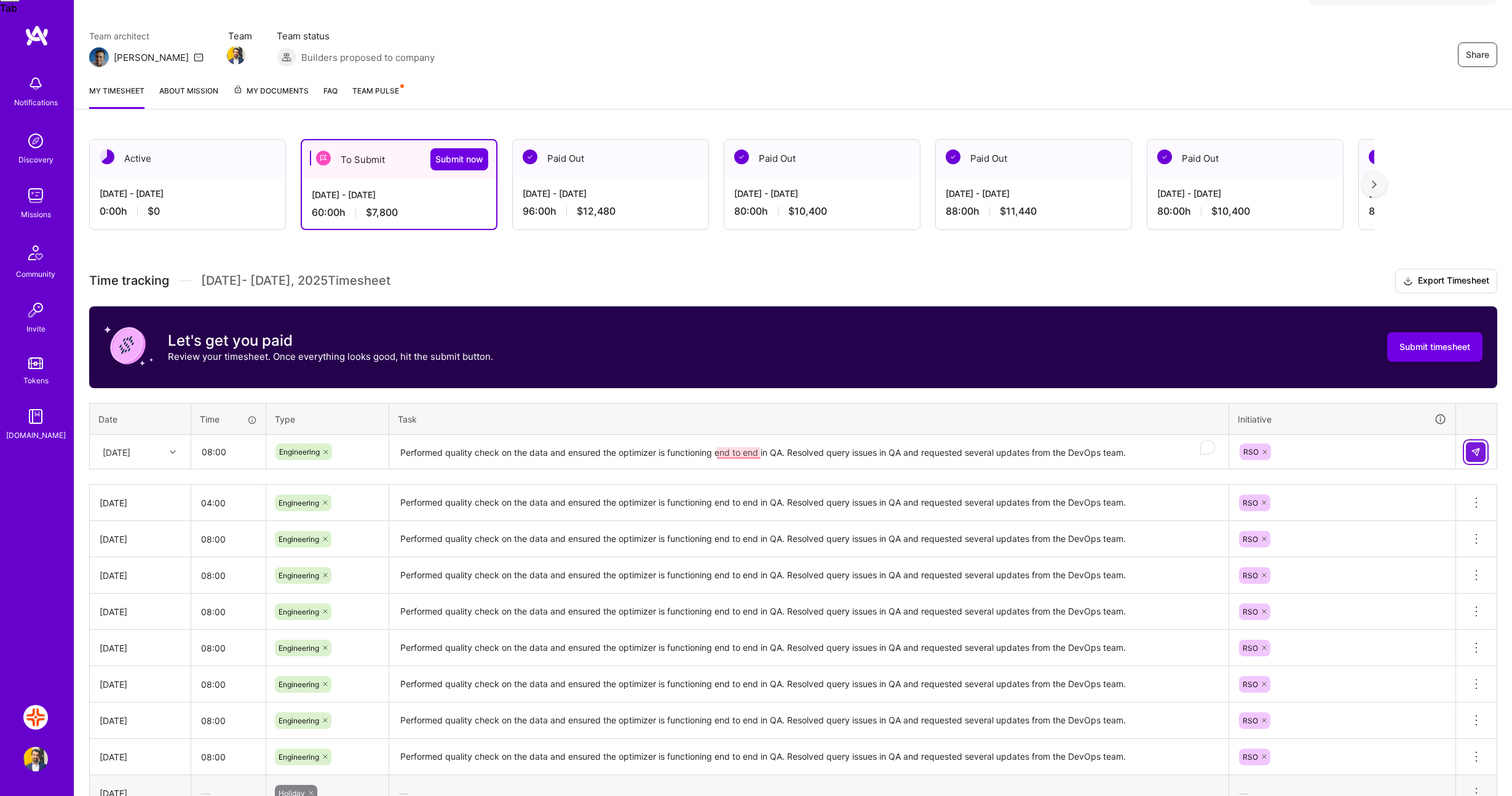
click at [1476, 456] on img at bounding box center [1476, 452] width 10 height 10
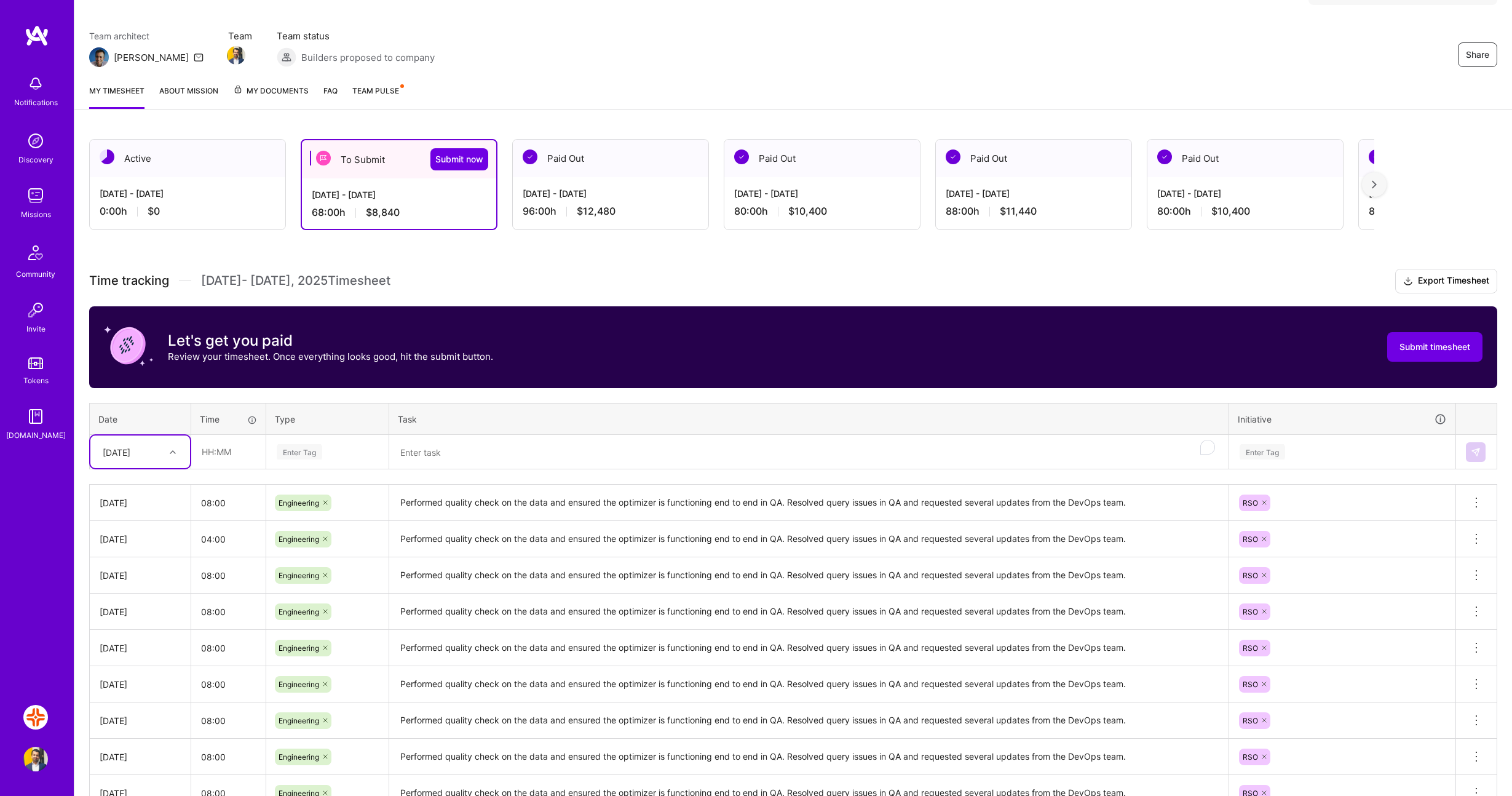
click at [164, 452] on div "[DATE]" at bounding box center [131, 452] width 68 height 21
click at [138, 641] on div "[DATE]" at bounding box center [140, 643] width 99 height 23
click at [229, 459] on input "text" at bounding box center [228, 452] width 73 height 33
type input "08:00"
click at [306, 454] on div "Enter Tag" at bounding box center [299, 452] width 46 height 19
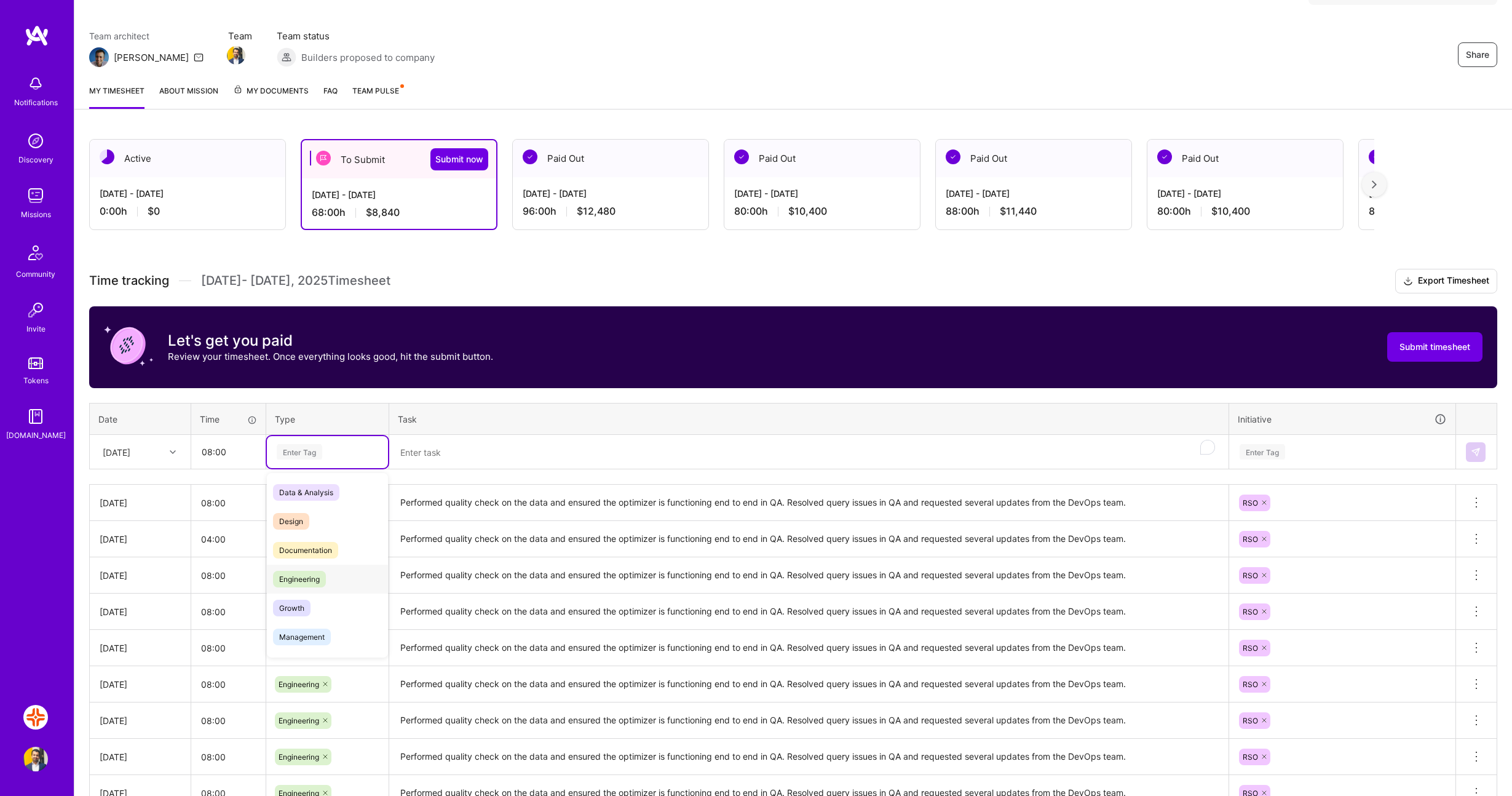
click at [309, 573] on span "Engineering" at bounding box center [300, 579] width 53 height 17
click at [458, 452] on textarea "To enrich screen reader interactions, please activate Accessibility in Grammarl…" at bounding box center [809, 452] width 837 height 33
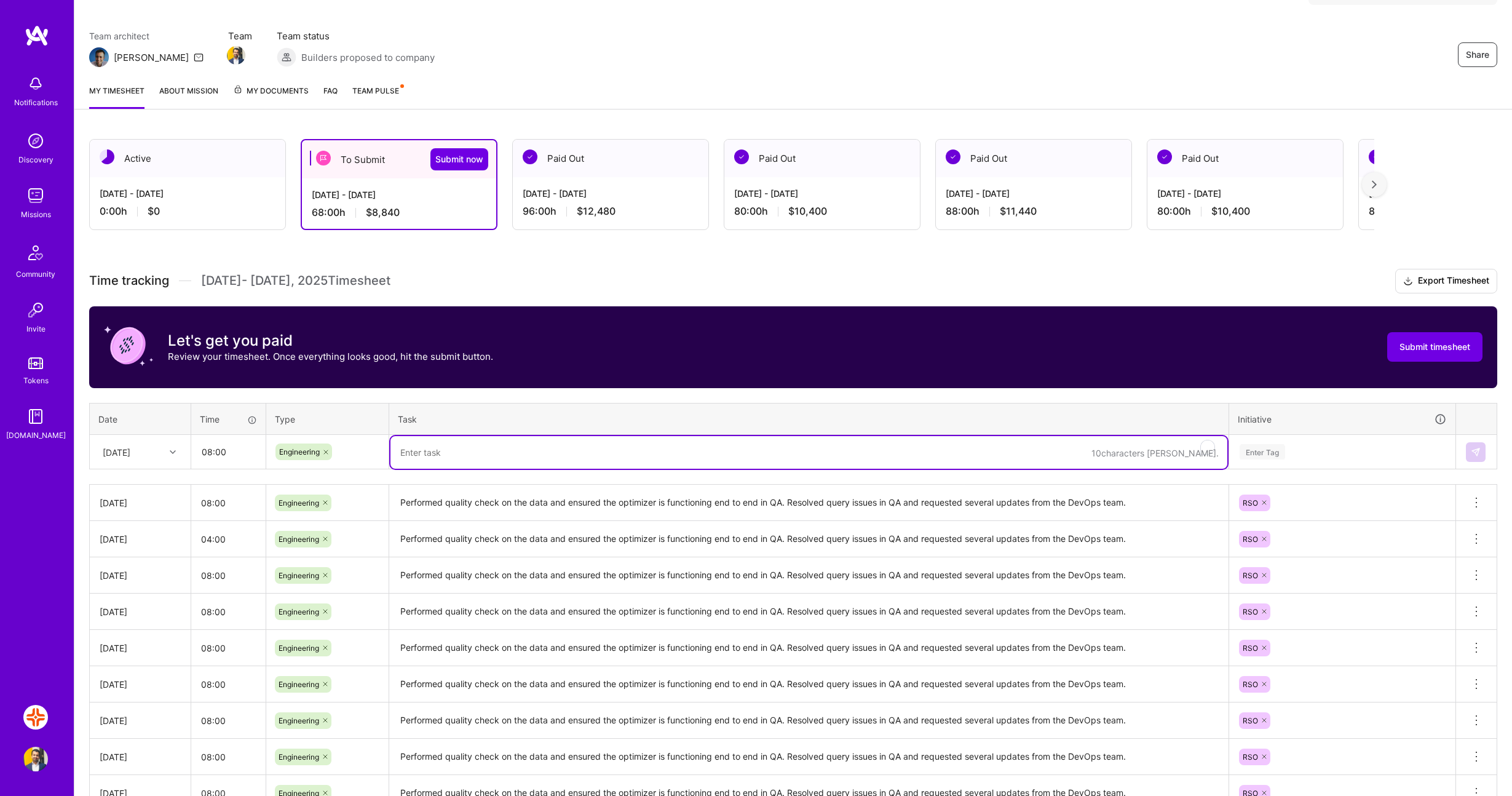
paste textarea "Performed quality check on the data and ensured the optimizer is functioning en…"
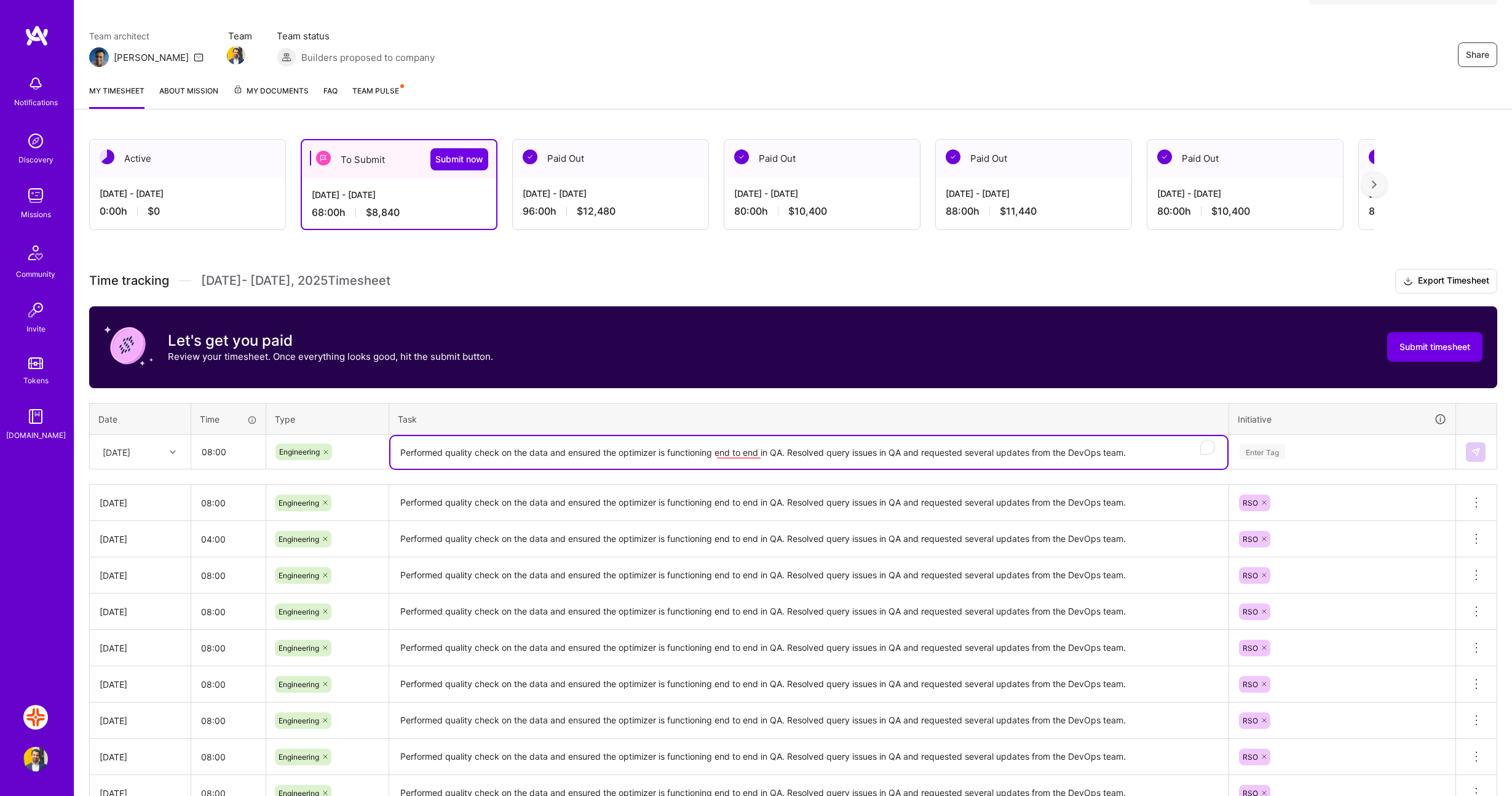
type textarea "Performed quality check on the data and ensured the optimizer is functioning en…"
click at [1259, 452] on div "Enter Tag" at bounding box center [1263, 452] width 46 height 19
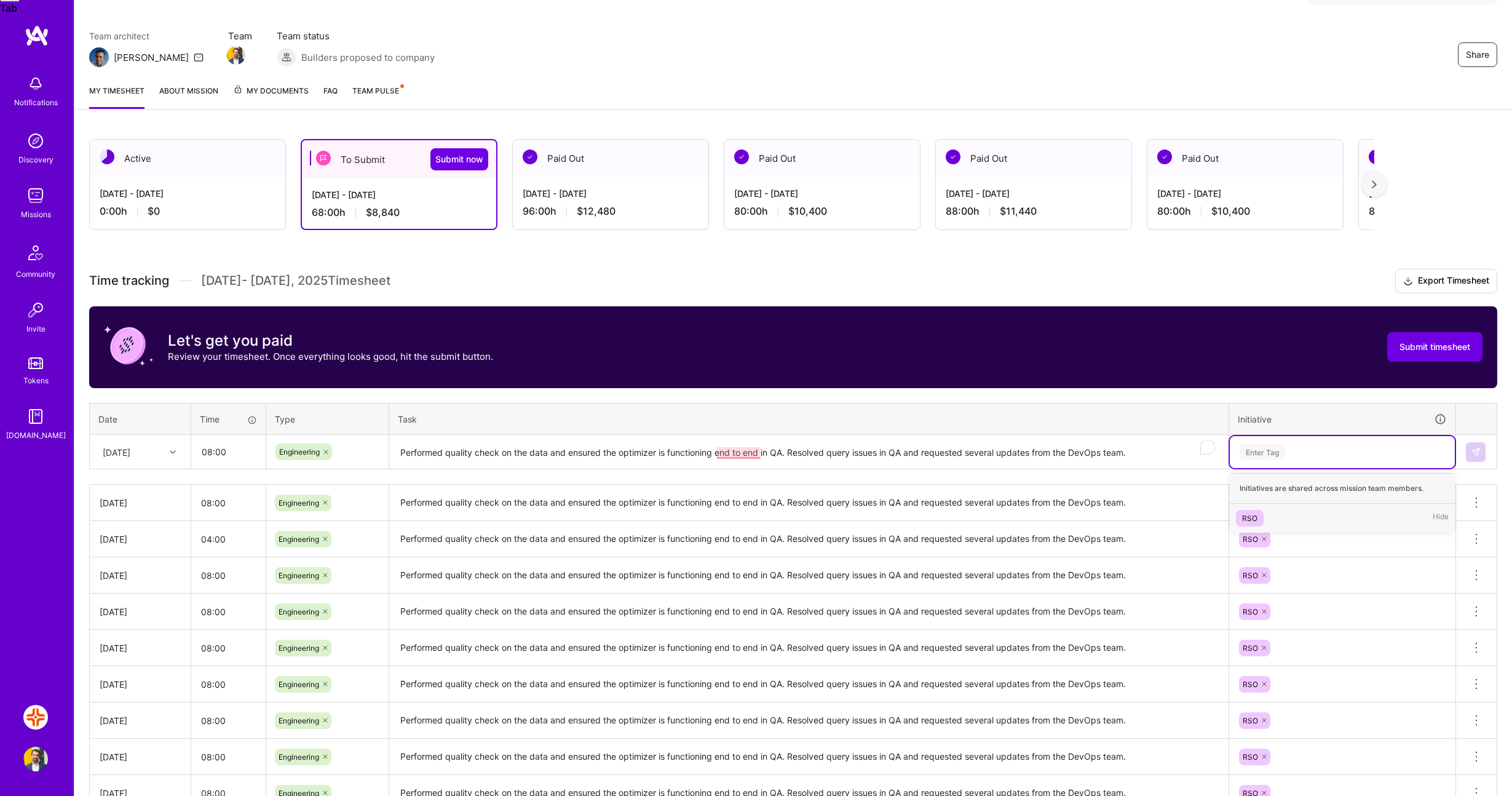
click at [1255, 521] on div "RSO" at bounding box center [1249, 518] width 15 height 13
click at [1474, 450] on img at bounding box center [1476, 452] width 10 height 10
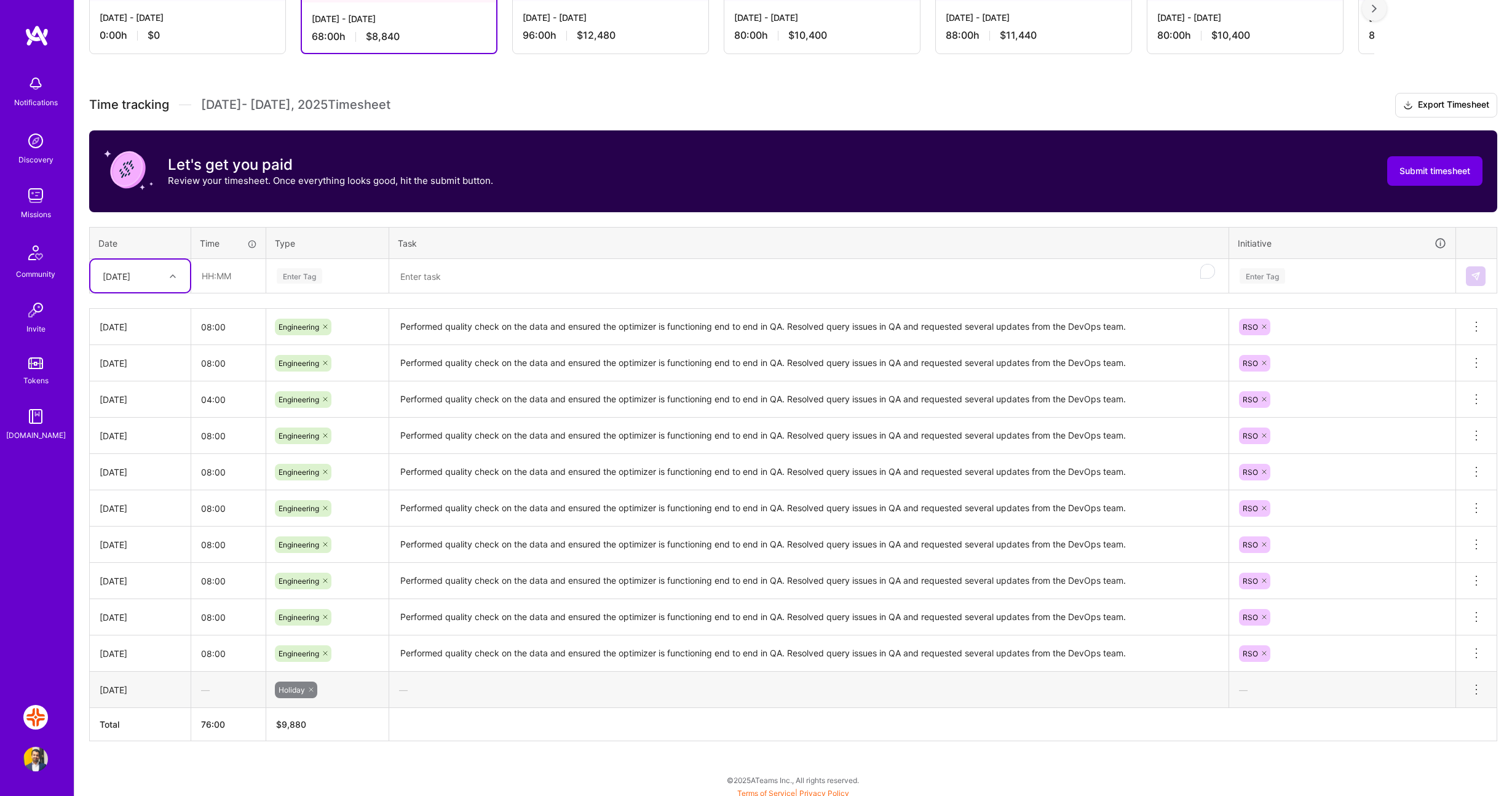
scroll to position [269, 0]
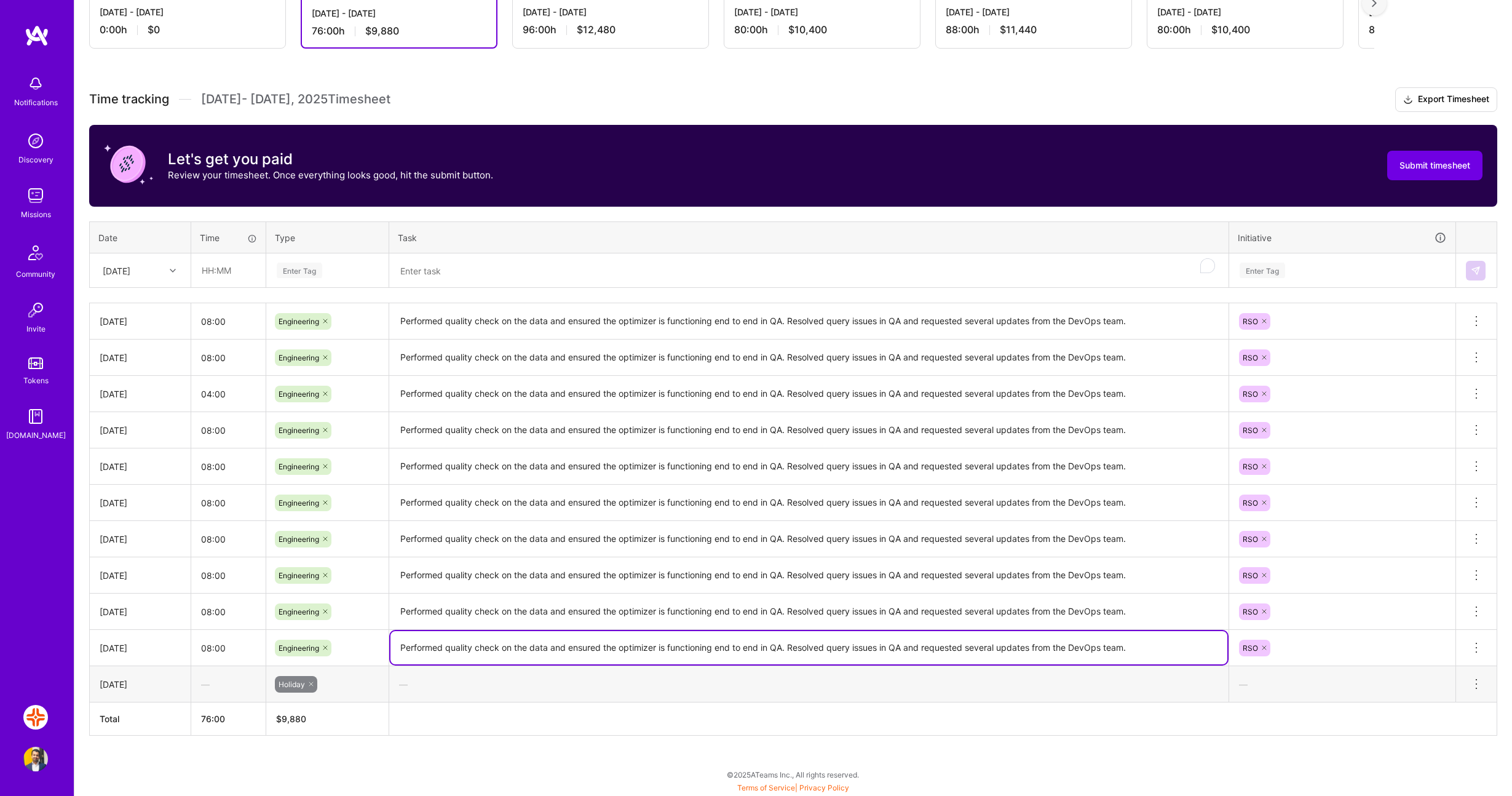
click at [456, 648] on textarea "Performed quality check on the data and ensured the optimizer is functioning en…" at bounding box center [809, 648] width 837 height 33
type textarea "Added logic to the APIs for the pending service lines with the rate sheet calc …"
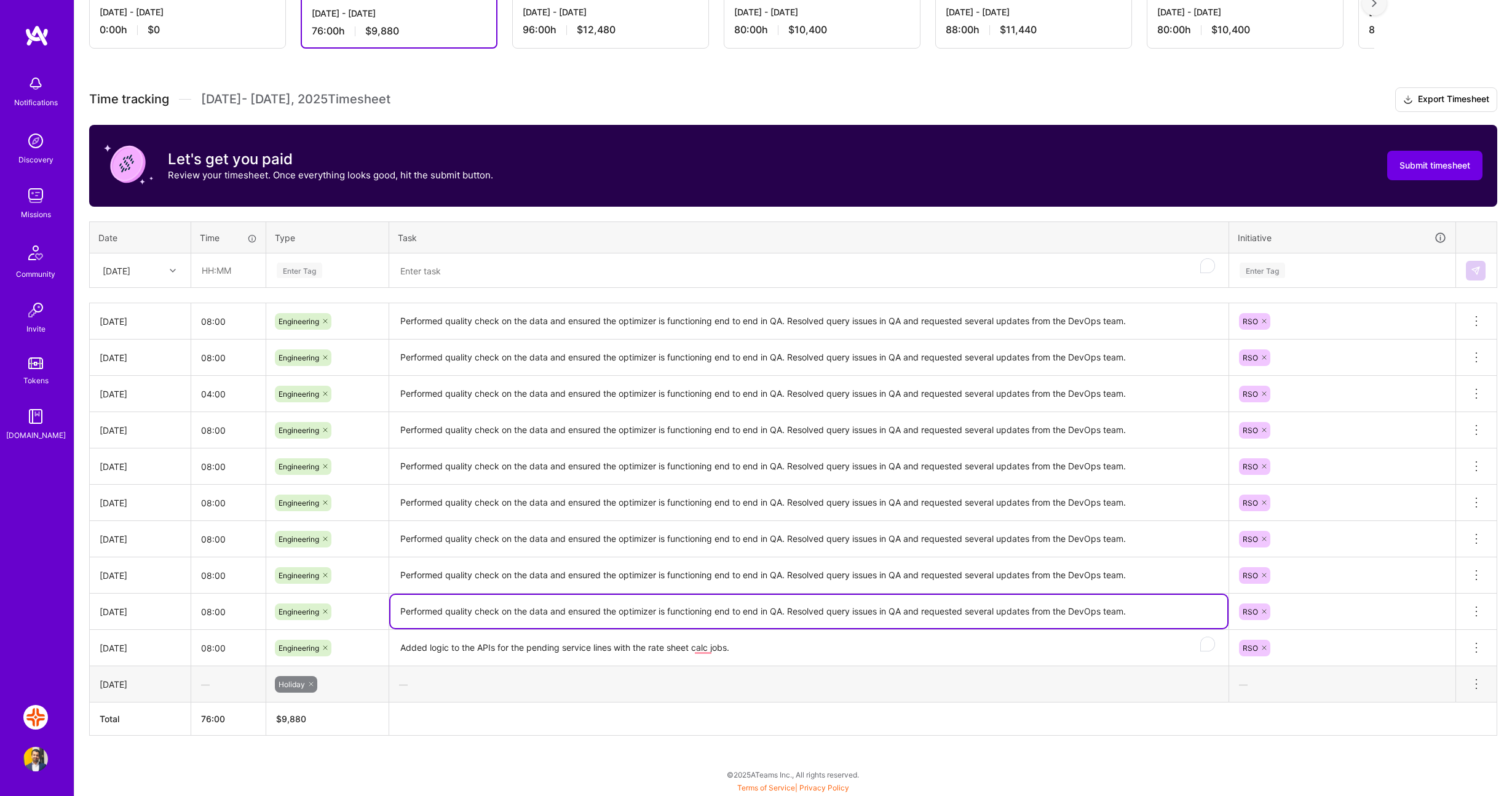
drag, startPoint x: 1139, startPoint y: 612, endPoint x: 397, endPoint y: 611, distance: 742.0
click at [397, 611] on textarea "Performed quality check on the data and ensured the optimizer is functioning en…" at bounding box center [809, 612] width 837 height 33
type textarea "S"
type textarea "Added missing changes for the"
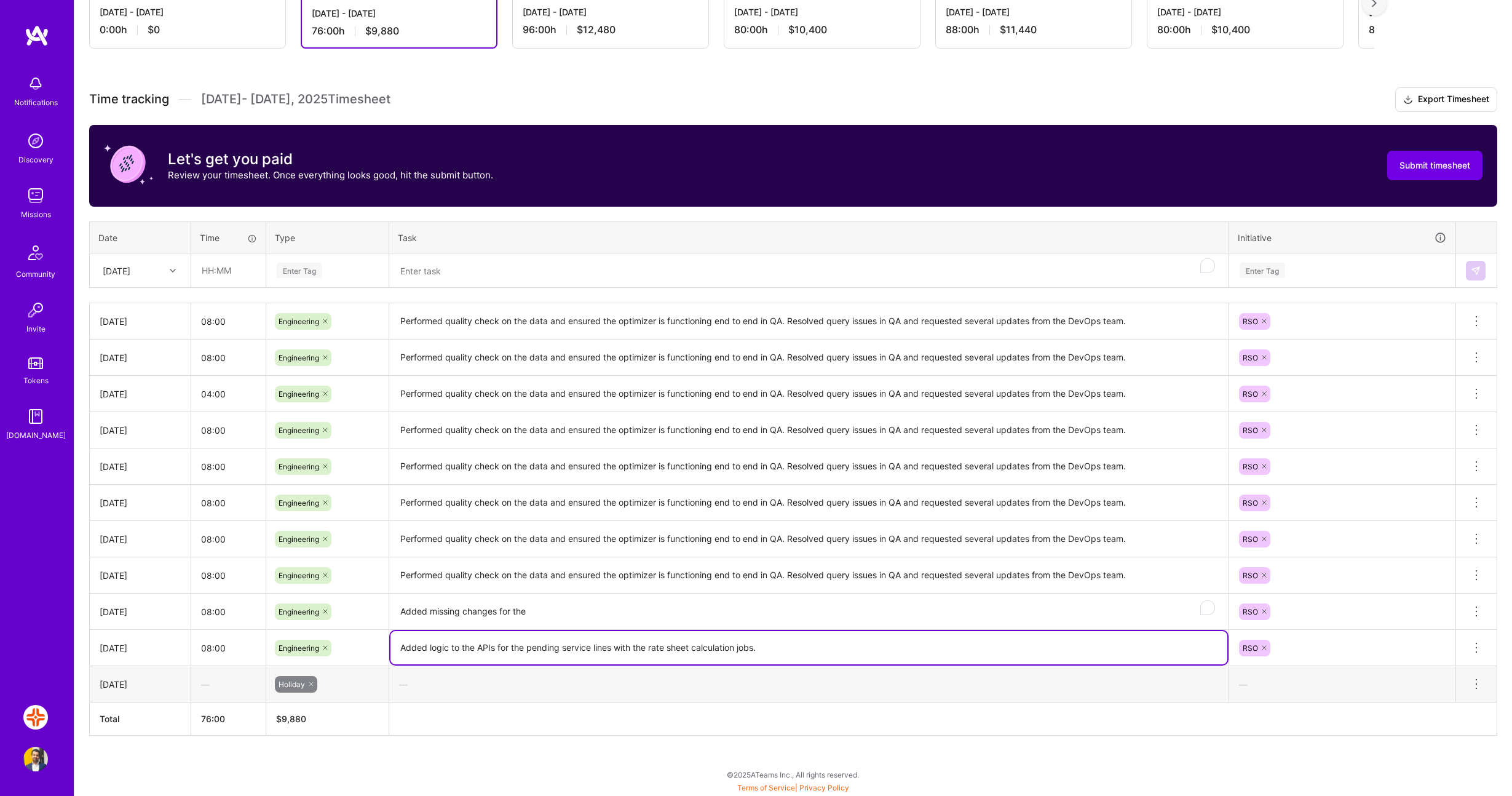
type textarea "Added logic to the APIs for the pending service lines with the rate sheet calcu…"
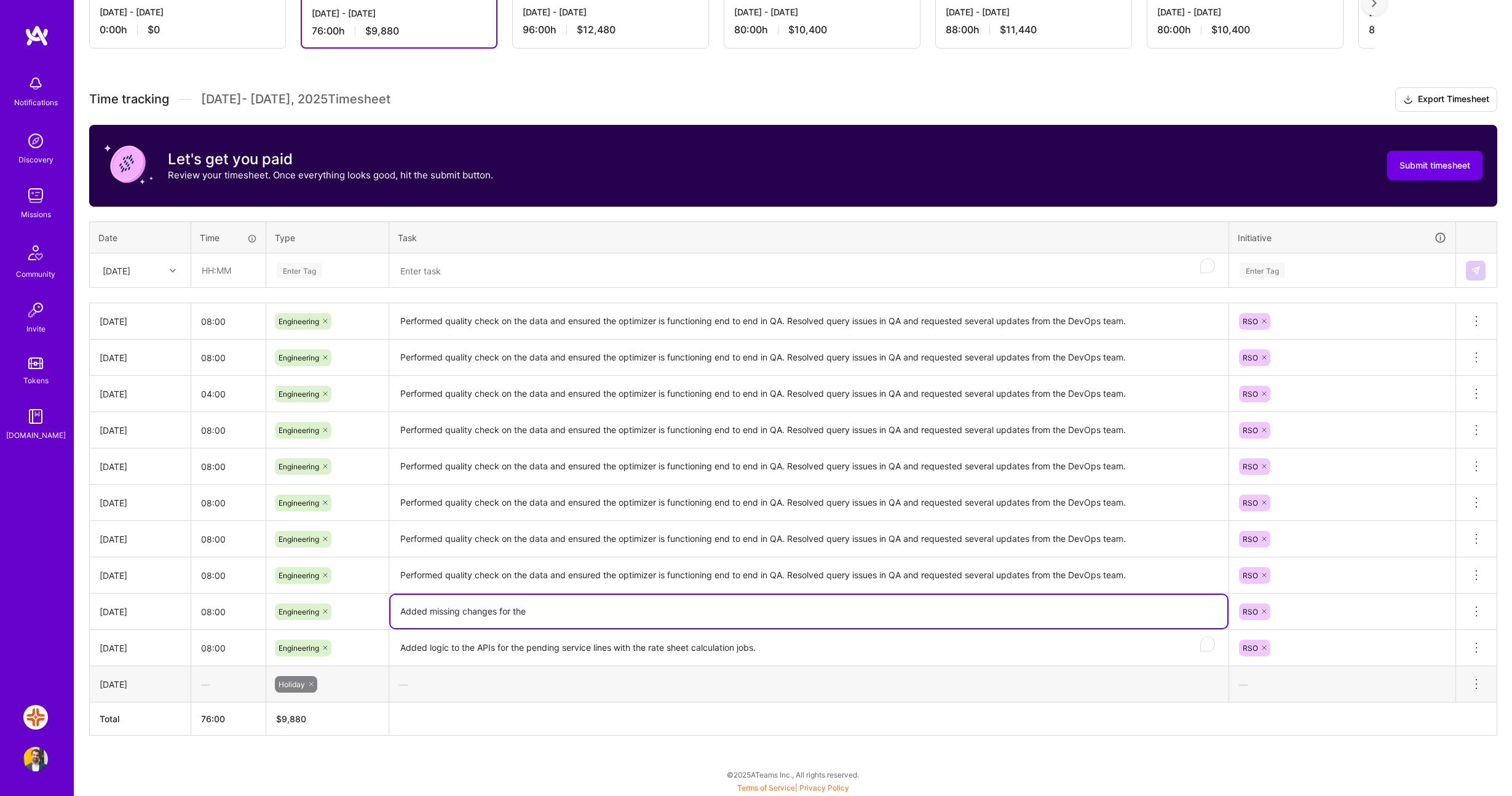
click at [619, 612] on textarea "Added missing changes for the" at bounding box center [809, 612] width 837 height 33
type textarea "Added missing changes found for the file ingestion process with [PERSON_NAME]'s…"
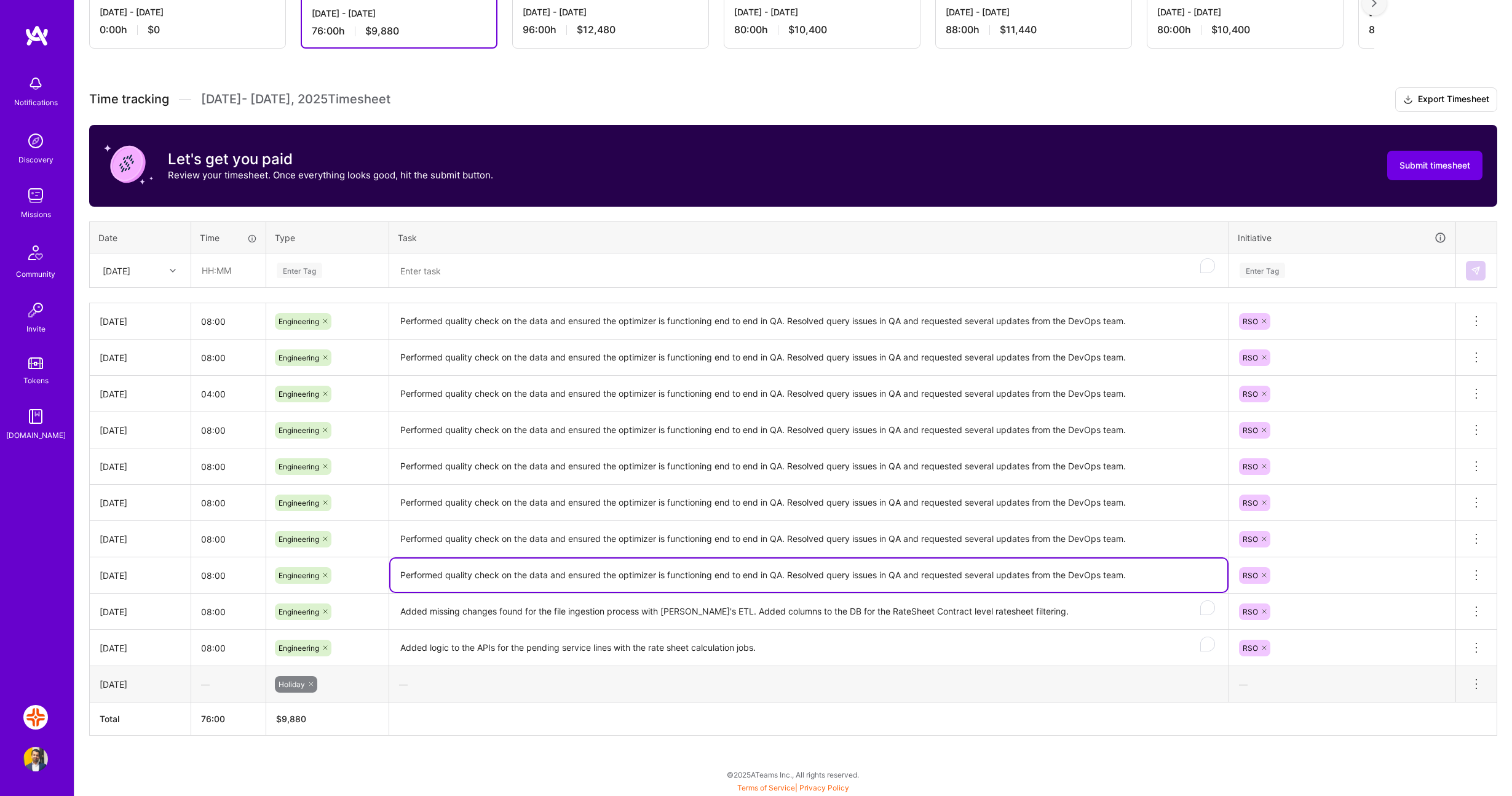
drag, startPoint x: 1157, startPoint y: 573, endPoint x: 385, endPoint y: 568, distance: 772.0
click at [383, 564] on tr "Wed, Aug 6 08:00 Engineering Performed quality check on the data and ensured th…" at bounding box center [793, 575] width 1408 height 36
type textarea "Added needed logic to display BUCA AVG qualified service lines on the API respo…"
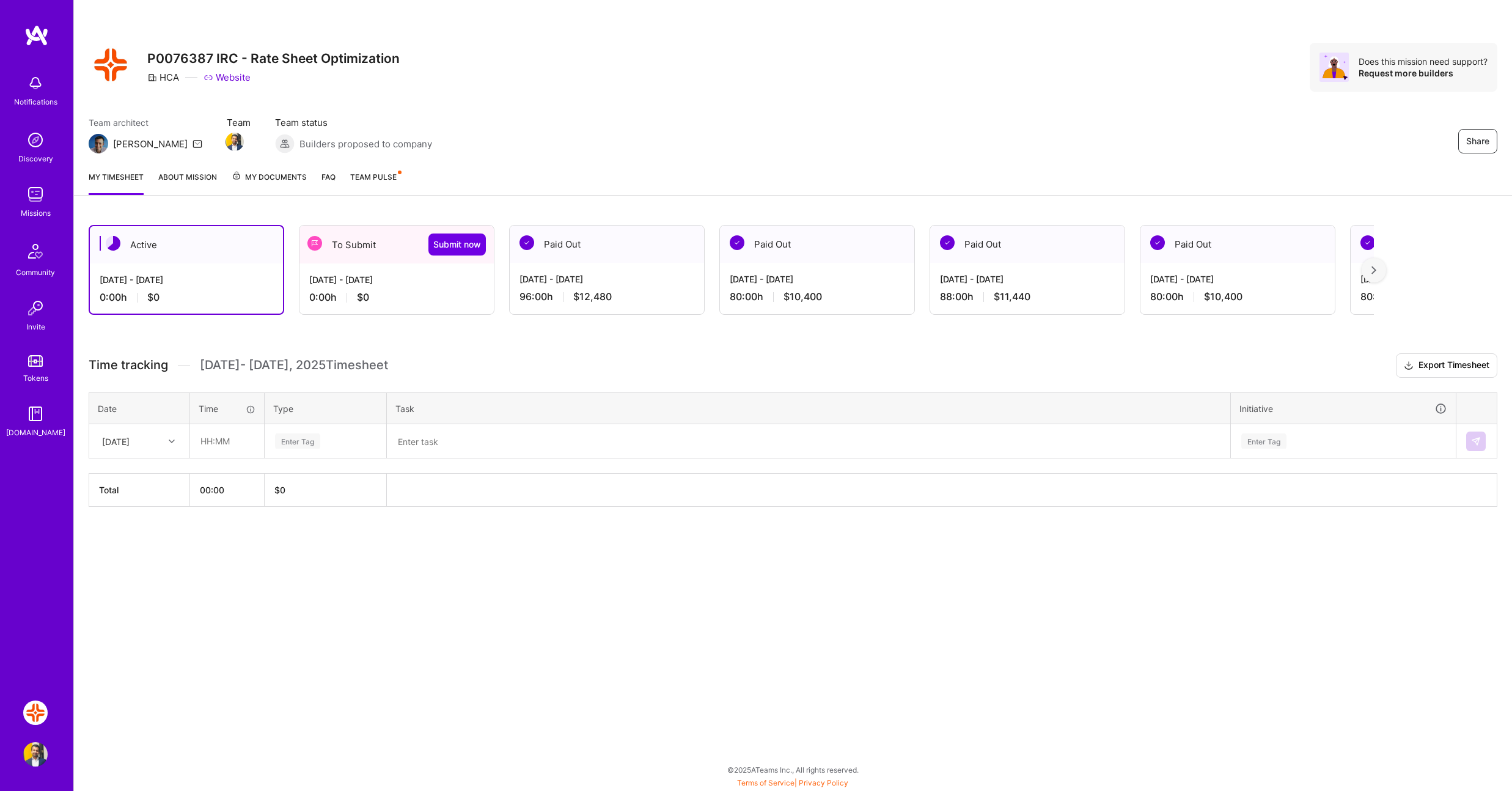
click at [591, 260] on div "Paid Out" at bounding box center [606, 244] width 194 height 38
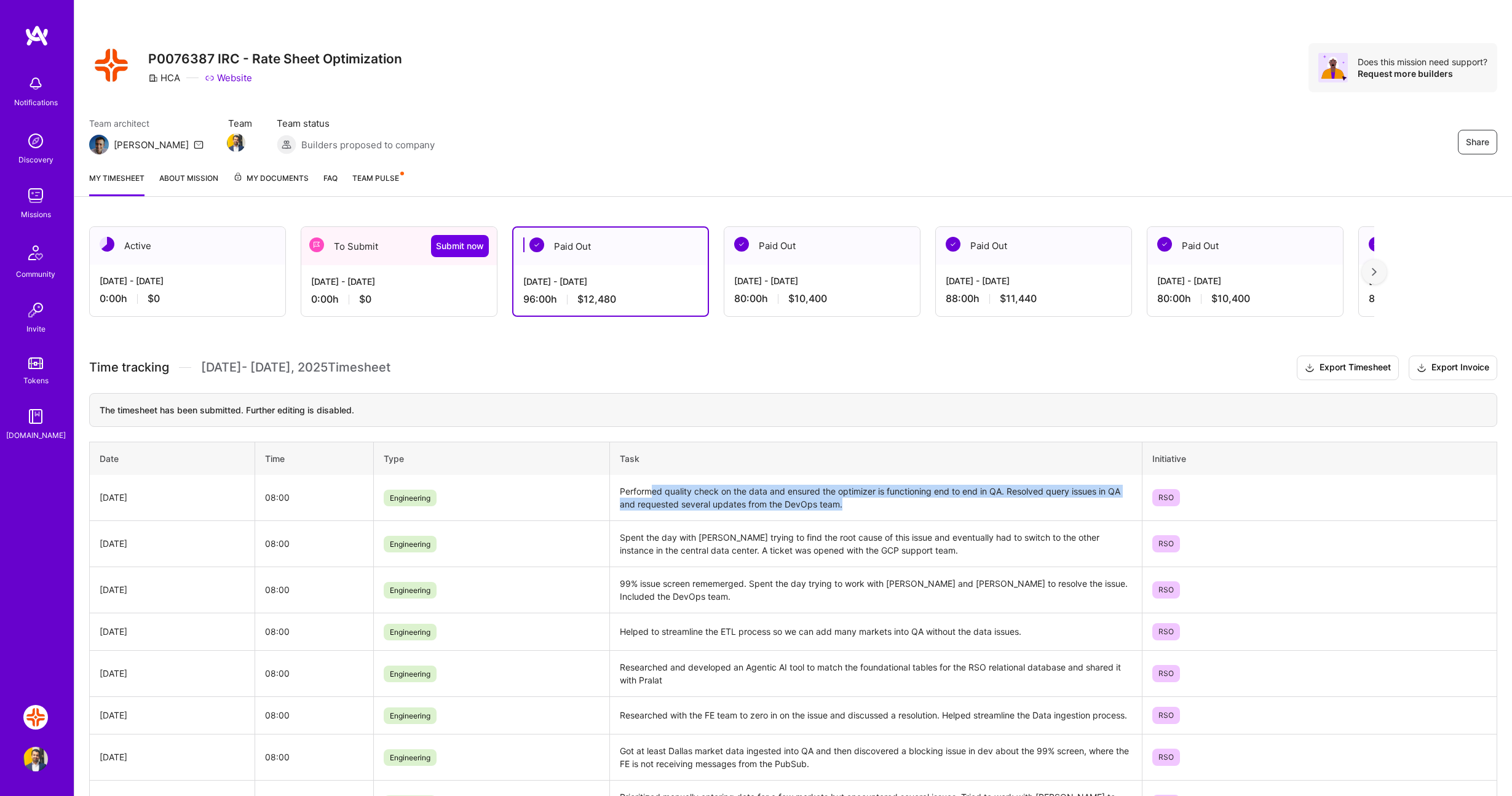
drag, startPoint x: 850, startPoint y: 505, endPoint x: 642, endPoint y: 492, distance: 208.4
click at [647, 492] on td "Performed quality check on the data and ensured the optimizer is functioning en…" at bounding box center [876, 498] width 533 height 46
click at [618, 490] on td "Performed quality check on the data and ensured the optimizer is functioning en…" at bounding box center [876, 498] width 533 height 46
drag, startPoint x: 619, startPoint y: 488, endPoint x: 851, endPoint y: 504, distance: 232.6
click at [849, 498] on td "Performed quality check on the data and ensured the optimizer is functioning en…" at bounding box center [876, 498] width 533 height 46
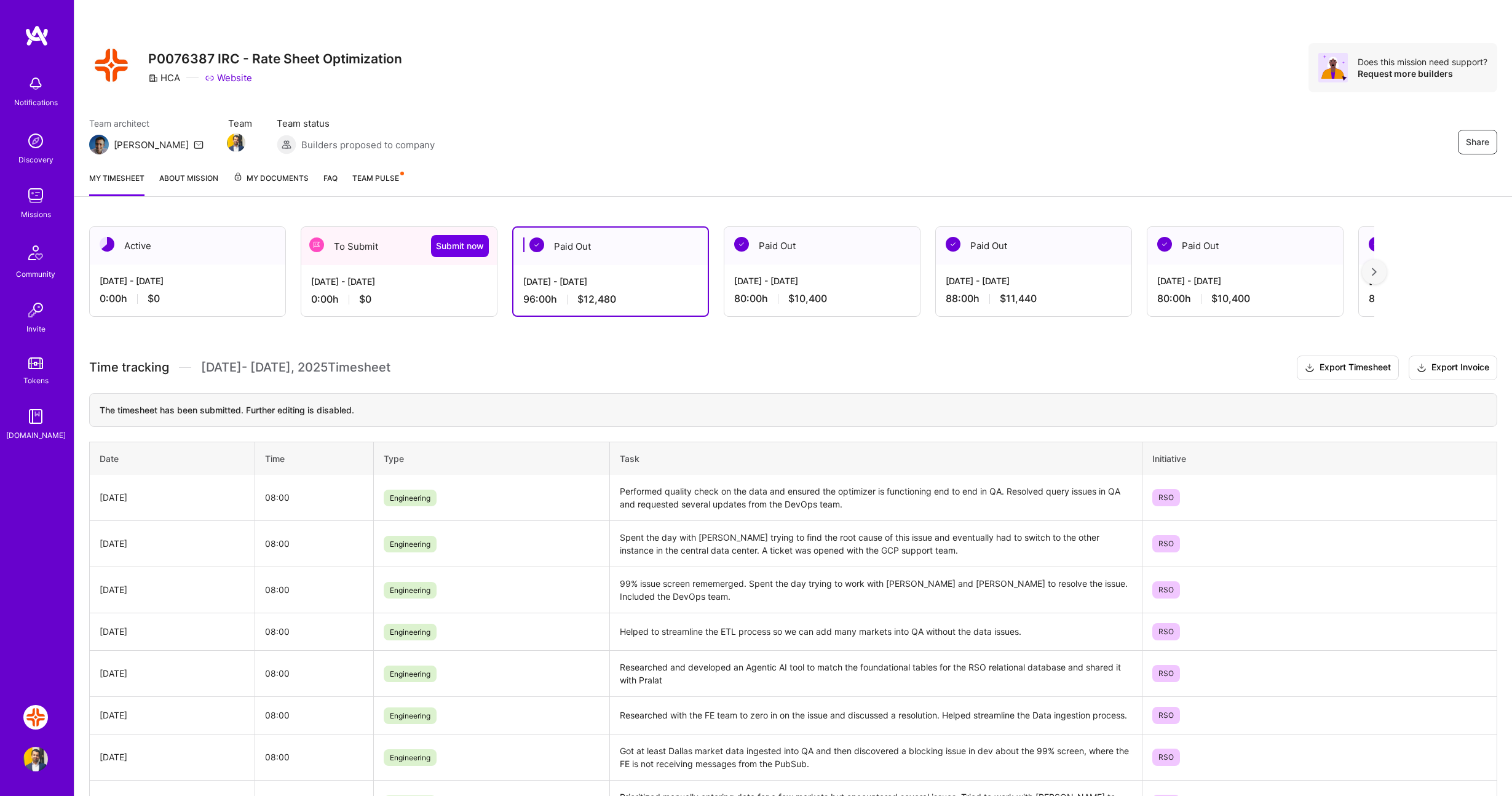
click at [851, 503] on td "Performed quality check on the data and ensured the optimizer is functioning en…" at bounding box center [876, 498] width 533 height 46
drag, startPoint x: 839, startPoint y: 503, endPoint x: 853, endPoint y: 503, distance: 14.0
click at [844, 503] on td "Performed quality check on the data and ensured the optimizer is functioning en…" at bounding box center [876, 498] width 533 height 46
click at [851, 503] on td "Performed quality check on the data and ensured the optimizer is functioning en…" at bounding box center [876, 498] width 533 height 46
click at [852, 504] on td "Performed quality check on the data and ensured the optimizer is functioning en…" at bounding box center [876, 498] width 533 height 46
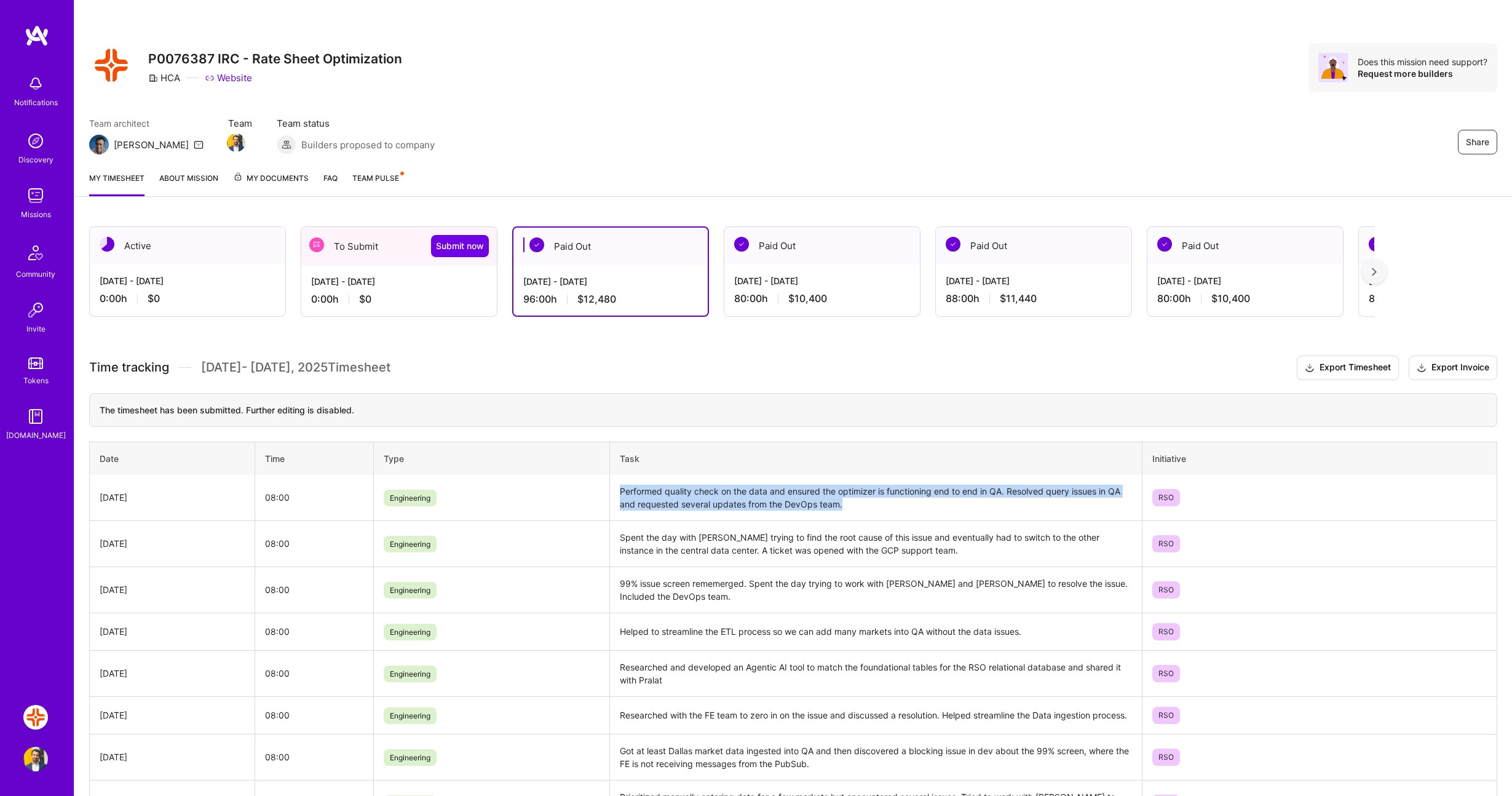
drag, startPoint x: 818, startPoint y: 499, endPoint x: 677, endPoint y: 478, distance: 142.6
click at [678, 479] on td "Performed quality check on the data and ensured the optimizer is functioning en…" at bounding box center [876, 498] width 533 height 46
copy td "Performed quality check on the data and ensured the optimizer is functioning en…"
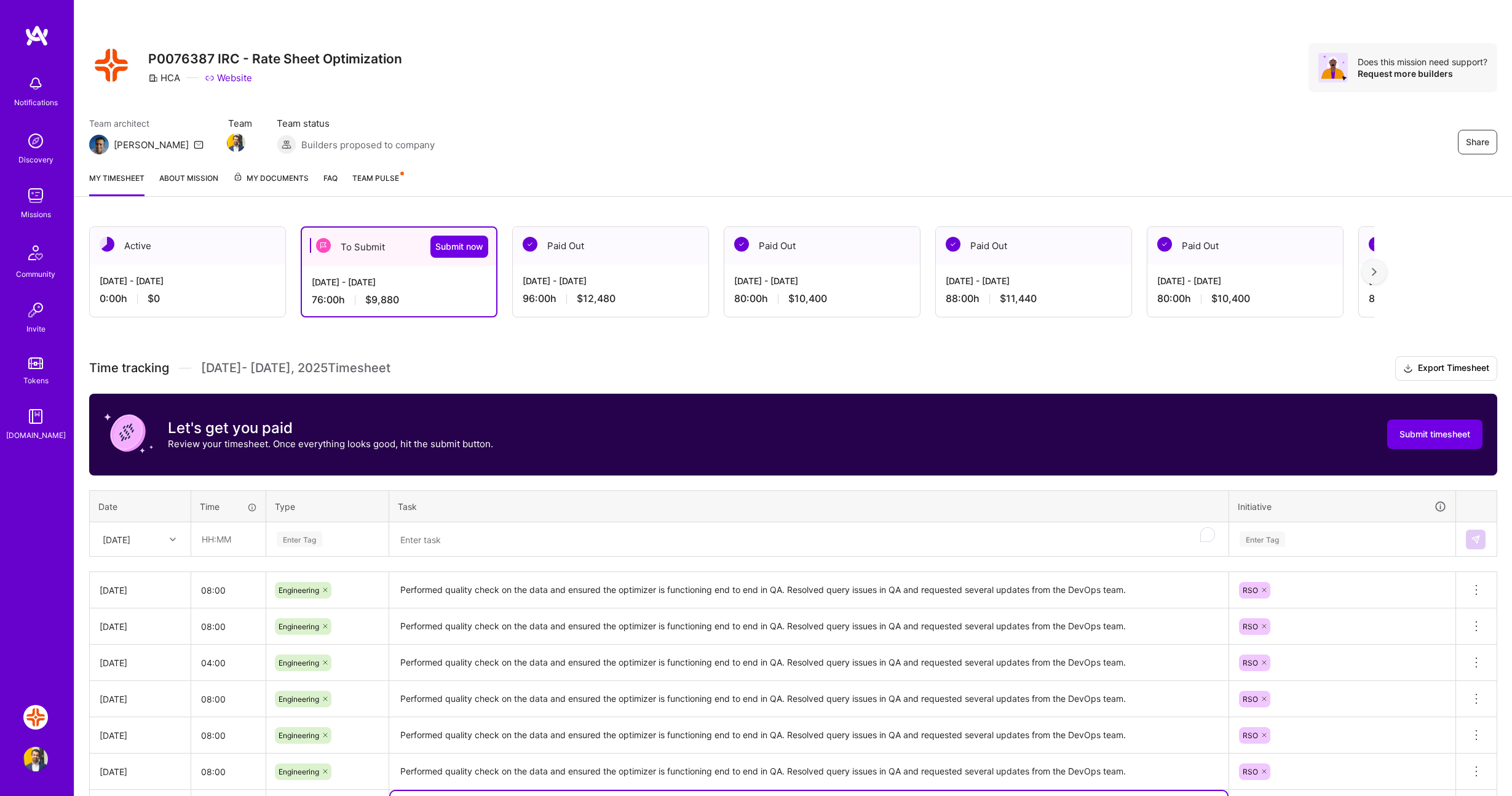
scroll to position [269, 0]
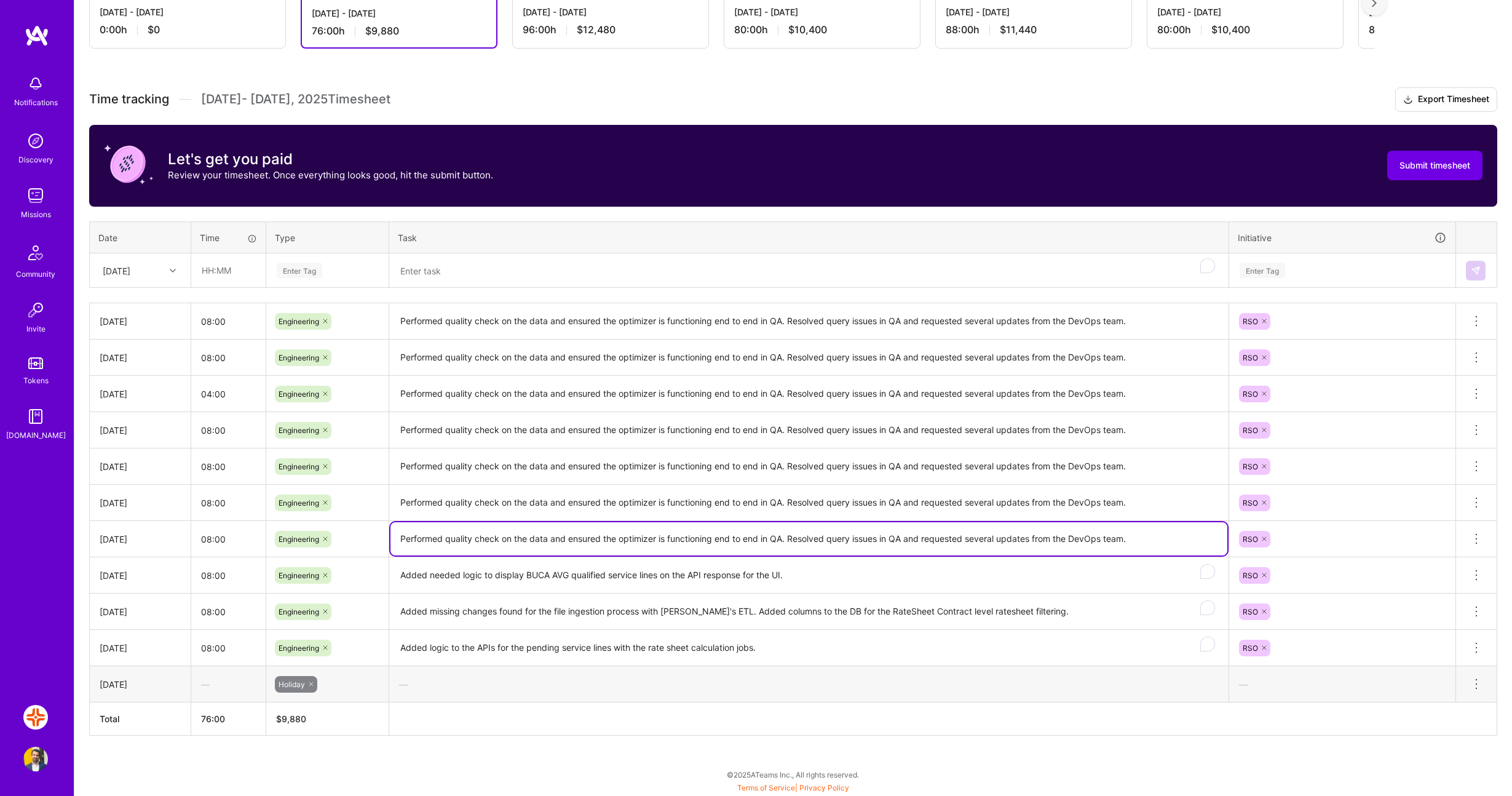
click at [542, 523] on textarea "Performed quality check on the data and ensured the optimizer is functioning en…" at bounding box center [809, 539] width 837 height 33
type textarea "Debugged issue with figuring out all rates for each facility, irrespective of w…"
click at [1141, 498] on textarea "Performed quality check on the data and ensured the optimizer is functioning en…" at bounding box center [809, 503] width 837 height 34
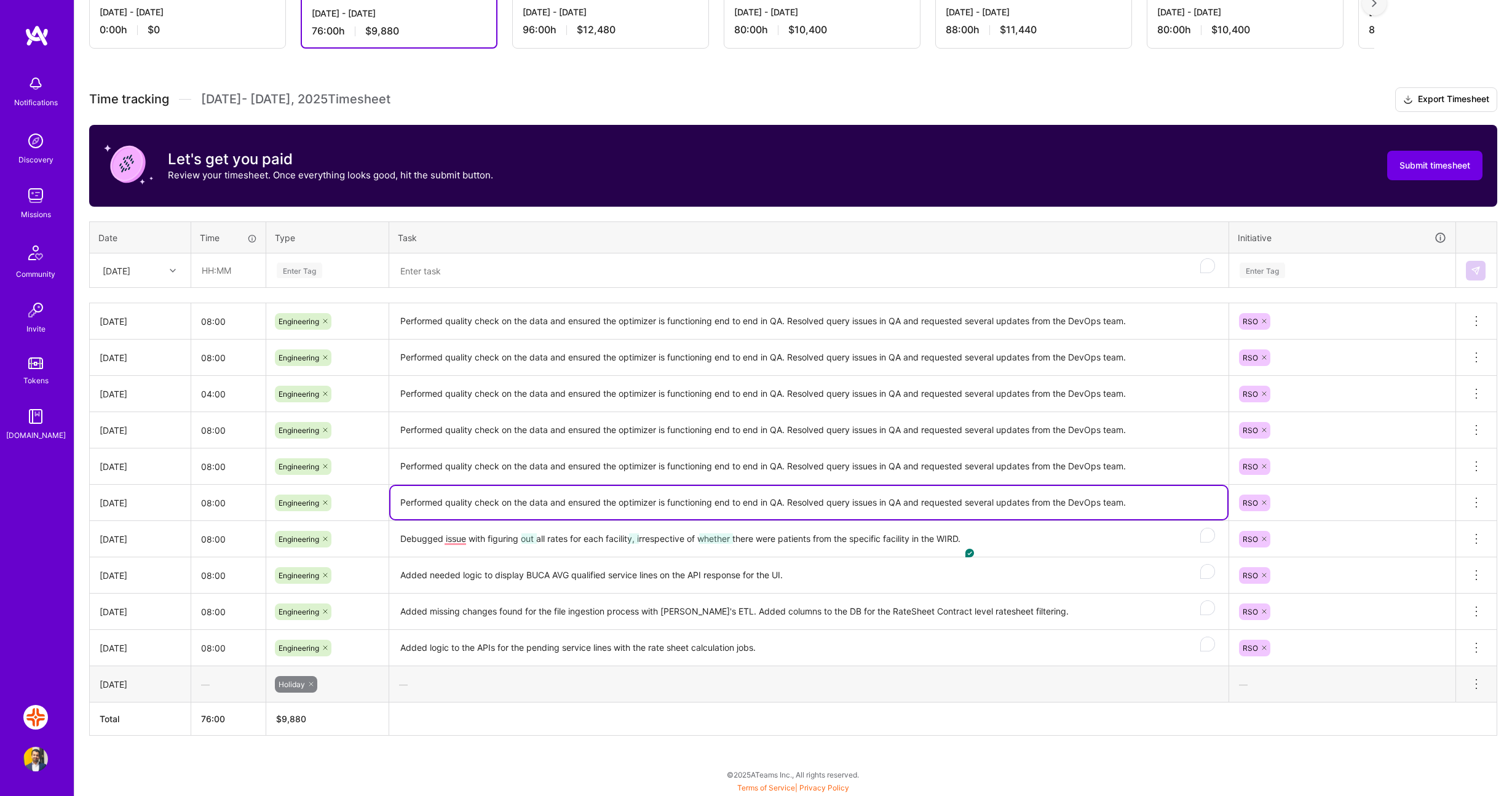
click at [1146, 503] on textarea "Performed quality check on the data and ensured the optimizer is functioning en…" at bounding box center [809, 503] width 837 height 33
drag, startPoint x: 1146, startPoint y: 503, endPoint x: 958, endPoint y: 519, distance: 188.7
click at [1139, 503] on textarea "Performed quality check on the data and ensured the optimizer is functioning en…" at bounding box center [809, 503] width 837 height 33
